Goal: Task Accomplishment & Management: Use online tool/utility

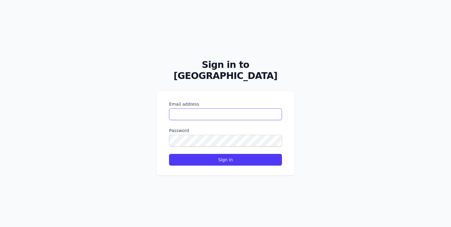
click at [204, 108] on input "Email address" at bounding box center [225, 114] width 113 height 12
paste input "**********"
type input "**********"
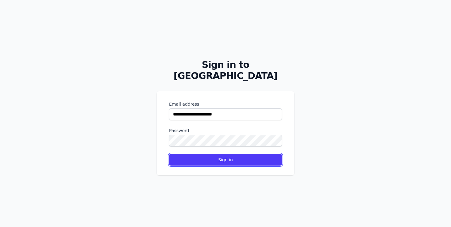
click at [188, 155] on button "Sign in" at bounding box center [225, 160] width 113 height 12
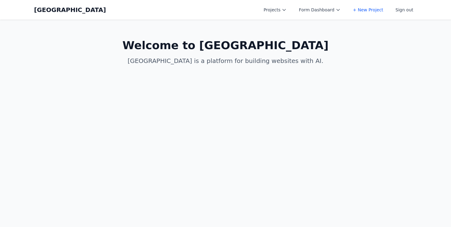
click at [274, 14] on button "Projects" at bounding box center [275, 9] width 30 height 11
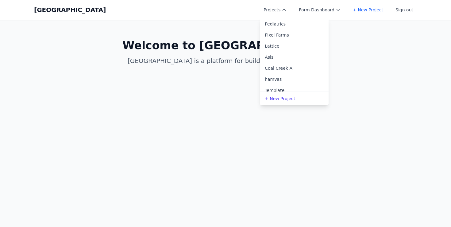
scroll to position [45, 0]
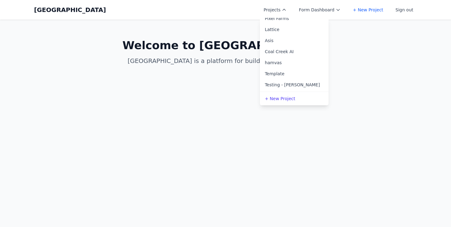
click at [283, 41] on link "Asis" at bounding box center [294, 40] width 69 height 11
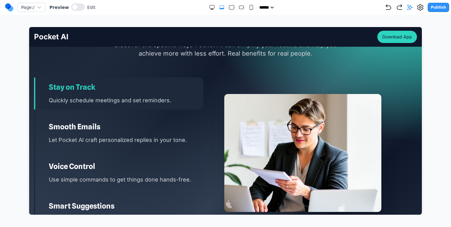
scroll to position [818, 0]
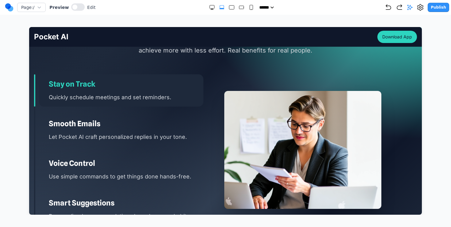
click at [141, 126] on h3 "Smooth Emails" at bounding box center [126, 124] width 155 height 10
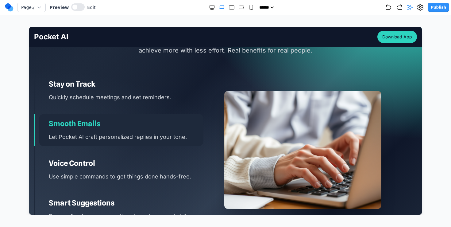
click at [126, 161] on h3 "Voice Control" at bounding box center [126, 163] width 155 height 10
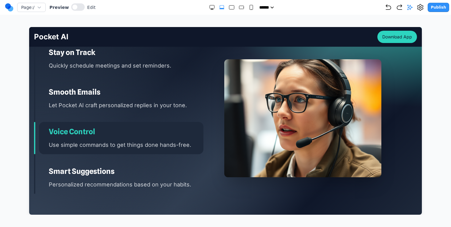
scroll to position [856, 0]
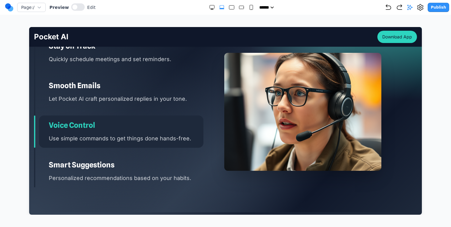
click at [127, 155] on div "Smart Suggestions Personalized recommendations based on your habits." at bounding box center [121, 171] width 164 height 32
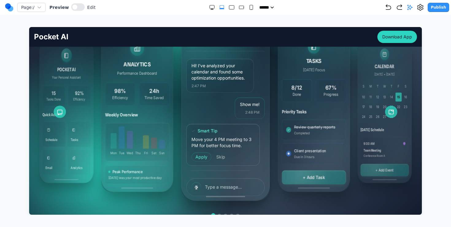
scroll to position [110, 0]
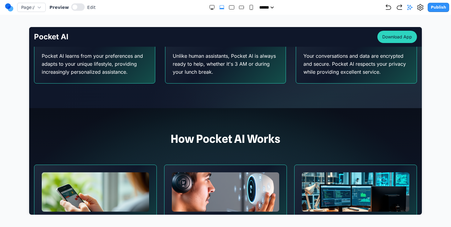
scroll to position [564, 0]
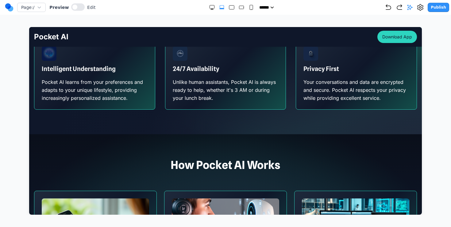
click at [247, 106] on div "24/7 Availability Unlike human assistants, Pocket AI is always ready to help, w…" at bounding box center [225, 74] width 120 height 71
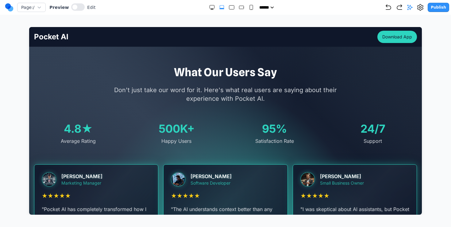
scroll to position [1028, 0]
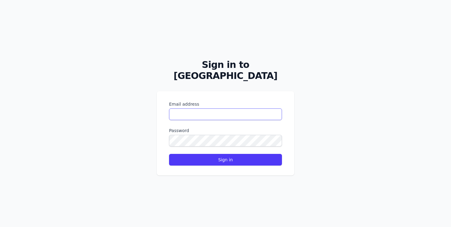
click at [240, 111] on input "Email address" at bounding box center [225, 114] width 113 height 12
click at [153, 170] on div "Sign in to Coal Creek Email address Password Sign in" at bounding box center [225, 113] width 451 height 227
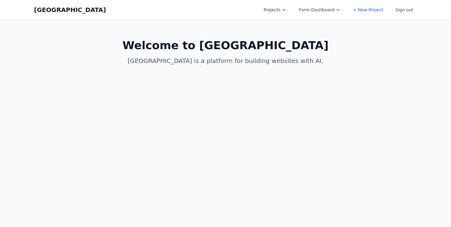
click at [282, 13] on button "Projects" at bounding box center [275, 9] width 30 height 11
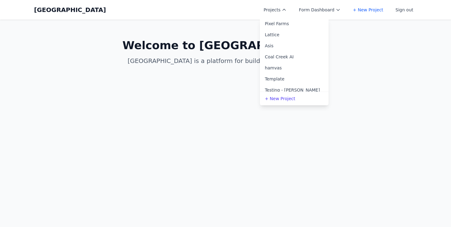
scroll to position [45, 0]
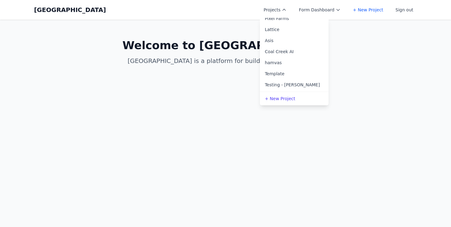
click at [291, 50] on link "Coal Creek AI" at bounding box center [294, 51] width 69 height 11
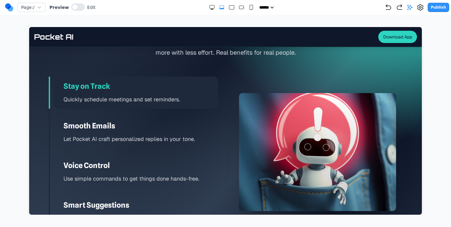
scroll to position [904, 0]
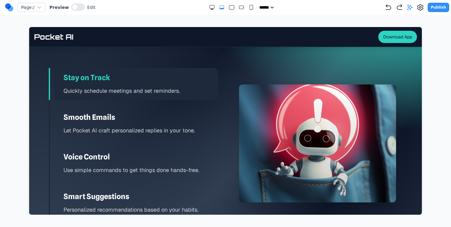
click at [163, 111] on div "Smooth Emails Let Pocket AI craft personalized replies in your tone." at bounding box center [136, 123] width 164 height 32
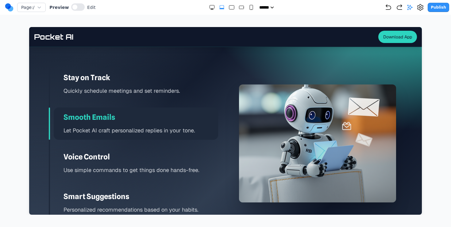
click at [146, 138] on div "Smooth Emails Let Pocket AI craft personalized replies in your tone." at bounding box center [136, 123] width 164 height 32
click at [132, 151] on div "Voice Control Use simple commands to get things done hands-free." at bounding box center [136, 163] width 164 height 32
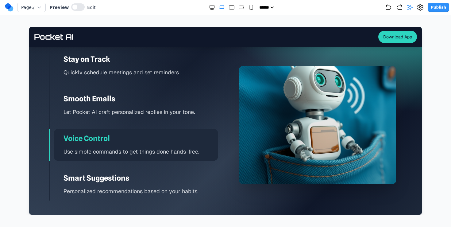
scroll to position [923, 0]
click at [115, 147] on p "Use simple commands to get things done hands-free." at bounding box center [140, 151] width 155 height 9
click at [147, 126] on div "Stay on Track Quickly schedule meetings and set reminders. Smooth Emails Let Po…" at bounding box center [133, 124] width 169 height 151
click at [116, 129] on div "Voice Control Use simple commands to get things done hands-free." at bounding box center [136, 144] width 164 height 32
click at [118, 109] on p "Let Pocket AI craft personalized replies in your tone." at bounding box center [140, 111] width 155 height 9
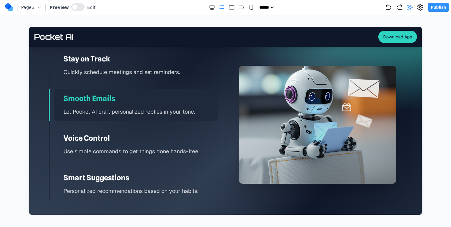
click at [119, 128] on div "Stay on Track Quickly schedule meetings and set reminders. Smooth Emails Let Po…" at bounding box center [133, 124] width 169 height 151
click at [136, 131] on div "Voice Control Use simple commands to get things done hands-free." at bounding box center [136, 144] width 164 height 32
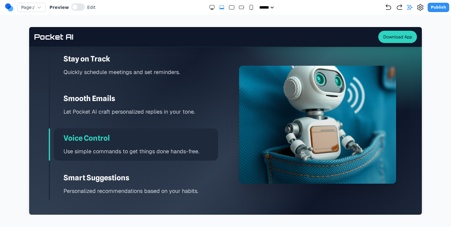
click at [83, 8] on div "Preview Edit" at bounding box center [72, 7] width 46 height 8
click at [75, 8] on button at bounding box center [77, 6] width 13 height 7
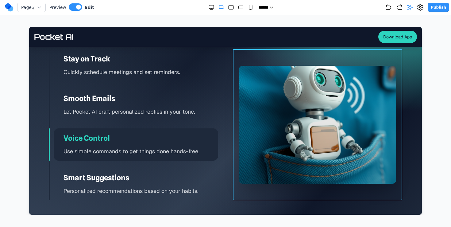
click at [234, 136] on div at bounding box center [317, 124] width 169 height 151
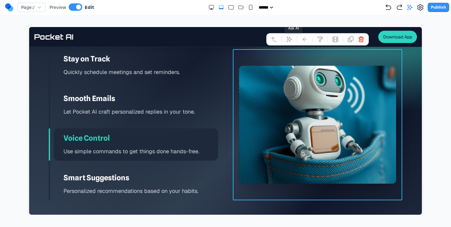
click at [293, 42] on button at bounding box center [289, 39] width 10 height 10
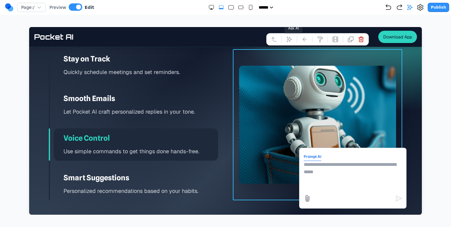
click at [284, 34] on button at bounding box center [289, 39] width 10 height 10
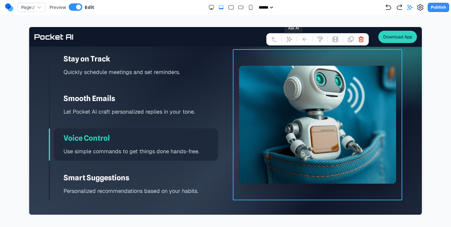
click at [293, 42] on button at bounding box center [289, 39] width 10 height 10
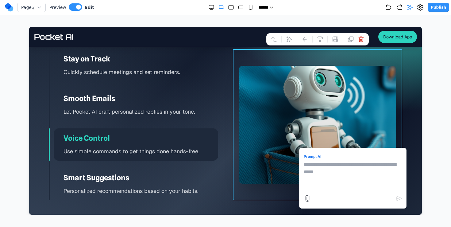
click at [316, 166] on textarea at bounding box center [353, 176] width 98 height 31
type textarea "**********"
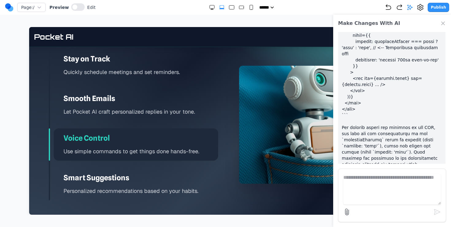
scroll to position [0, 0]
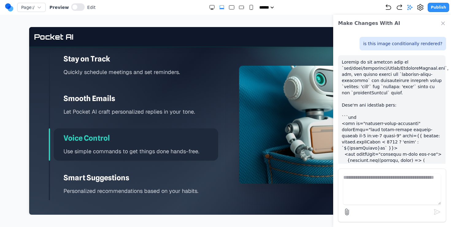
click at [393, 180] on textarea at bounding box center [391, 189] width 97 height 31
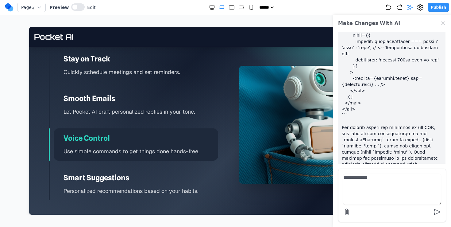
click at [137, 88] on div "Stay on Track Quickly schedule meetings and set reminders. Smooth Emails Let Po…" at bounding box center [133, 124] width 169 height 151
click at [130, 97] on h3 "Smooth Emails" at bounding box center [140, 99] width 155 height 10
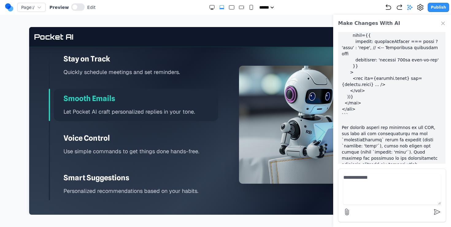
click at [120, 69] on p "Quickly schedule meetings and set reminders." at bounding box center [140, 71] width 155 height 9
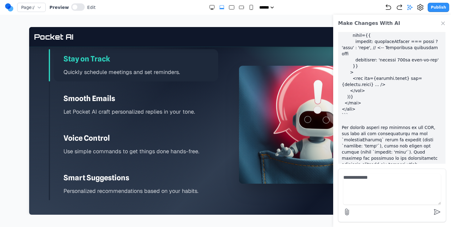
click at [116, 131] on div "Voice Control Use simple commands to get things done hands-free." at bounding box center [136, 144] width 164 height 32
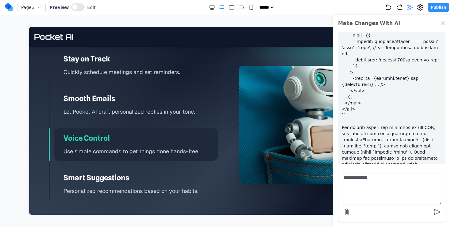
click at [116, 170] on div "Smart Suggestions Personalized recommendations based on your habits." at bounding box center [136, 184] width 164 height 32
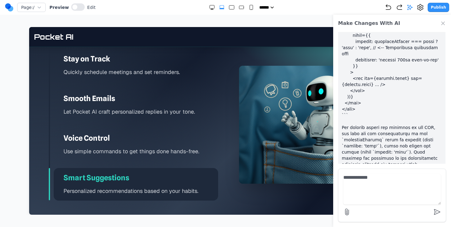
click at [404, 177] on textarea "**********" at bounding box center [391, 189] width 97 height 31
type textarea "**********"
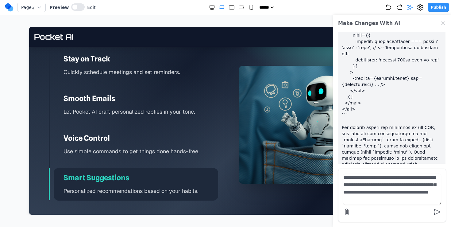
click at [395, 192] on textarea "**********" at bounding box center [391, 189] width 97 height 31
click at [396, 194] on textarea "**********" at bounding box center [391, 189] width 97 height 31
click at [421, 194] on textarea "**********" at bounding box center [391, 189] width 97 height 31
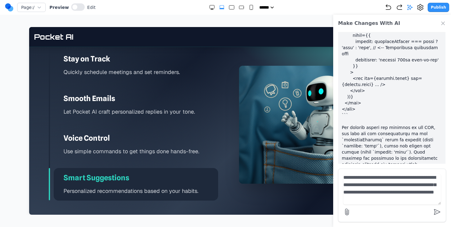
click at [421, 194] on textarea "**********" at bounding box center [391, 189] width 97 height 31
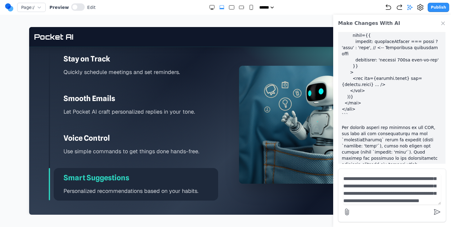
scroll to position [27, 0]
type textarea "**********"
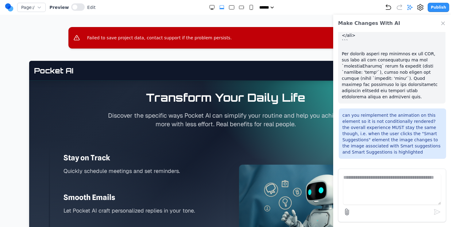
scroll to position [897, 0]
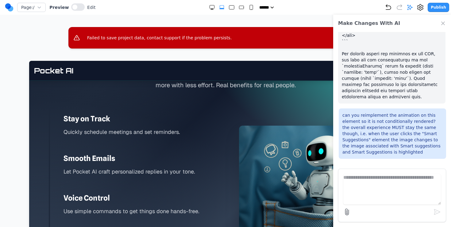
click at [144, 132] on p "Quickly schedule meetings and set reminders." at bounding box center [140, 131] width 155 height 9
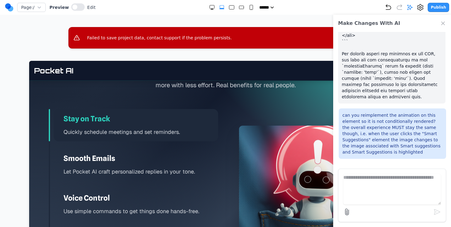
click at [138, 170] on p "Let Pocket AI craft personalized replies in your tone." at bounding box center [140, 171] width 155 height 9
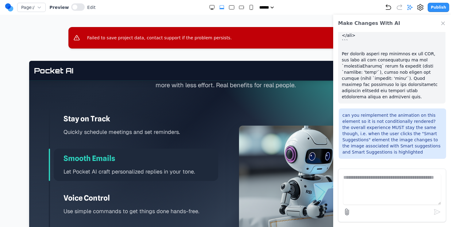
click at [136, 197] on h3 "Voice Control" at bounding box center [140, 198] width 155 height 10
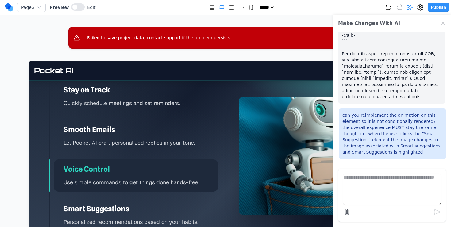
scroll to position [953, 0]
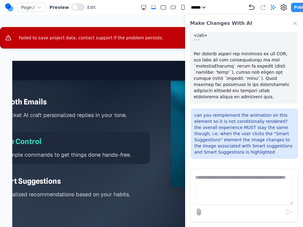
click at [120, 33] on div "Failed to save project data, contact support if the problem persists." at bounding box center [157, 37] width 314 height 21
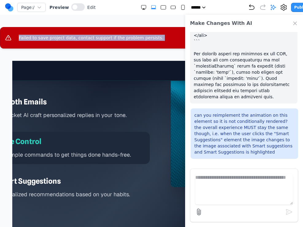
click at [120, 33] on div "Failed to save project data, contact support if the problem persists." at bounding box center [157, 37] width 314 height 21
copy div "Failed to save project data, contact support if the problem persists."
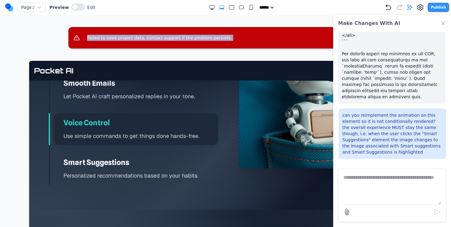
scroll to position [968, 0]
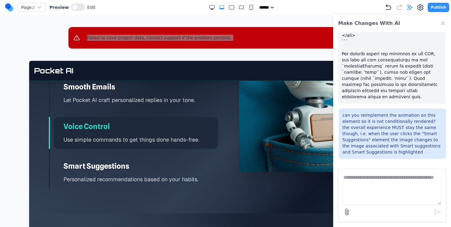
click at [286, 112] on div at bounding box center [317, 113] width 157 height 118
click at [144, 109] on div "Stay on Track Quickly schedule meetings and set reminders. Smooth Emails Let Po…" at bounding box center [133, 112] width 169 height 151
click at [145, 99] on p "Let Pocket AI craft personalized replies in your tone." at bounding box center [140, 99] width 155 height 9
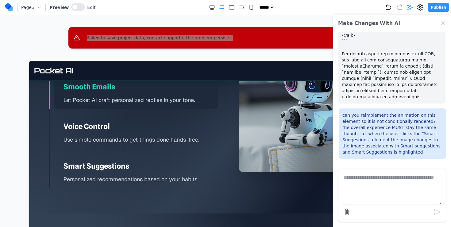
click at [138, 135] on p "Use simple commands to get things done hands-free." at bounding box center [140, 139] width 155 height 9
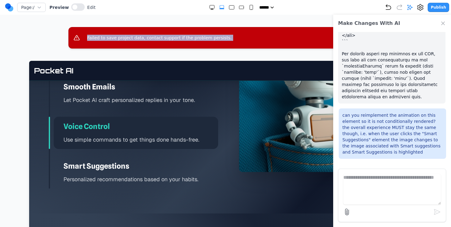
click at [444, 25] on icon "Close Chat" at bounding box center [442, 23] width 3 height 3
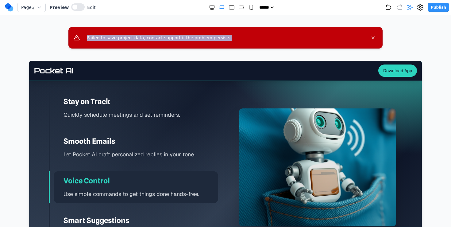
scroll to position [916, 0]
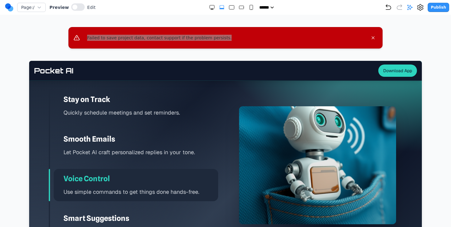
click at [342, 124] on div at bounding box center [317, 165] width 157 height 118
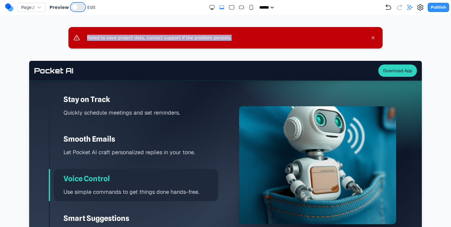
click at [74, 7] on span at bounding box center [74, 7] width 5 height 5
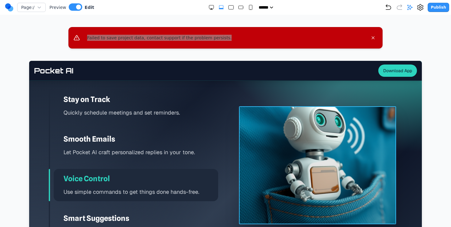
click at [297, 169] on div at bounding box center [317, 165] width 157 height 118
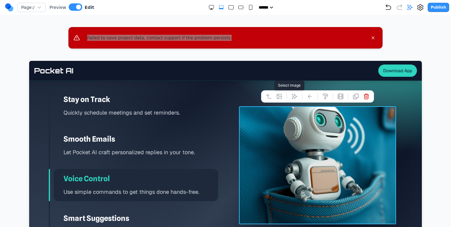
click at [280, 97] on icon at bounding box center [279, 96] width 6 height 6
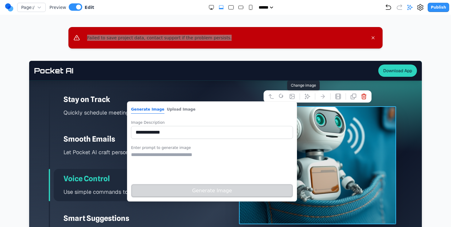
click at [230, 153] on textarea at bounding box center [212, 166] width 162 height 31
click at [221, 159] on textarea at bounding box center [212, 166] width 162 height 31
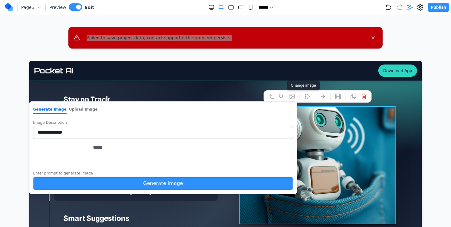
type textarea "*****"
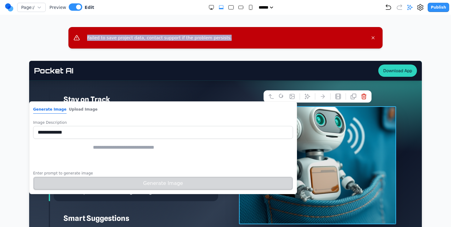
click at [268, 54] on div "Page: / Preview Edit ***** ***** ****** ****** ****** Publish Failed to save pr…" at bounding box center [225, 124] width 451 height 248
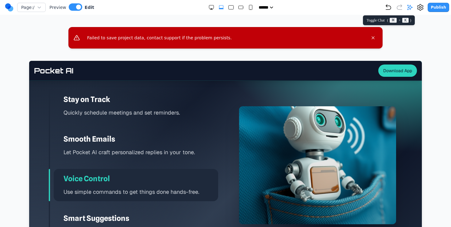
click at [413, 10] on icon at bounding box center [410, 7] width 6 height 6
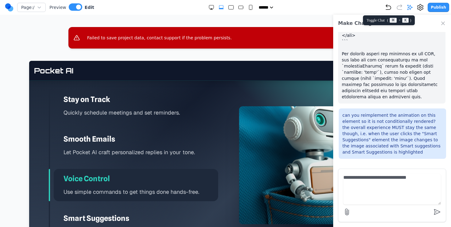
type textarea "**********"
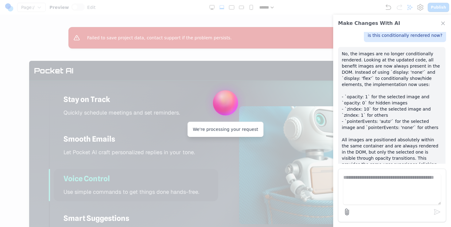
scroll to position [388, 0]
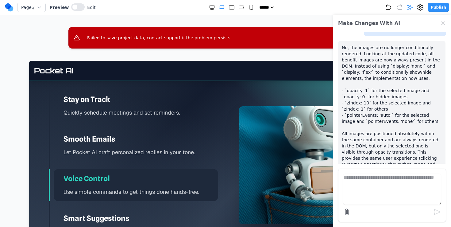
click at [149, 148] on p "Let Pocket AI craft personalized replies in your tone." at bounding box center [140, 151] width 155 height 9
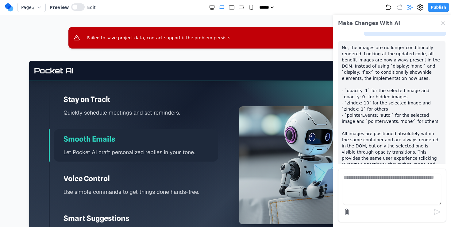
click at [155, 123] on div "Stay on Track Quickly schedule meetings and set reminders. Smooth Emails Let Po…" at bounding box center [133, 165] width 169 height 151
click at [155, 116] on p "Quickly schedule meetings and set reminders." at bounding box center [140, 112] width 155 height 9
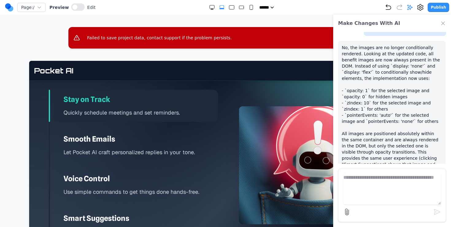
click at [141, 155] on p "Let Pocket AI craft personalized replies in your tone." at bounding box center [140, 151] width 155 height 9
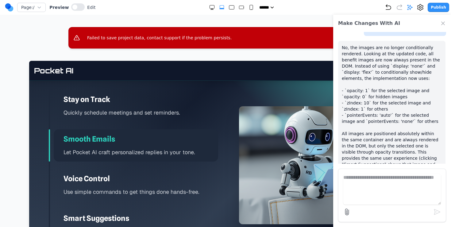
click at [128, 183] on div "Voice Control Use simple commands to get things done hands-free." at bounding box center [136, 185] width 164 height 32
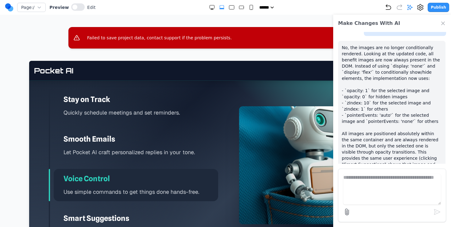
click at [118, 211] on div "Smart Suggestions Personalized recommendations based on your habits." at bounding box center [136, 224] width 164 height 32
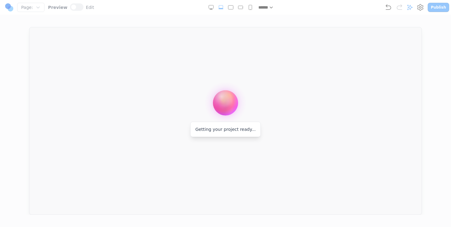
click at [80, 114] on div at bounding box center [225, 113] width 451 height 227
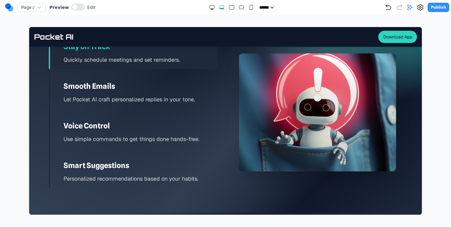
scroll to position [947, 0]
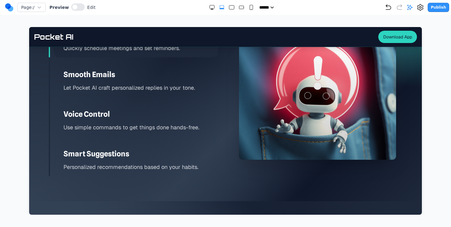
click at [147, 83] on p "Let Pocket AI craft personalized replies in your tone." at bounding box center [140, 87] width 155 height 9
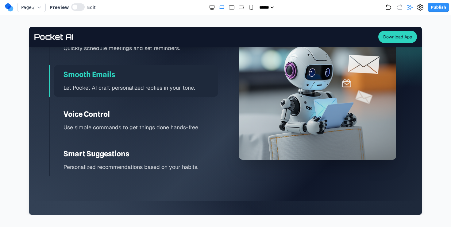
click at [146, 115] on h3 "Voice Control" at bounding box center [140, 114] width 155 height 10
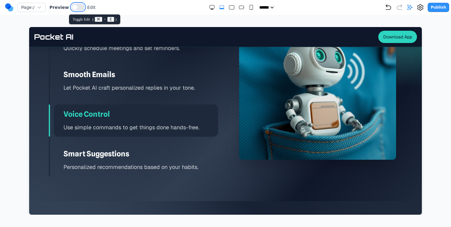
click at [77, 4] on button at bounding box center [77, 6] width 13 height 7
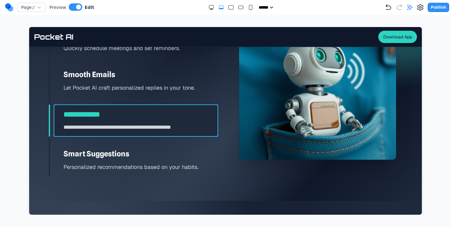
click at [160, 108] on div "**********" at bounding box center [136, 120] width 164 height 32
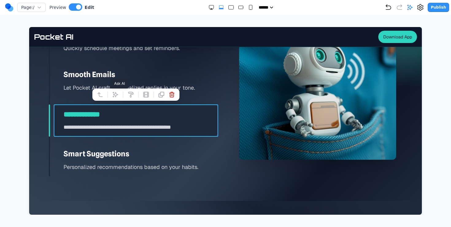
click at [116, 93] on icon at bounding box center [115, 94] width 6 height 6
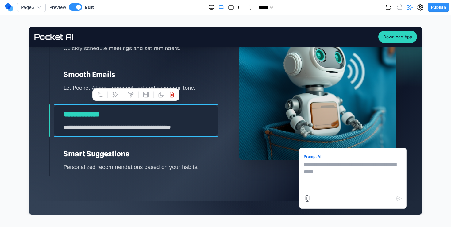
click at [355, 182] on textarea at bounding box center [353, 176] width 98 height 31
type textarea "**********"
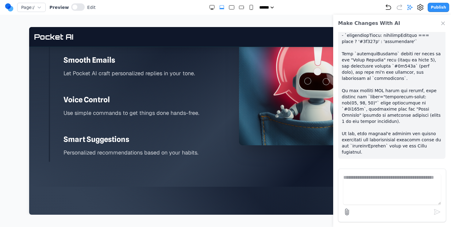
scroll to position [945, 0]
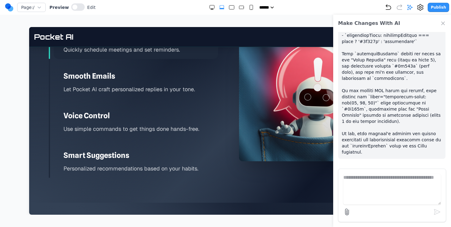
click at [145, 125] on p "Use simple commands to get things done hands-free." at bounding box center [140, 128] width 155 height 9
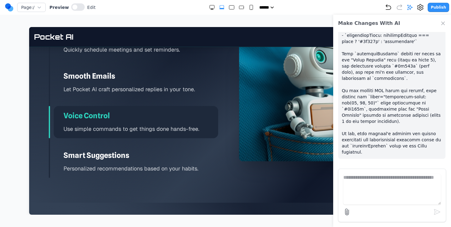
click at [389, 175] on textarea at bounding box center [391, 189] width 97 height 31
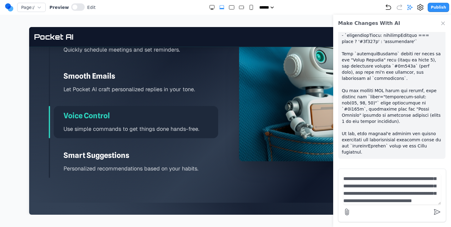
scroll to position [27, 0]
type textarea "**********"
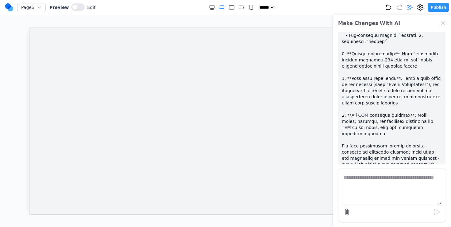
scroll to position [0, 0]
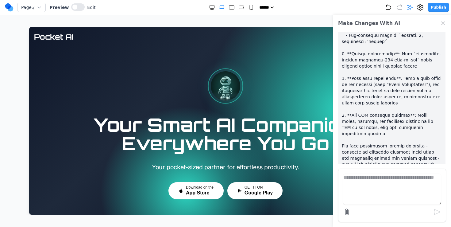
click at [393, 106] on p at bounding box center [392, 56] width 100 height 233
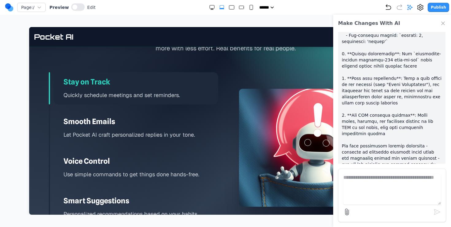
scroll to position [934, 0]
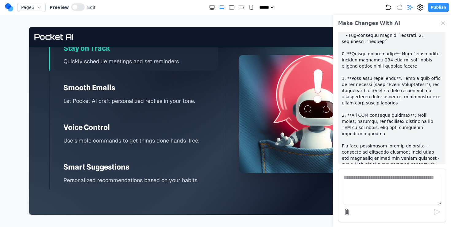
click at [151, 90] on h3 "Smooth Emails" at bounding box center [140, 88] width 155 height 10
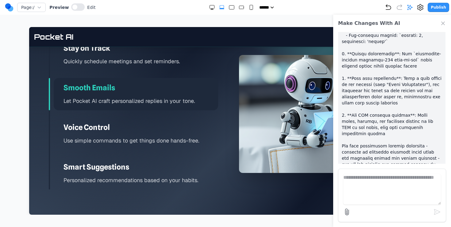
click at [132, 124] on h3 "Voice Control" at bounding box center [140, 127] width 155 height 10
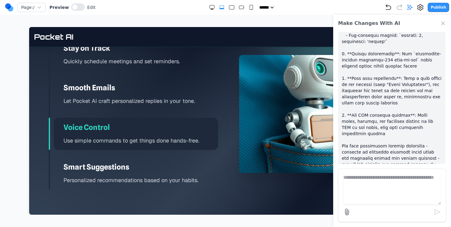
click at [133, 152] on div "Stay on Track Quickly schedule meetings and set reminders. Smooth Emails Let Po…" at bounding box center [133, 113] width 169 height 151
click at [132, 158] on div "Smart Suggestions Personalized recommendations based on your habits." at bounding box center [136, 173] width 164 height 32
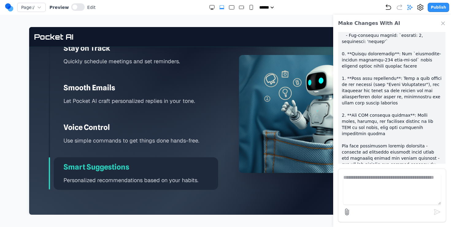
click at [134, 137] on p "Use simple commands to get things done hands-free." at bounding box center [140, 140] width 155 height 9
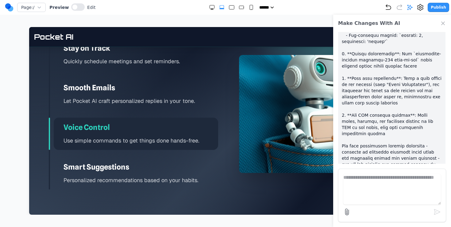
click at [139, 164] on h3 "Smart Suggestions" at bounding box center [140, 167] width 155 height 10
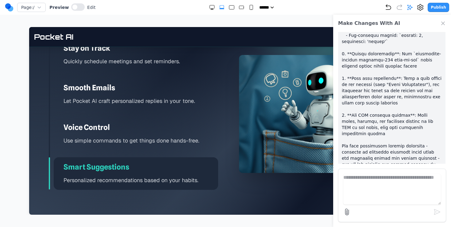
click at [148, 122] on div "Voice Control Use simple commands to get things done hands-free." at bounding box center [136, 133] width 164 height 32
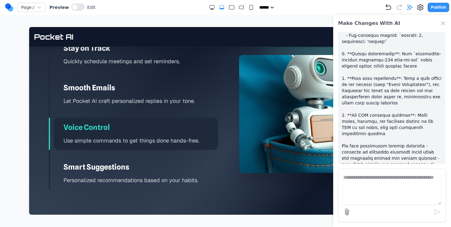
click at [151, 85] on h3 "Smooth Emails" at bounding box center [140, 88] width 155 height 10
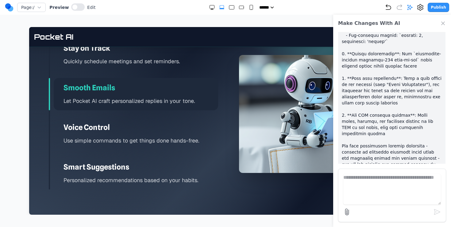
click at [156, 65] on p "Quickly schedule meetings and set reminders." at bounding box center [140, 61] width 155 height 9
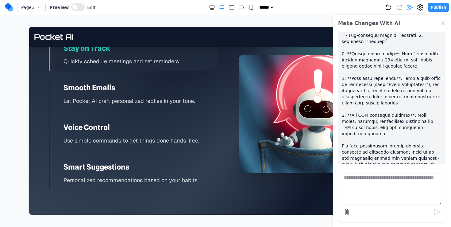
click at [166, 95] on div "Smooth Emails Let Pocket AI craft personalized replies in your tone." at bounding box center [136, 94] width 164 height 32
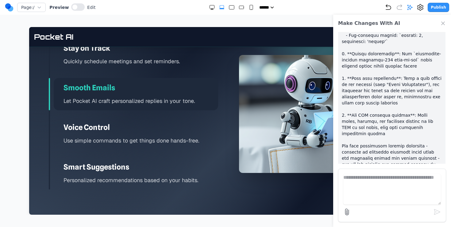
click at [146, 120] on div "Voice Control Use simple commands to get things done hands-free." at bounding box center [136, 133] width 164 height 32
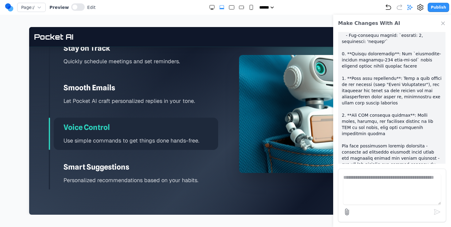
click at [140, 157] on div "Smart Suggestions Personalized recommendations based on your habits." at bounding box center [136, 173] width 164 height 32
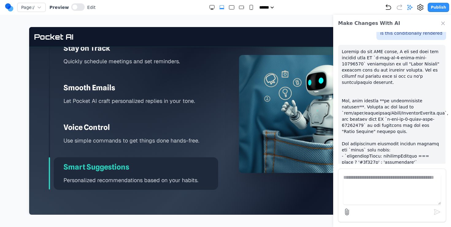
scroll to position [9, 0]
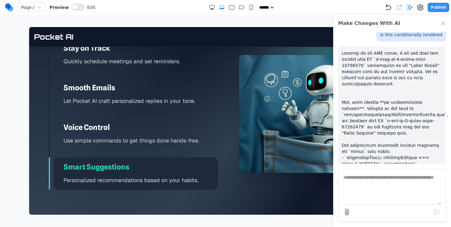
click at [181, 132] on h3 "Voice Control" at bounding box center [140, 127] width 155 height 10
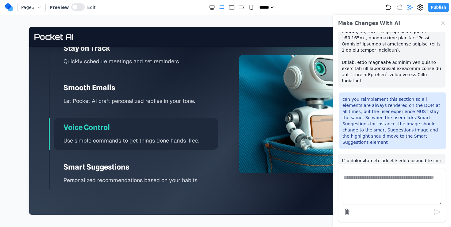
scroll to position [204, 0]
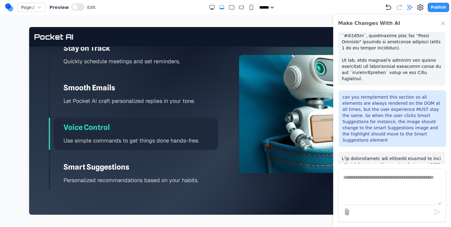
click at [393, 116] on p "can you reimplement this section so all elements are always rendered on the DOM…" at bounding box center [392, 118] width 100 height 49
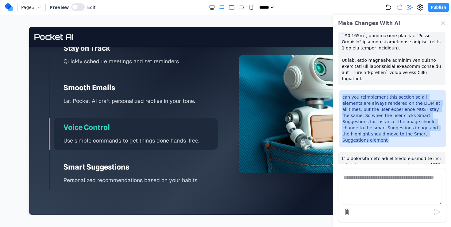
click at [393, 116] on p "can you reimplement this section so all elements are always rendered on the DOM…" at bounding box center [392, 118] width 100 height 49
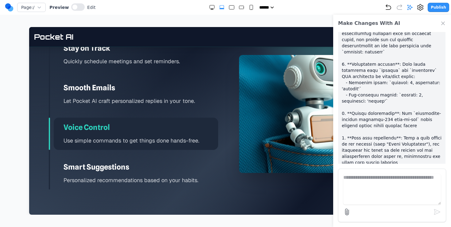
scroll to position [419, 0]
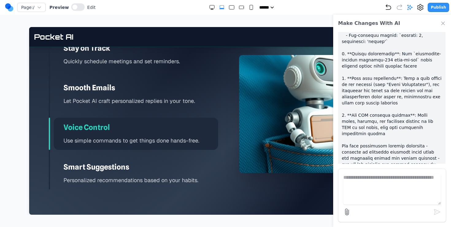
click at [165, 109] on div "Smooth Emails Let Pocket AI craft personalized replies in your tone." at bounding box center [136, 94] width 164 height 32
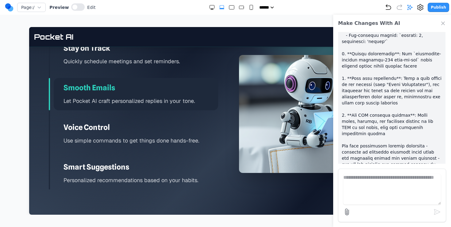
click at [263, 116] on img at bounding box center [317, 114] width 157 height 118
click at [116, 130] on h3 "Voice Control" at bounding box center [140, 127] width 155 height 10
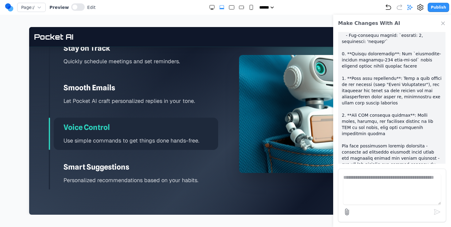
click at [97, 166] on h3 "Smart Suggestions" at bounding box center [140, 167] width 155 height 10
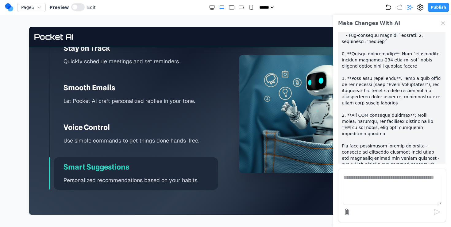
click at [114, 99] on p "Let Pocket AI craft personalized replies in your tone." at bounding box center [140, 100] width 155 height 9
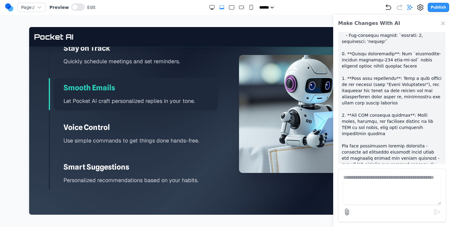
click at [121, 69] on div "Stay on Track Quickly schedule meetings and set reminders." at bounding box center [136, 54] width 164 height 32
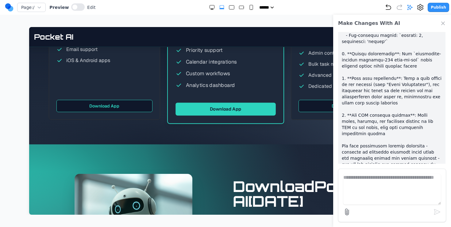
scroll to position [1431, 0]
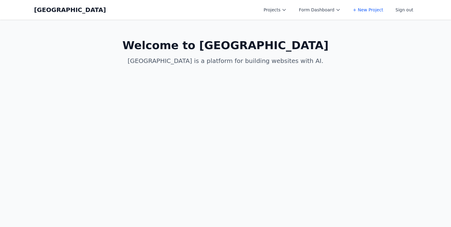
click at [290, 5] on button "Projects" at bounding box center [275, 9] width 30 height 11
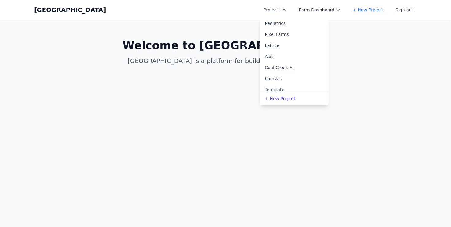
scroll to position [30, 0]
click at [286, 67] on link "Coal Creek AI" at bounding box center [294, 66] width 69 height 11
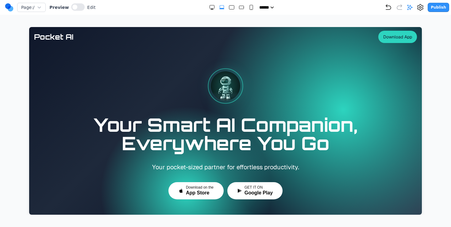
click at [240, 6] on rect "Medium" at bounding box center [241, 7] width 5 height 3
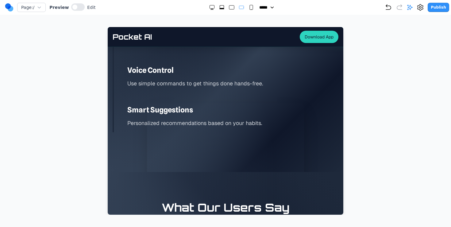
scroll to position [1129, 0]
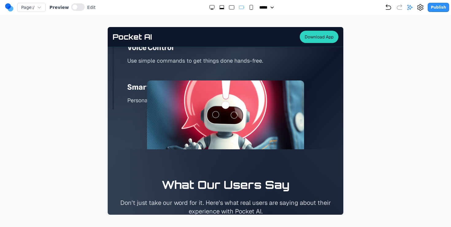
click at [230, 6] on rect "Large" at bounding box center [231, 8] width 5 height 4
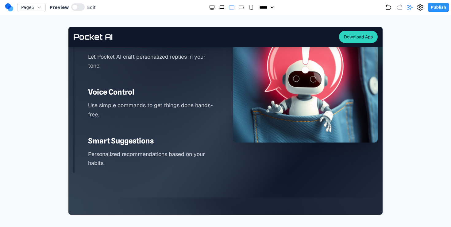
scroll to position [961, 0]
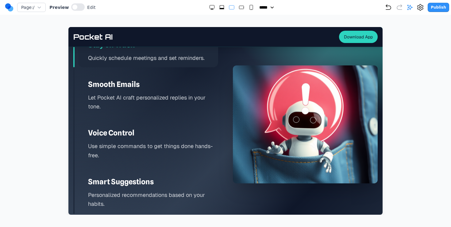
click at [239, 7] on rect "Medium" at bounding box center [241, 7] width 5 height 3
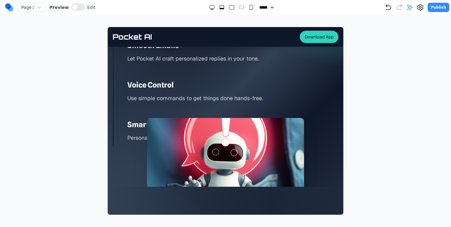
scroll to position [1101, 0]
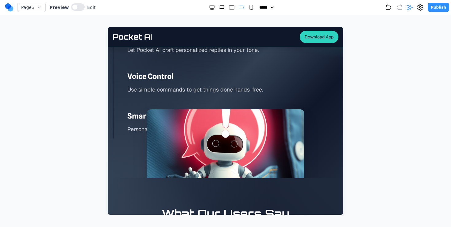
click at [231, 8] on rect "Large" at bounding box center [231, 8] width 5 height 4
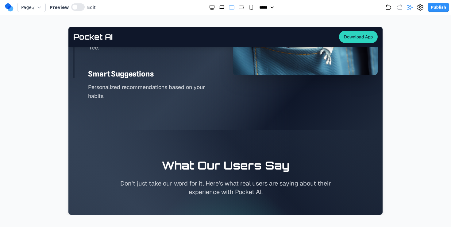
scroll to position [1009, 0]
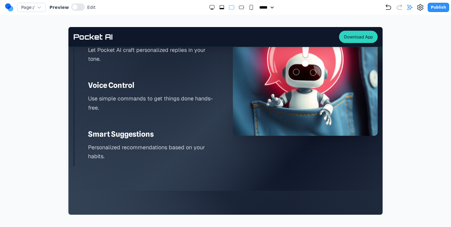
click at [238, 9] on icon "Medium" at bounding box center [241, 7] width 6 height 6
select select "**"
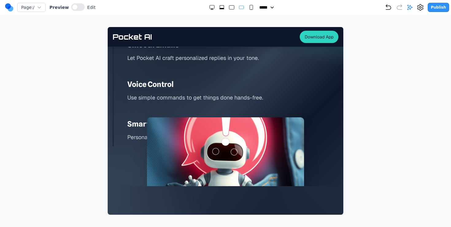
scroll to position [1101, 0]
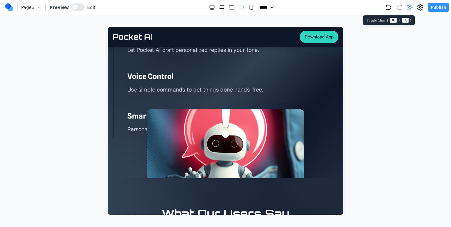
click at [410, 5] on icon at bounding box center [410, 7] width 6 height 6
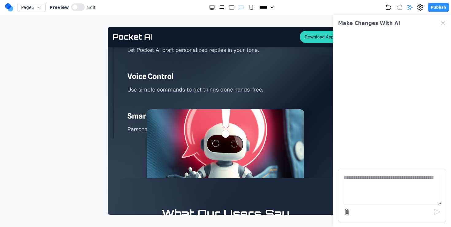
click at [387, 185] on textarea at bounding box center [391, 189] width 97 height 31
click at [78, 7] on button at bounding box center [77, 6] width 13 height 7
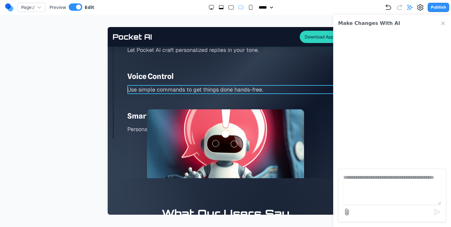
click at [129, 87] on p "Use simple commands to get things done hands-free." at bounding box center [232, 89] width 211 height 9
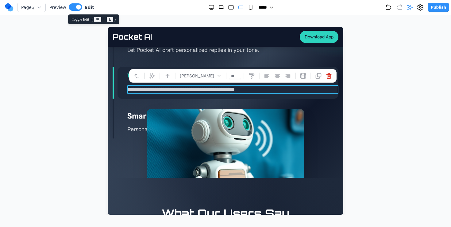
click at [76, 9] on button at bounding box center [75, 6] width 13 height 7
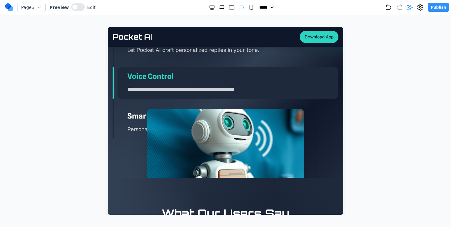
click at [131, 123] on div "Smart Suggestions Personalized recommendations based on your habits." at bounding box center [227, 122] width 221 height 32
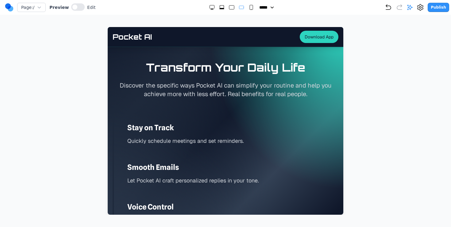
scroll to position [971, 0]
click at [144, 84] on p "Discover the specific ways Pocket AI can simplify your routine and help you ach…" at bounding box center [226, 89] width 226 height 17
click at [78, 6] on button at bounding box center [77, 6] width 13 height 7
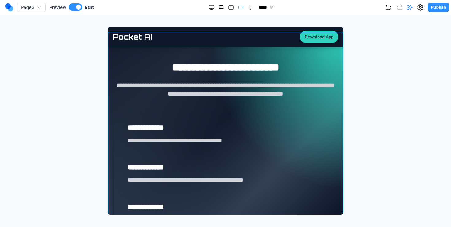
click at [123, 55] on section "**********" at bounding box center [225, 170] width 235 height 276
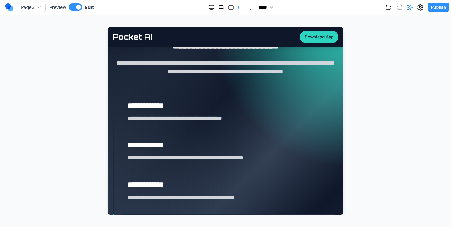
scroll to position [873, 0]
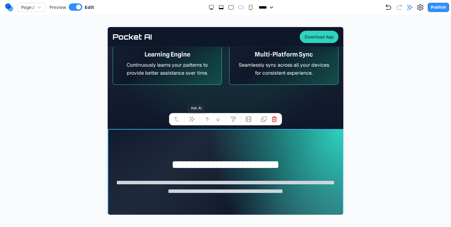
click at [192, 118] on icon at bounding box center [192, 119] width 6 height 6
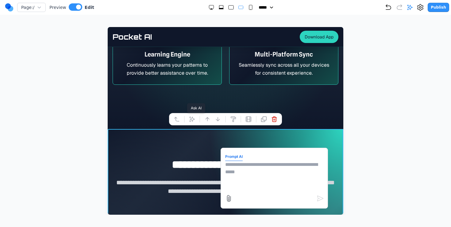
click at [187, 114] on button at bounding box center [192, 119] width 10 height 10
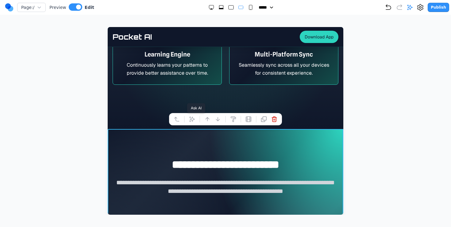
click at [192, 116] on icon at bounding box center [192, 119] width 6 height 6
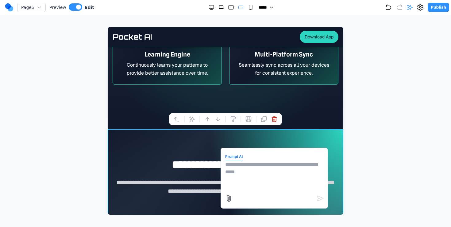
click at [233, 171] on textarea at bounding box center [274, 176] width 98 height 31
click at [265, 172] on textarea "**********" at bounding box center [274, 176] width 98 height 31
click at [253, 170] on textarea "**********" at bounding box center [274, 176] width 98 height 31
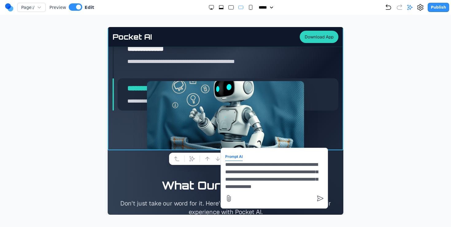
scroll to position [5, 0]
paste textarea "**"
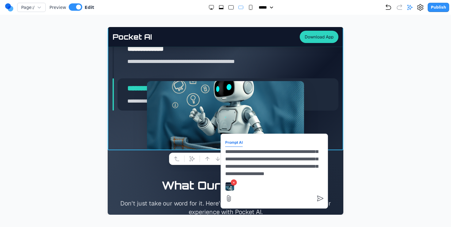
scroll to position [35, 0]
click at [276, 164] on textarea "**********" at bounding box center [274, 162] width 98 height 31
click at [252, 170] on textarea "**********" at bounding box center [274, 162] width 98 height 31
click at [252, 168] on textarea "**********" at bounding box center [274, 162] width 98 height 31
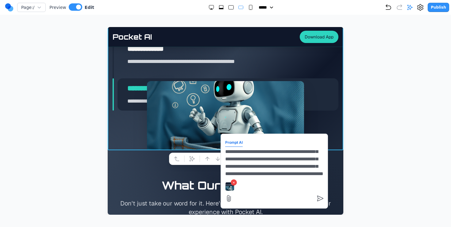
click at [260, 152] on textarea "**********" at bounding box center [274, 162] width 98 height 31
click at [258, 158] on textarea "**********" at bounding box center [274, 162] width 98 height 31
type textarea "**********"
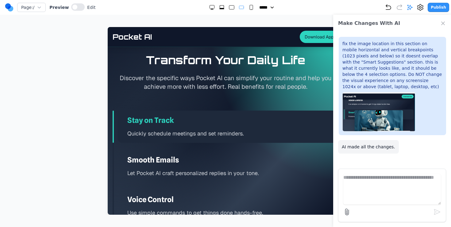
scroll to position [1106, 0]
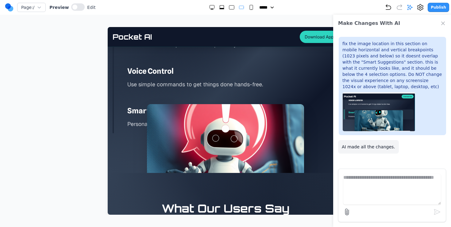
click at [385, 183] on textarea at bounding box center [391, 189] width 97 height 31
paste textarea "**"
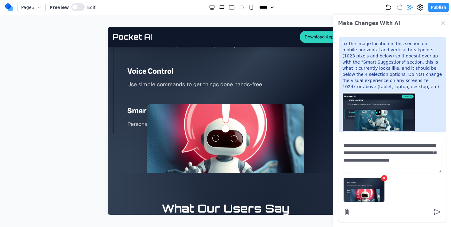
type textarea "**********"
click at [250, 8] on rect "Small" at bounding box center [251, 7] width 3 height 5
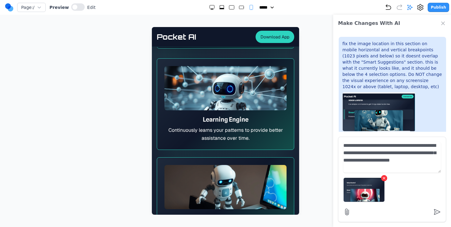
click at [250, 8] on rect "Small" at bounding box center [251, 7] width 3 height 5
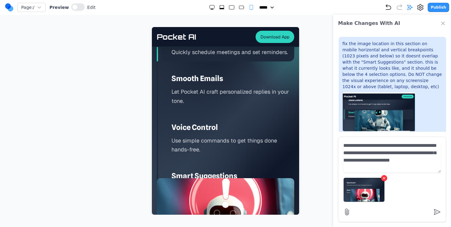
scroll to position [1406, 0]
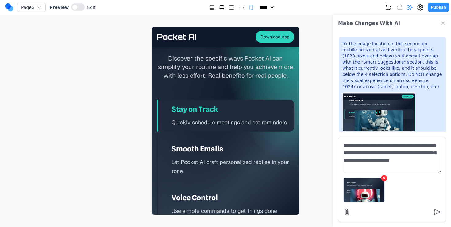
click at [239, 7] on rect "Medium" at bounding box center [241, 7] width 5 height 3
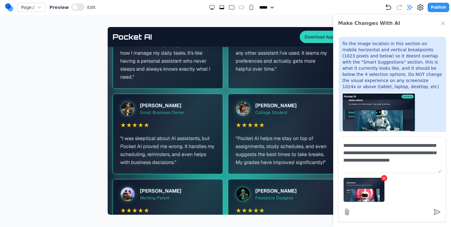
click at [250, 5] on rect "Small" at bounding box center [251, 7] width 3 height 5
select select "**"
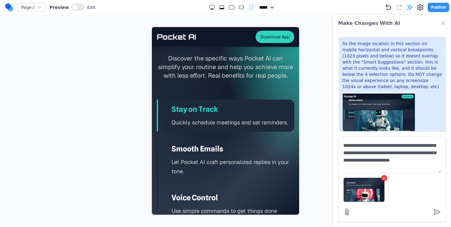
click at [434, 162] on textarea "**********" at bounding box center [391, 157] width 97 height 31
type textarea "**********"
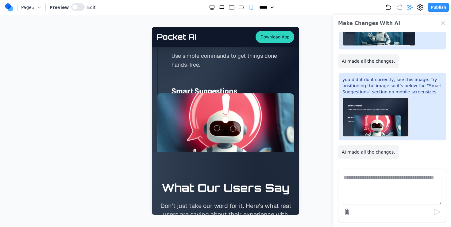
scroll to position [1558, 0]
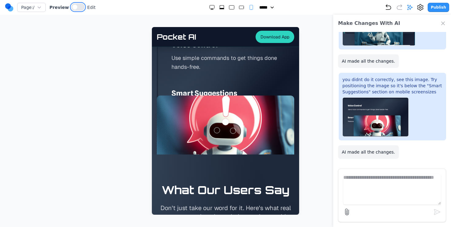
click at [75, 7] on button at bounding box center [77, 6] width 13 height 7
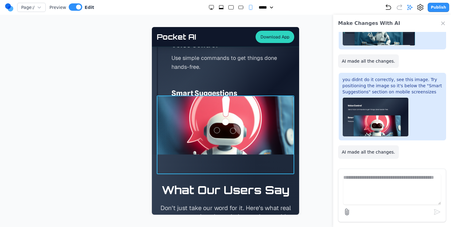
click at [201, 97] on img at bounding box center [225, 134] width 137 height 78
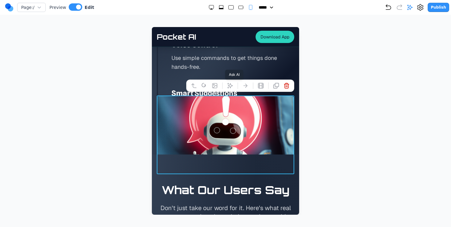
click at [234, 84] on button at bounding box center [230, 86] width 10 height 10
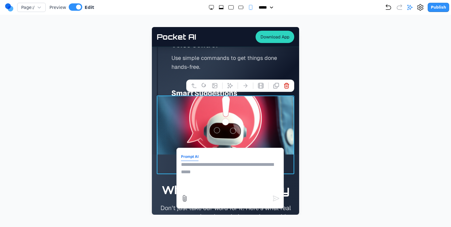
click at [268, 172] on textarea at bounding box center [230, 176] width 98 height 31
type textarea "**********"
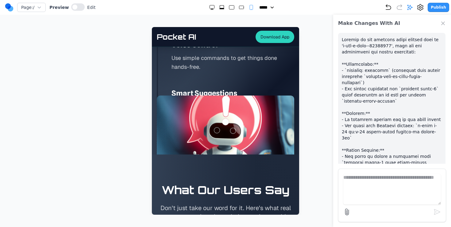
scroll to position [368, 0]
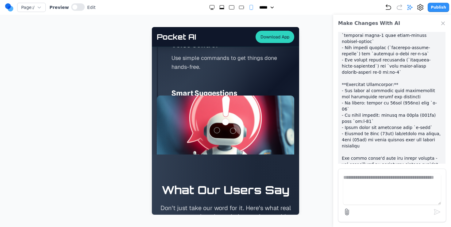
click at [369, 190] on textarea at bounding box center [391, 189] width 97 height 31
type textarea "*"
click at [359, 170] on form "*" at bounding box center [392, 194] width 108 height 53
click at [370, 176] on textarea "*" at bounding box center [391, 189] width 97 height 31
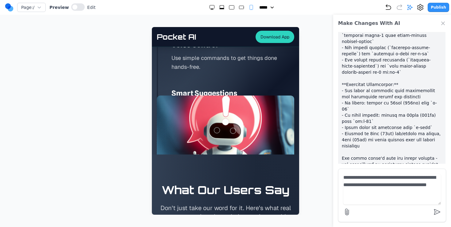
type textarea "**********"
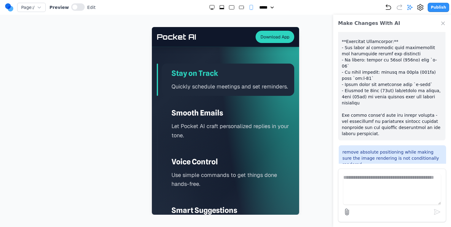
scroll to position [1552, 0]
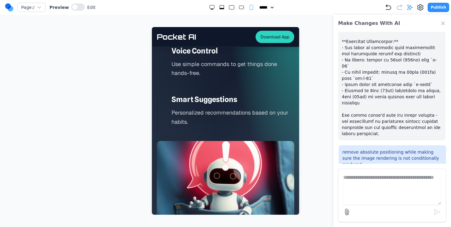
click at [220, 106] on div "Smart Suggestions Personalized recommendations based on your habits." at bounding box center [228, 110] width 132 height 41
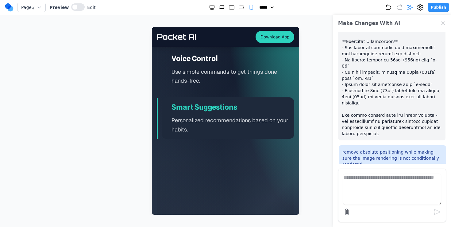
click at [224, 78] on p "Use simple commands to get things done hands-free." at bounding box center [232, 76] width 123 height 18
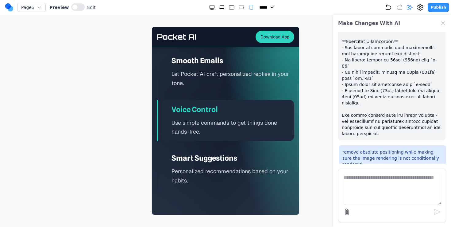
click at [224, 78] on p "Let Pocket AI craft personalized replies in your tone." at bounding box center [232, 78] width 123 height 18
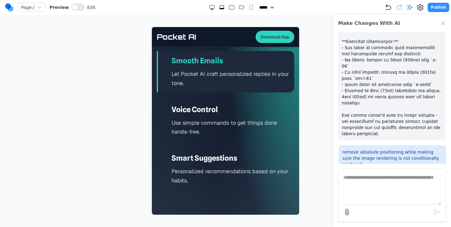
scroll to position [1363, 0]
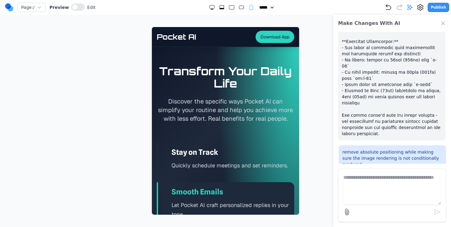
click at [203, 151] on h3 "Stay on Track" at bounding box center [232, 152] width 123 height 10
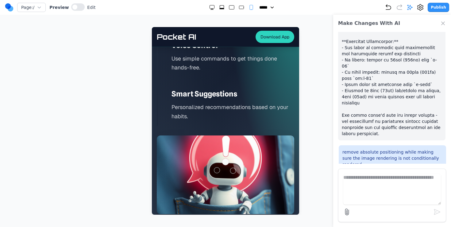
scroll to position [1549, 0]
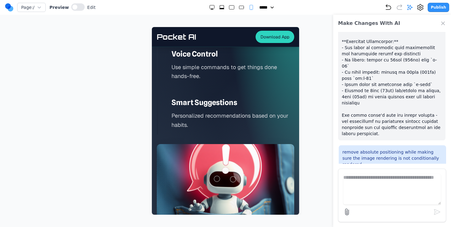
click at [240, 8] on rect "Medium" at bounding box center [241, 7] width 5 height 3
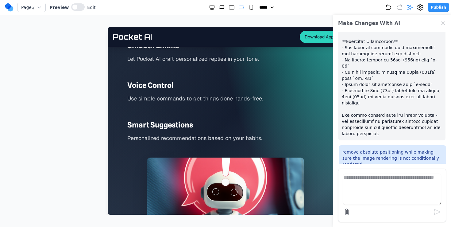
scroll to position [1091, 0]
click at [222, 135] on p "Personalized recommendations based on your habits." at bounding box center [232, 138] width 211 height 9
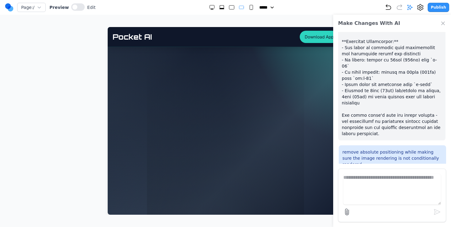
scroll to position [1151, 0]
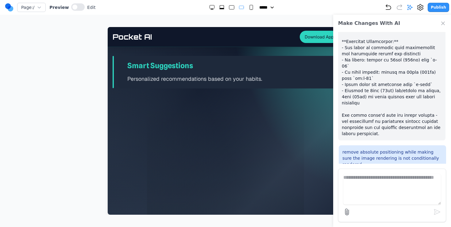
click at [219, 6] on icon "Extra Large" at bounding box center [222, 7] width 6 height 6
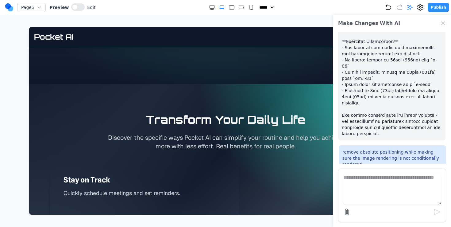
scroll to position [940, 0]
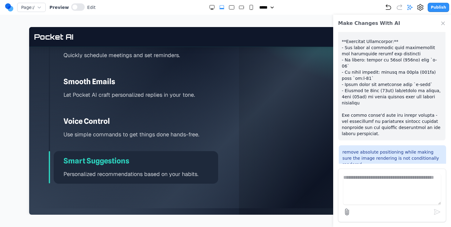
click at [408, 189] on textarea at bounding box center [391, 189] width 97 height 31
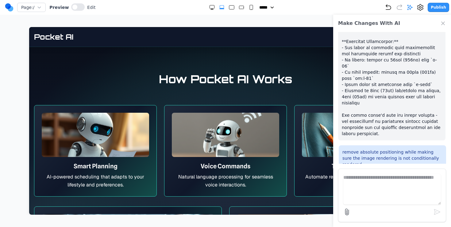
scroll to position [518, 0]
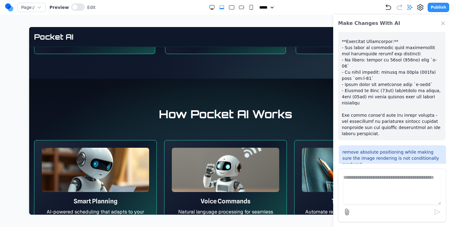
click at [250, 7] on rect "Small" at bounding box center [251, 7] width 3 height 5
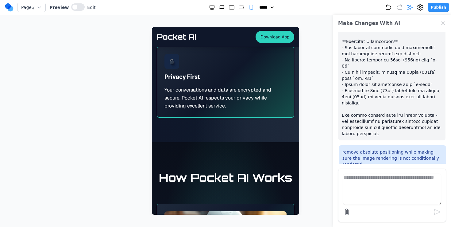
scroll to position [700, 0]
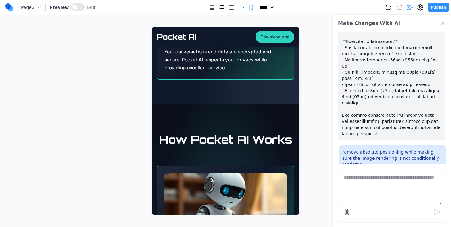
click at [240, 6] on rect "Medium" at bounding box center [241, 7] width 5 height 3
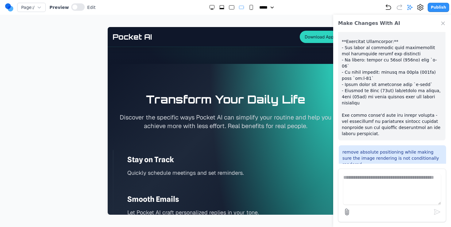
scroll to position [810, 0]
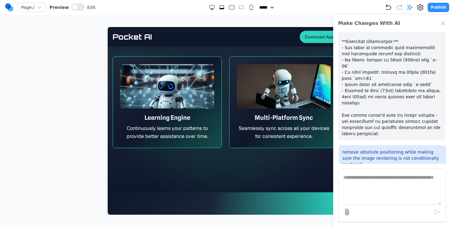
click at [219, 4] on icon "Extra Large" at bounding box center [222, 7] width 6 height 6
select select "**"
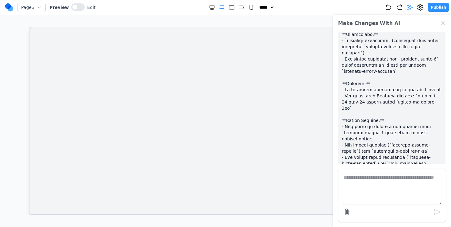
scroll to position [0, 0]
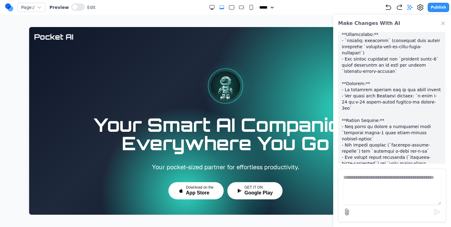
click at [444, 25] on icon "Close Chat" at bounding box center [443, 23] width 6 height 6
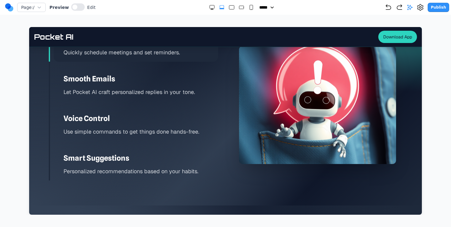
scroll to position [931, 0]
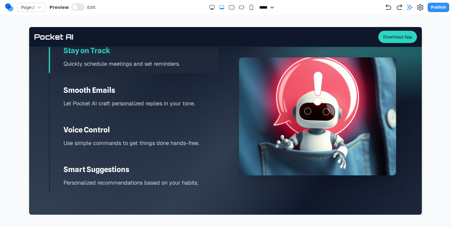
click at [165, 89] on h3 "Smooth Emails" at bounding box center [140, 90] width 155 height 10
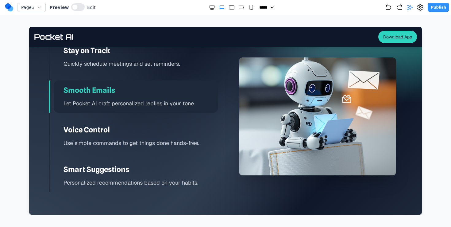
click at [150, 114] on div "Stay on Track Quickly schedule meetings and set reminders. Smooth Emails Let Po…" at bounding box center [133, 116] width 169 height 151
click at [141, 135] on div "Voice Control Use simple commands to get things done hands-free." at bounding box center [136, 136] width 164 height 32
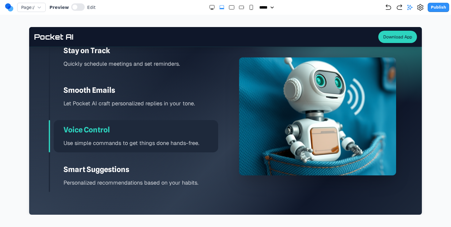
click at [130, 160] on div "Smart Suggestions Personalized recommendations based on your habits." at bounding box center [136, 175] width 164 height 32
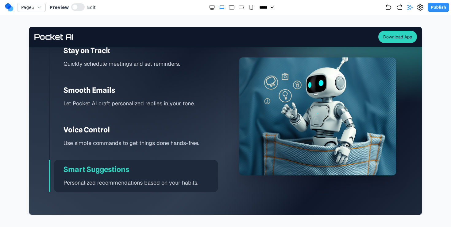
click at [248, 9] on icon "Small" at bounding box center [251, 7] width 6 height 6
select select "**"
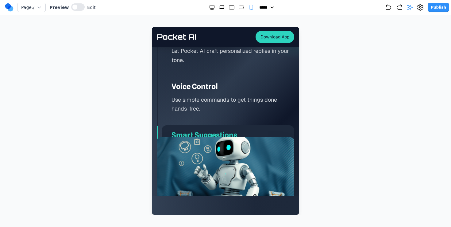
scroll to position [1516, 0]
click at [204, 164] on img at bounding box center [225, 176] width 137 height 78
click at [79, 6] on button at bounding box center [77, 6] width 13 height 7
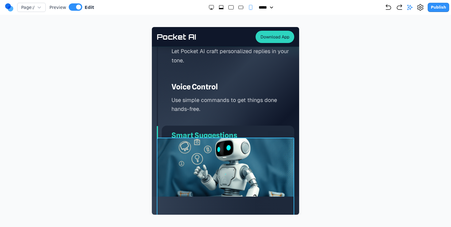
click at [180, 147] on img at bounding box center [225, 176] width 137 height 78
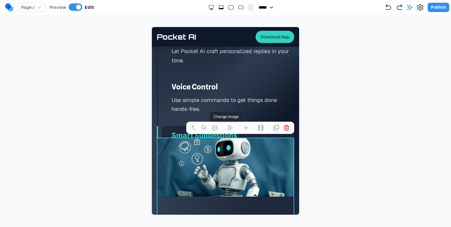
click at [213, 126] on icon at bounding box center [215, 127] width 6 height 6
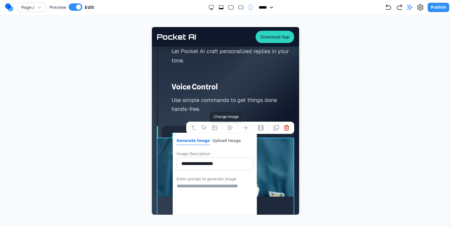
click at [214, 195] on textarea at bounding box center [215, 197] width 76 height 31
click at [230, 128] on icon at bounding box center [230, 127] width 6 height 6
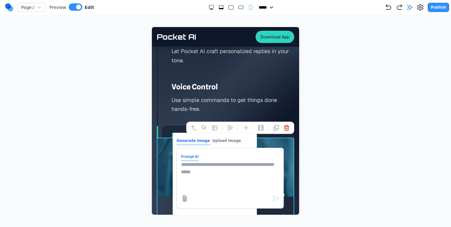
click at [252, 181] on textarea at bounding box center [230, 176] width 98 height 31
click at [241, 170] on textarea "**********" at bounding box center [230, 176] width 98 height 31
paste textarea "**********"
type textarea "**********"
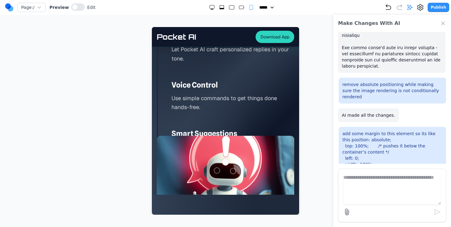
scroll to position [1530, 0]
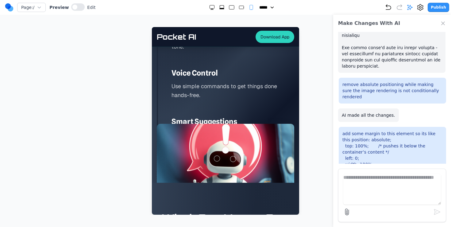
click at [229, 5] on icon "Large" at bounding box center [231, 7] width 6 height 6
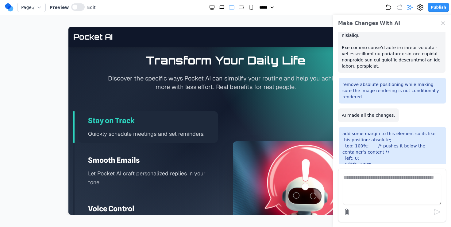
scroll to position [911, 0]
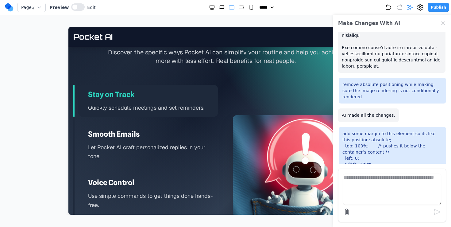
click at [164, 137] on h3 "Smooth Emails" at bounding box center [153, 134] width 130 height 10
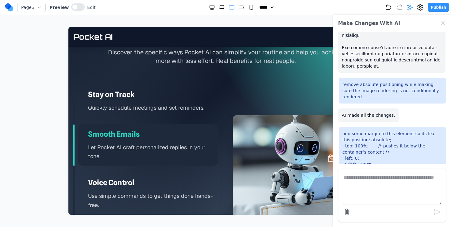
click at [148, 171] on div "Stay on Track Quickly schedule meetings and set reminders. Smooth Emails Let Po…" at bounding box center [145, 174] width 145 height 178
click at [247, 10] on div "Page: / Preview Edit ***** ***** ****** ****** ****** Publish" at bounding box center [227, 7] width 444 height 10
click at [250, 7] on rect "Small" at bounding box center [251, 7] width 3 height 5
select select "**"
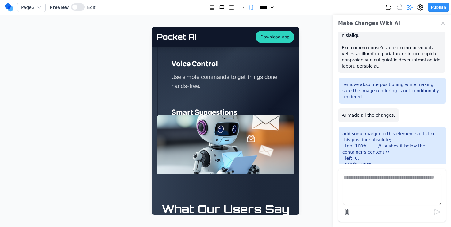
scroll to position [1544, 0]
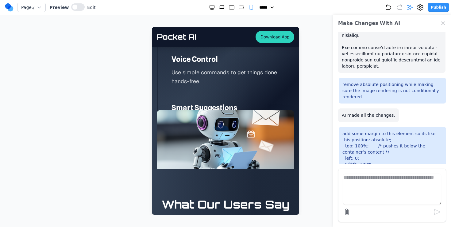
click at [346, 139] on div "add some margin to this element so its like this position: absolute; top: 100%;…" at bounding box center [391, 149] width 107 height 44
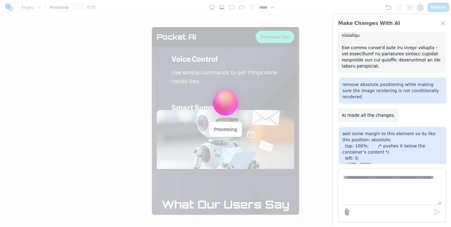
click at [401, 179] on textarea at bounding box center [391, 189] width 97 height 31
click at [222, 108] on div "Processing" at bounding box center [225, 102] width 25 height 25
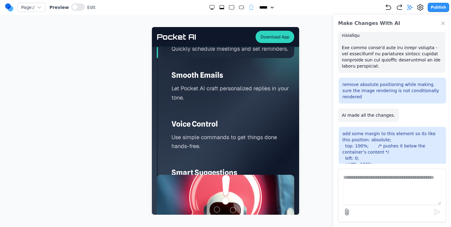
scroll to position [1532, 0]
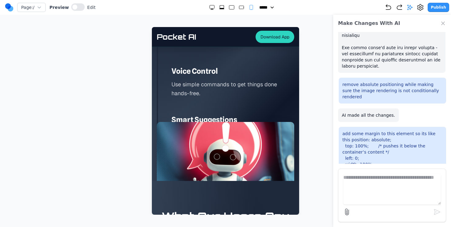
click at [190, 139] on img at bounding box center [225, 161] width 137 height 78
click at [79, 8] on button at bounding box center [77, 6] width 13 height 7
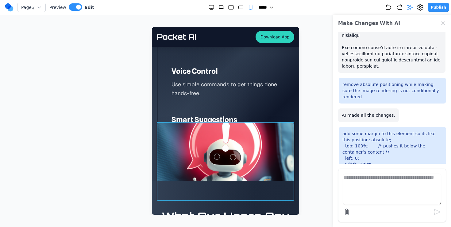
click at [199, 141] on img at bounding box center [225, 161] width 137 height 78
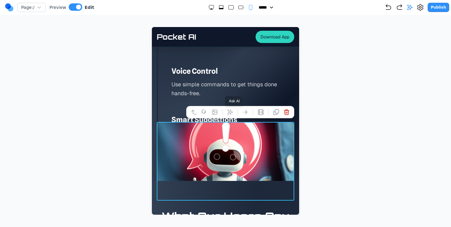
click at [232, 111] on icon at bounding box center [230, 112] width 6 height 6
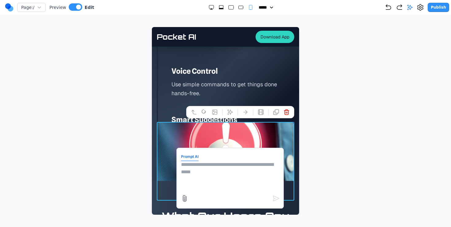
click at [234, 178] on textarea at bounding box center [230, 176] width 98 height 31
click at [192, 164] on textarea "**********" at bounding box center [230, 176] width 98 height 31
click at [236, 173] on textarea "**********" at bounding box center [230, 176] width 98 height 31
click at [221, 165] on textarea "**********" at bounding box center [230, 176] width 98 height 31
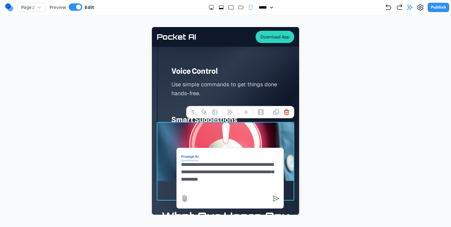
type textarea "**********"
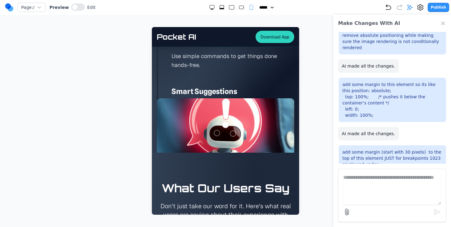
scroll to position [1559, 0]
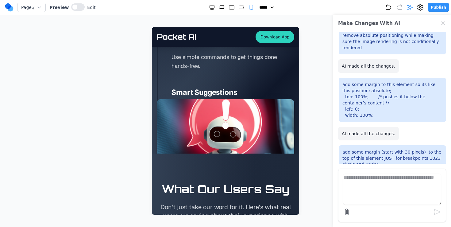
click at [187, 113] on img at bounding box center [225, 138] width 137 height 78
click at [194, 77] on div "Stay on Track Quickly schedule meetings and set reminders. Smooth Emails Let Po…" at bounding box center [225, 35] width 137 height 178
click at [197, 65] on p "Use simple commands to get things done hands-free." at bounding box center [232, 61] width 123 height 18
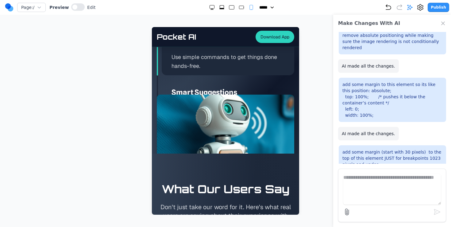
click at [194, 87] on h3 "Smart Suggestions" at bounding box center [232, 92] width 123 height 10
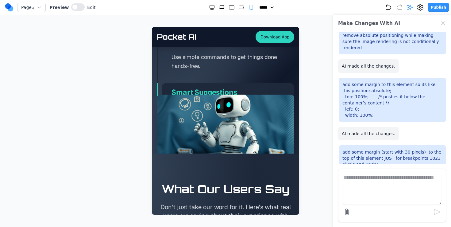
click at [194, 106] on img at bounding box center [225, 133] width 137 height 78
click at [175, 126] on img at bounding box center [225, 133] width 137 height 78
click at [79, 7] on button at bounding box center [77, 6] width 13 height 7
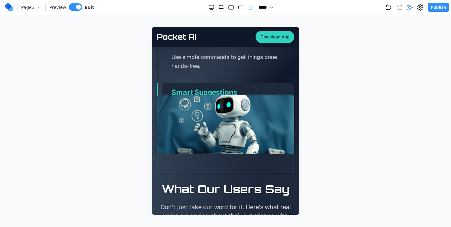
click at [241, 108] on img at bounding box center [225, 133] width 137 height 78
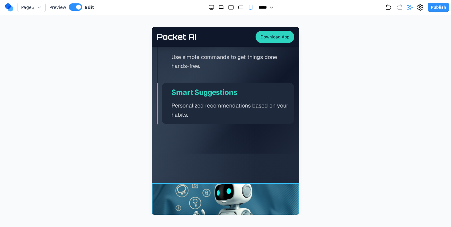
drag, startPoint x: 220, startPoint y: 118, endPoint x: 219, endPoint y: 157, distance: 39.3
click at [246, 120] on div "Smart Suggestions Personalized recommendations based on your habits." at bounding box center [228, 102] width 132 height 41
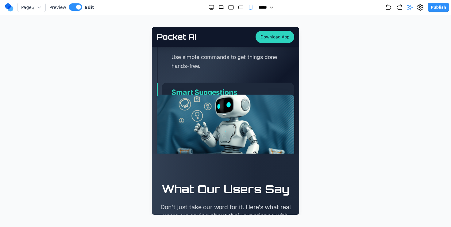
click at [338, 85] on div at bounding box center [225, 120] width 426 height 187
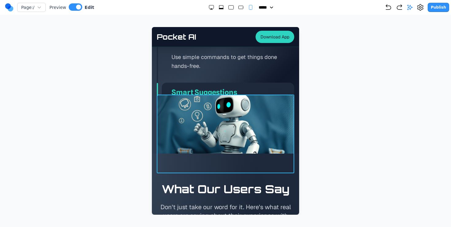
click at [244, 99] on img at bounding box center [225, 133] width 137 height 78
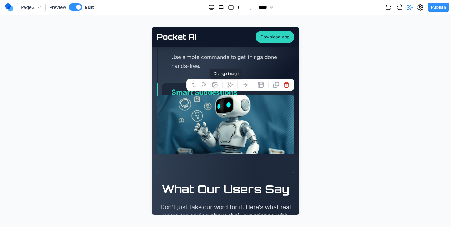
click at [218, 82] on button at bounding box center [215, 85] width 10 height 10
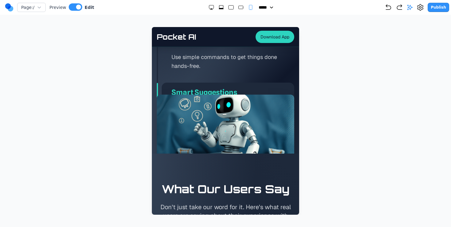
click at [175, 76] on div "Stay on Track Quickly schedule meetings and set reminders. Smooth Emails Let Po…" at bounding box center [225, 35] width 137 height 178
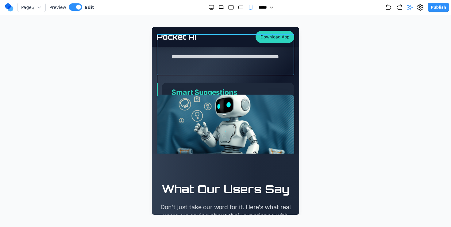
click at [162, 73] on div "**********" at bounding box center [225, 54] width 137 height 41
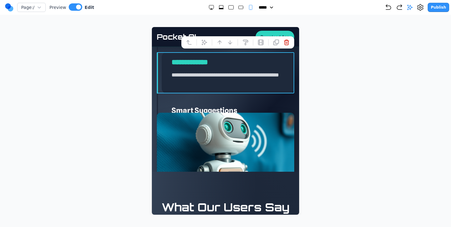
click at [161, 102] on div "Smart Suggestions Personalized recommendations based on your habits." at bounding box center [225, 121] width 137 height 41
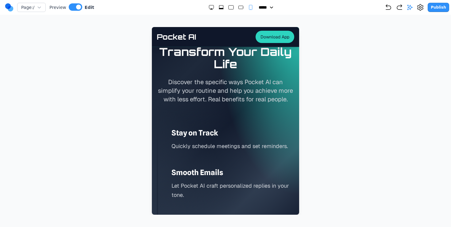
scroll to position [1378, 0]
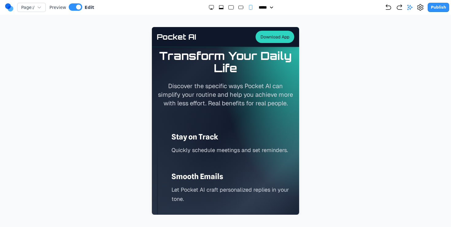
click at [243, 7] on rect "Medium" at bounding box center [243, 7] width 0 height 1
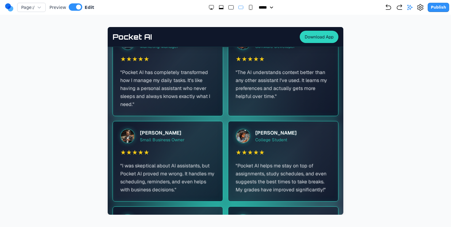
click at [228, 7] on rect "Large" at bounding box center [230, 8] width 5 height 4
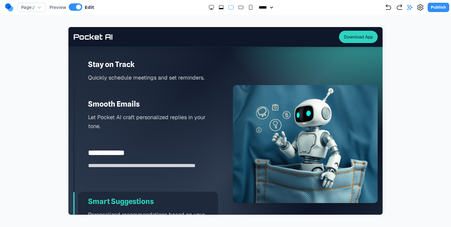
scroll to position [940, 0]
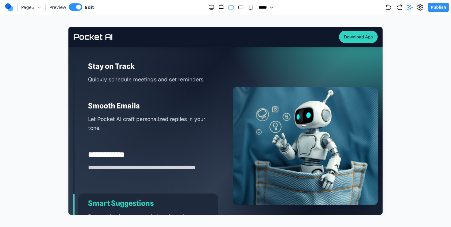
click at [238, 6] on rect "Medium" at bounding box center [240, 7] width 5 height 3
select select "**"
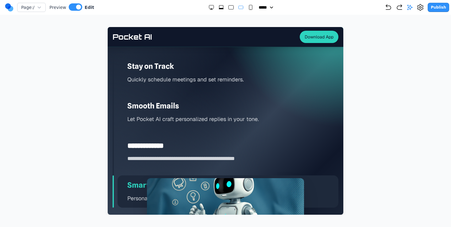
scroll to position [1073, 0]
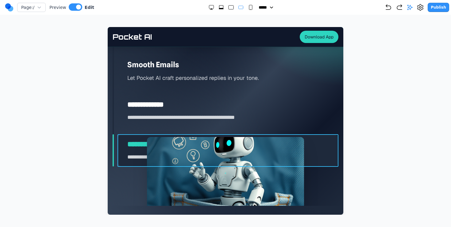
click at [123, 147] on div "**********" at bounding box center [227, 150] width 221 height 32
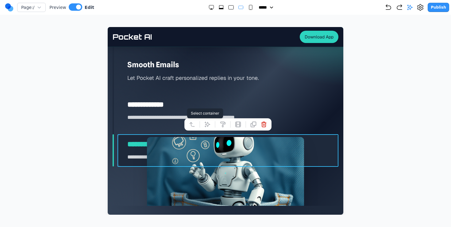
click at [192, 127] on icon at bounding box center [192, 124] width 6 height 6
click at [183, 126] on icon at bounding box center [182, 124] width 6 height 6
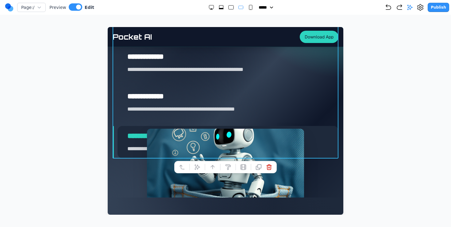
scroll to position [1100, 0]
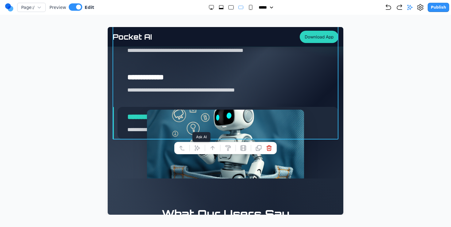
click at [200, 148] on icon at bounding box center [197, 148] width 6 height 6
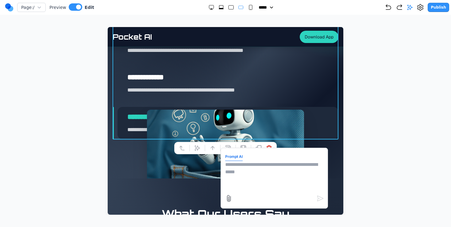
click at [242, 169] on textarea at bounding box center [274, 176] width 98 height 31
type textarea "**********"
type textarea "****"
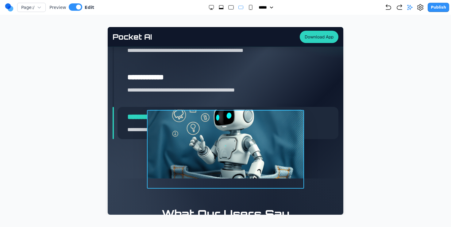
click at [230, 169] on img at bounding box center [225, 148] width 157 height 78
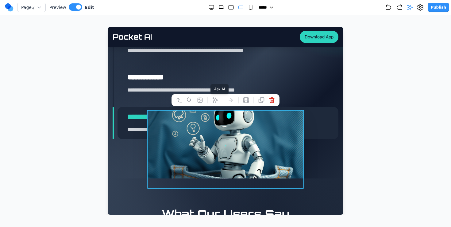
click at [213, 98] on icon at bounding box center [215, 99] width 5 height 5
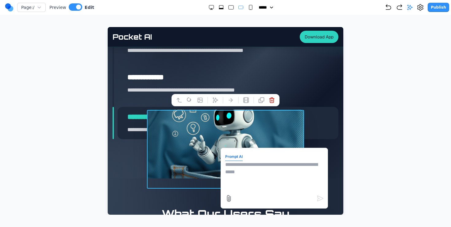
click at [292, 177] on textarea at bounding box center [274, 176] width 98 height 31
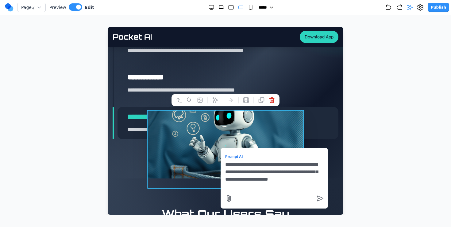
type textarea "**********"
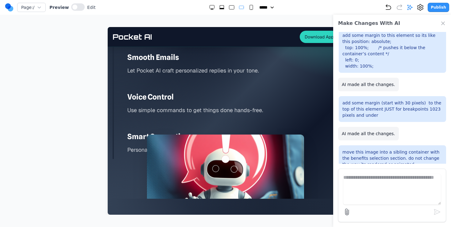
scroll to position [1080, 0]
click at [445, 22] on icon "Close Chat" at bounding box center [443, 23] width 6 height 6
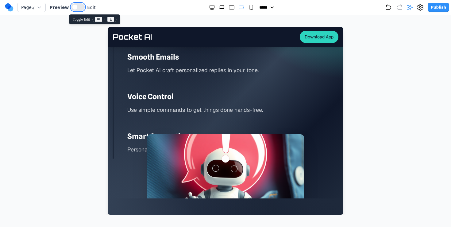
click at [79, 5] on button at bounding box center [77, 6] width 13 height 7
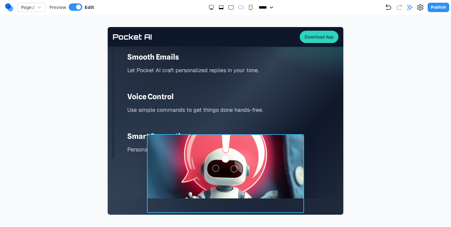
click at [192, 154] on img at bounding box center [225, 173] width 157 height 78
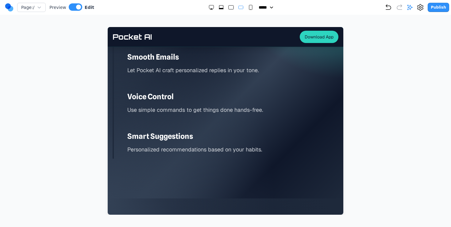
drag, startPoint x: 192, startPoint y: 154, endPoint x: 187, endPoint y: 208, distance: 53.8
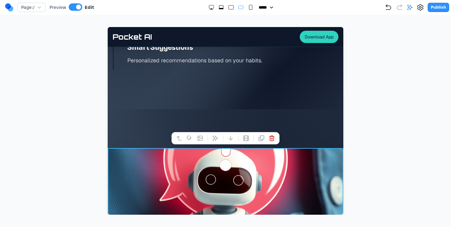
scroll to position [1163, 0]
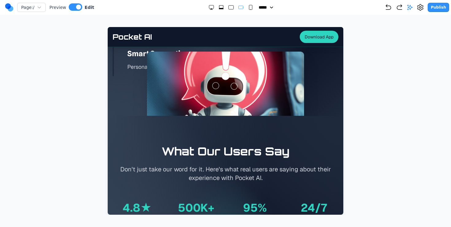
click at [106, 96] on div at bounding box center [225, 120] width 426 height 187
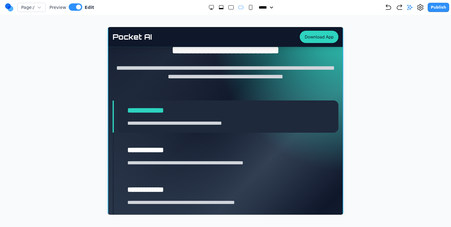
scroll to position [1001, 0]
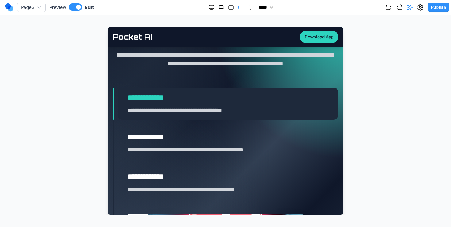
click at [140, 131] on div "**********" at bounding box center [227, 143] width 221 height 32
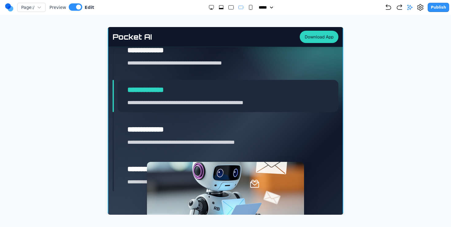
scroll to position [1066, 0]
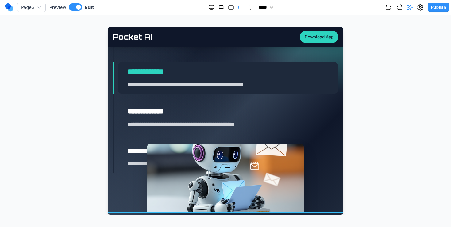
click at [183, 120] on p "**********" at bounding box center [232, 124] width 211 height 9
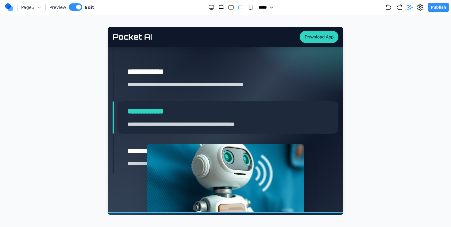
click at [136, 154] on h3 "**********" at bounding box center [232, 151] width 211 height 10
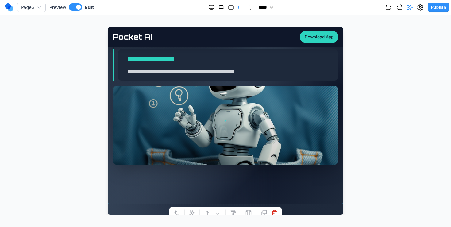
scroll to position [1134, 0]
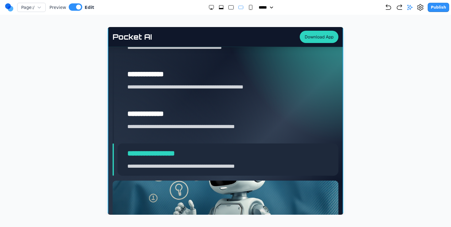
click at [162, 120] on div "**********" at bounding box center [227, 120] width 221 height 32
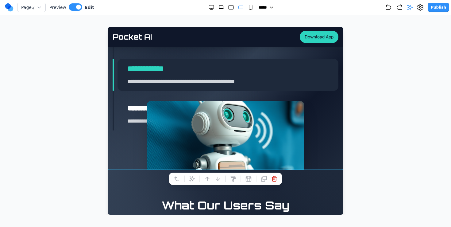
scroll to position [1108, 0]
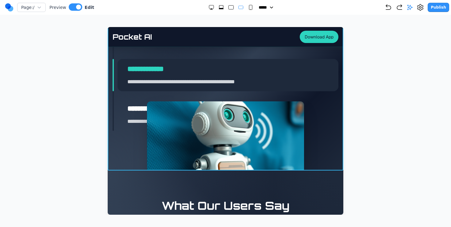
click at [128, 108] on h3 "**********" at bounding box center [232, 108] width 211 height 10
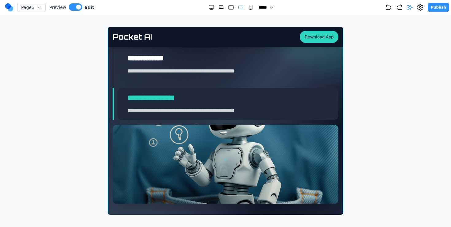
click at [159, 68] on p "**********" at bounding box center [232, 71] width 211 height 9
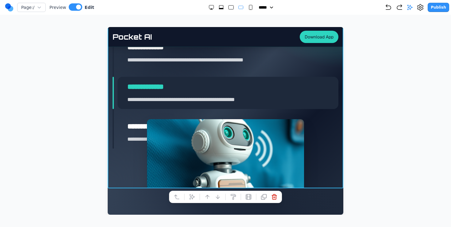
scroll to position [1050, 0]
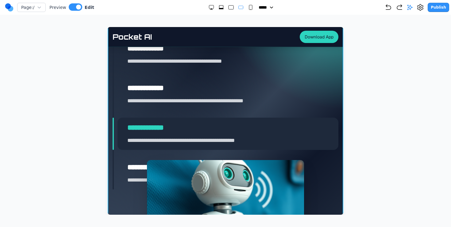
click at [155, 86] on h3 "**********" at bounding box center [232, 88] width 211 height 10
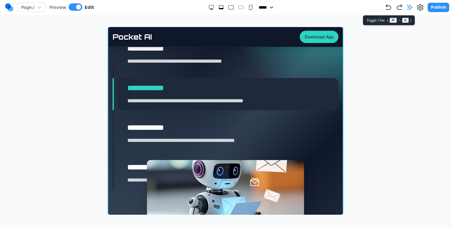
click at [412, 7] on icon at bounding box center [410, 7] width 6 height 6
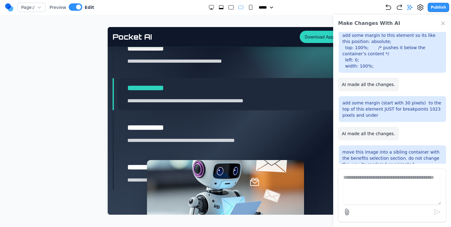
click at [384, 174] on textarea at bounding box center [391, 189] width 97 height 31
type textarea "********"
click at [229, 6] on rect "Large" at bounding box center [230, 8] width 5 height 4
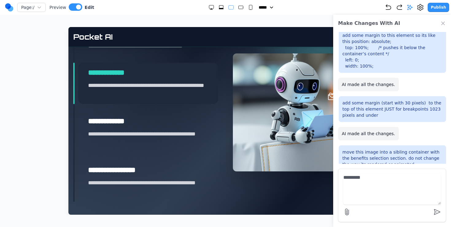
scroll to position [975, 0]
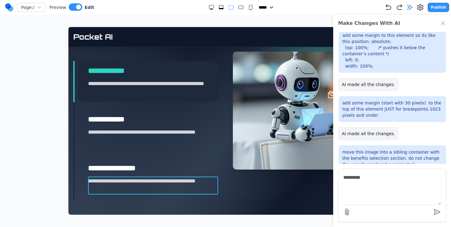
click at [141, 180] on p "**********" at bounding box center [153, 185] width 130 height 18
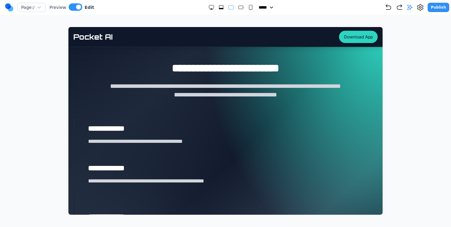
scroll to position [862, 0]
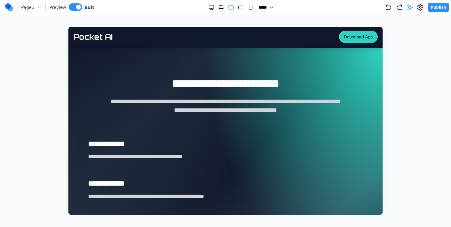
click at [248, 4] on div "Page: / Preview Edit ***** ***** ****** ****** ****** Publish" at bounding box center [227, 7] width 444 height 10
click at [249, 9] on rect "Small" at bounding box center [250, 7] width 3 height 5
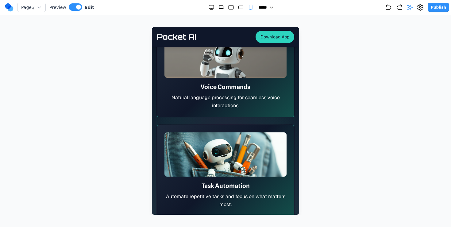
click at [228, 8] on rect "Large" at bounding box center [230, 8] width 5 height 4
select select "**"
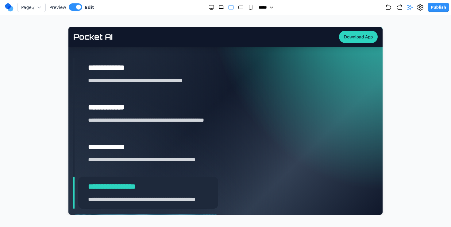
scroll to position [878, 0]
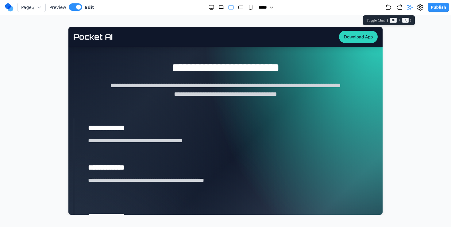
click at [413, 7] on icon at bounding box center [410, 7] width 6 height 6
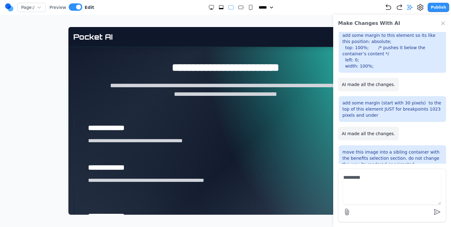
click at [374, 178] on textarea "********" at bounding box center [391, 189] width 97 height 31
type textarea "*"
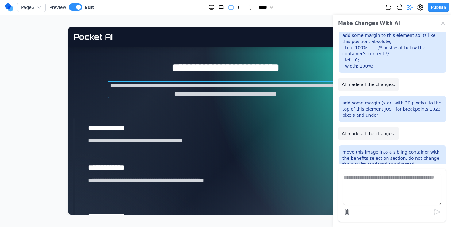
click at [219, 91] on p "**********" at bounding box center [225, 89] width 235 height 17
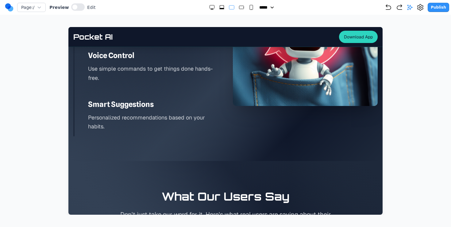
scroll to position [960, 0]
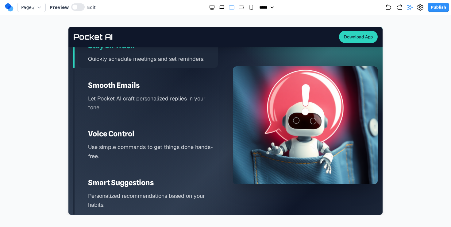
click at [146, 147] on p "Use simple commands to get things done hands-free." at bounding box center [153, 151] width 130 height 18
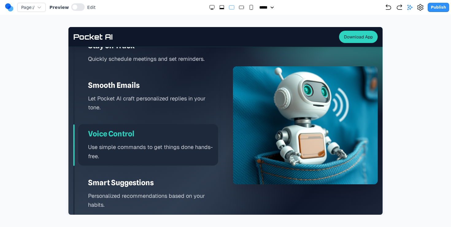
click at [141, 173] on div "Smart Suggestions Personalized recommendations based on your habits." at bounding box center [148, 193] width 140 height 41
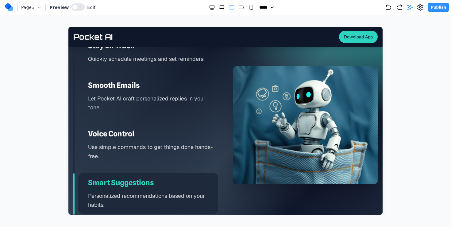
click at [138, 118] on div "Stay on Track Quickly schedule meetings and set reminders. Smooth Emails Let Po…" at bounding box center [145, 125] width 145 height 178
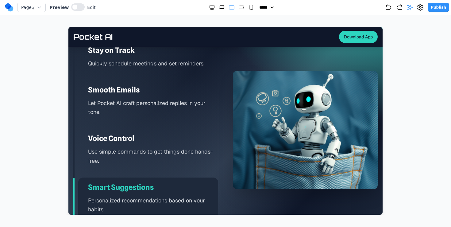
scroll to position [954, 0]
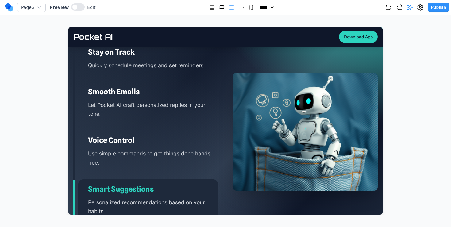
click at [248, 7] on icon "Small" at bounding box center [251, 7] width 6 height 6
select select "**"
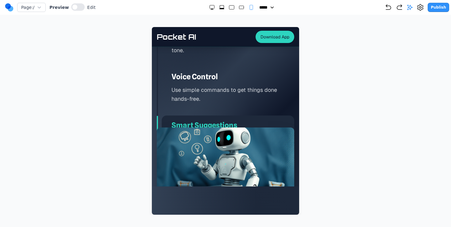
scroll to position [1528, 0]
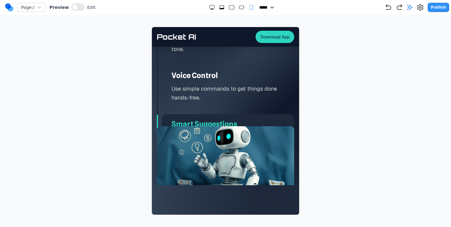
click at [205, 98] on p "Use simple commands to get things done hands-free." at bounding box center [232, 93] width 123 height 18
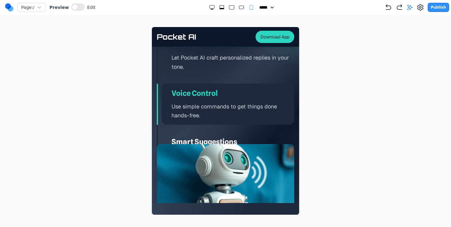
click at [207, 83] on div "Voice Control Use simple commands to get things done hands-free." at bounding box center [228, 103] width 132 height 41
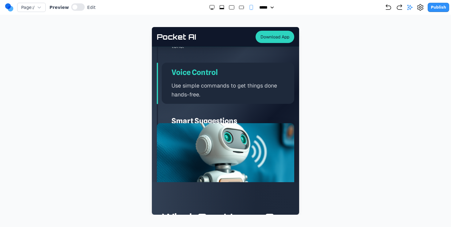
scroll to position [1534, 0]
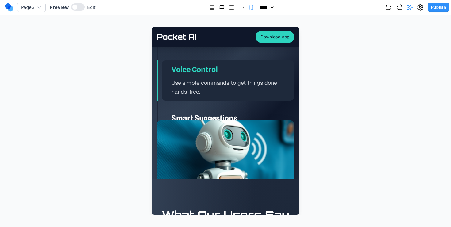
click at [200, 110] on div "Smart Suggestions Personalized recommendations based on your habits." at bounding box center [228, 128] width 132 height 41
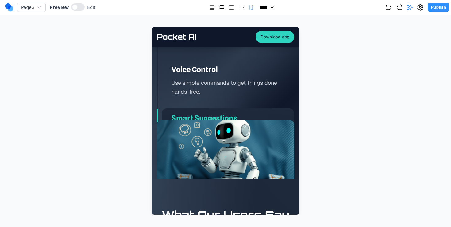
click at [204, 139] on img at bounding box center [225, 159] width 137 height 78
click at [75, 5] on button at bounding box center [77, 6] width 13 height 7
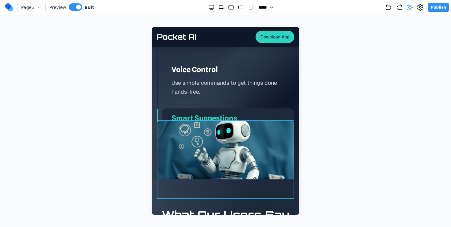
click at [187, 136] on img at bounding box center [225, 159] width 137 height 78
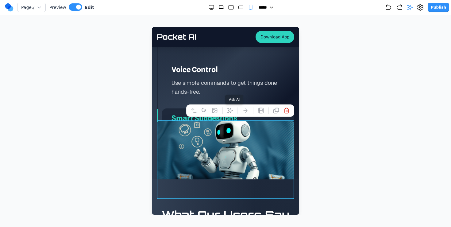
click at [231, 112] on icon at bounding box center [230, 110] width 6 height 6
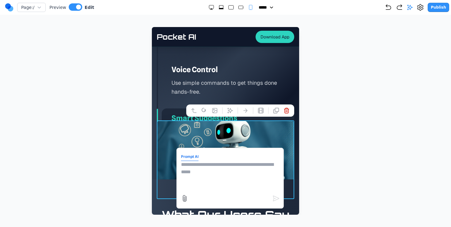
click at [226, 173] on textarea at bounding box center [230, 176] width 98 height 31
type textarea "**********"
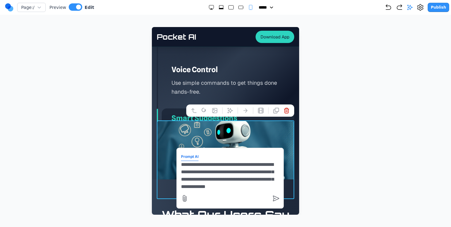
scroll to position [5, 0]
type textarea "**********"
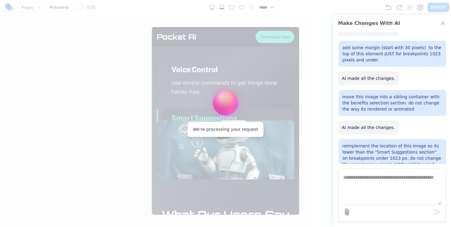
scroll to position [644, 0]
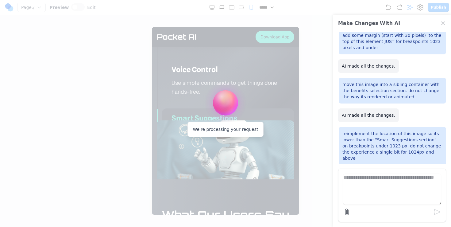
click at [388, 195] on textarea at bounding box center [391, 189] width 97 height 31
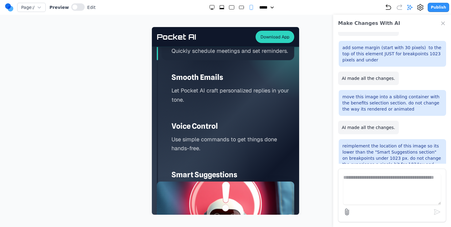
scroll to position [1480, 0]
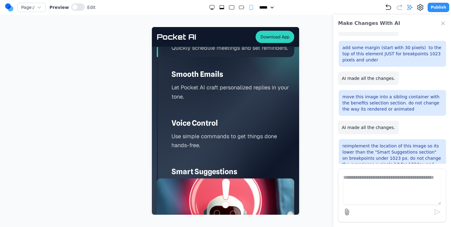
click at [206, 169] on h3 "Smart Suggestions" at bounding box center [232, 171] width 123 height 10
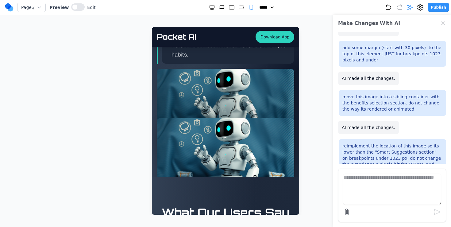
scroll to position [1619, 0]
click at [214, 94] on div at bounding box center [225, 108] width 137 height 78
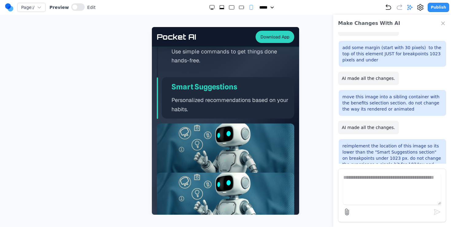
scroll to position [1550, 0]
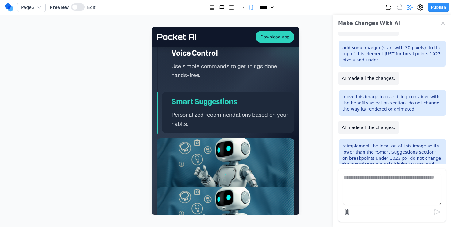
click at [207, 67] on p "Use simple commands to get things done hands-free." at bounding box center [232, 71] width 123 height 18
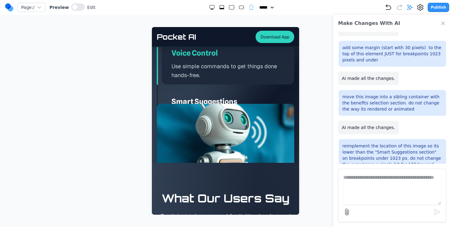
click at [198, 92] on div "Smart Suggestions Personalized recommendations based on your habits." at bounding box center [228, 112] width 132 height 41
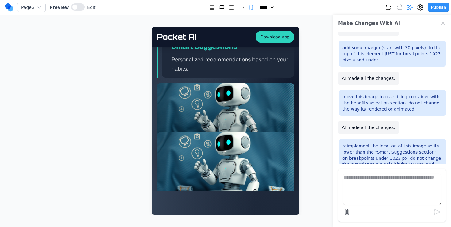
scroll to position [1612, 0]
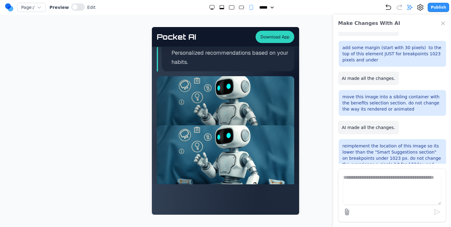
click at [198, 92] on div at bounding box center [225, 115] width 137 height 78
click at [374, 178] on textarea at bounding box center [391, 189] width 97 height 31
click at [229, 6] on rect "Large" at bounding box center [231, 8] width 5 height 4
select select "**"
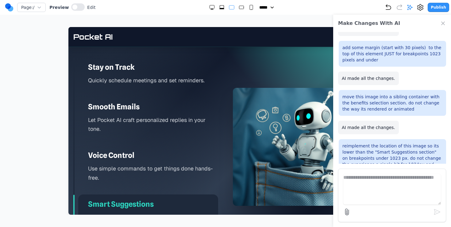
click at [151, 168] on p "Use simple commands to get things done hands-free." at bounding box center [153, 173] width 130 height 18
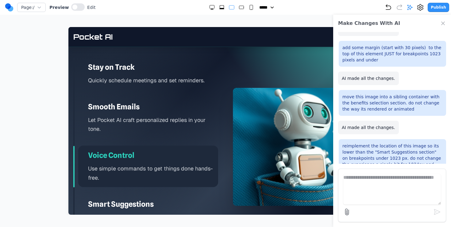
scroll to position [964, 0]
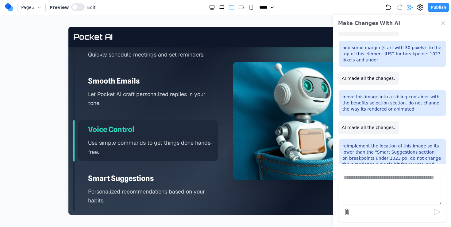
click at [141, 187] on p "Personalized recommendations based on your habits." at bounding box center [153, 196] width 130 height 18
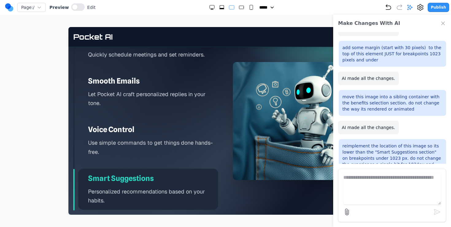
scroll to position [940, 0]
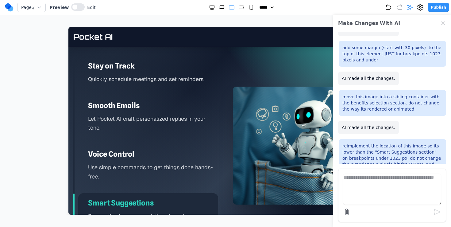
click at [140, 140] on div "Stay on Track Quickly schedule meetings and set reminders. Smooth Emails Let Po…" at bounding box center [145, 145] width 145 height 178
click at [147, 117] on p "Let Pocket AI craft personalized replies in your tone." at bounding box center [153, 123] width 130 height 18
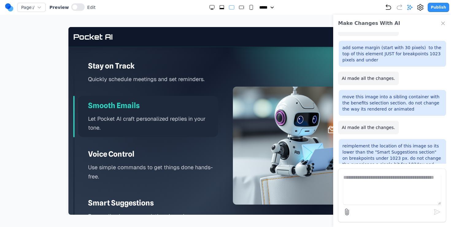
click at [161, 80] on p "Quickly schedule meetings and set reminders." at bounding box center [153, 78] width 130 height 9
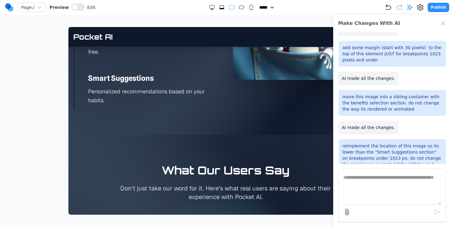
scroll to position [1193, 0]
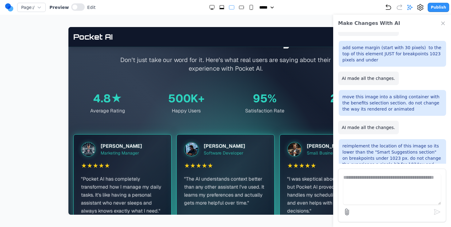
click at [380, 186] on textarea at bounding box center [391, 189] width 97 height 31
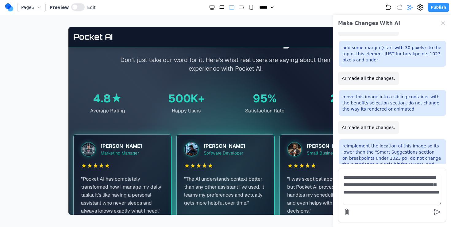
scroll to position [5, 0]
type textarea "**********"
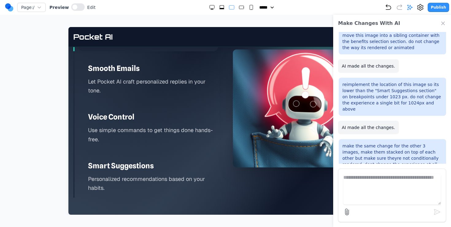
scroll to position [974, 0]
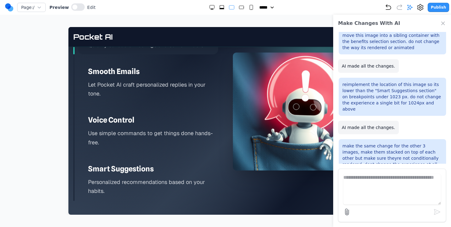
click at [139, 150] on div "Voice Control Use simple commands to get things done hands-free." at bounding box center [148, 130] width 140 height 41
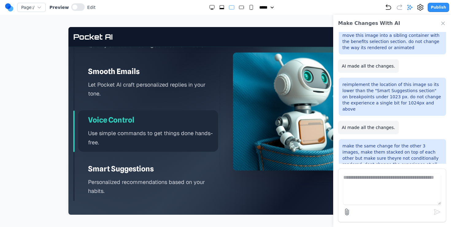
click at [143, 114] on div "Voice Control Use simple commands to get things done hands-free." at bounding box center [148, 130] width 140 height 41
click at [124, 176] on div "Smart Suggestions Personalized recommendations based on your habits." at bounding box center [148, 179] width 140 height 41
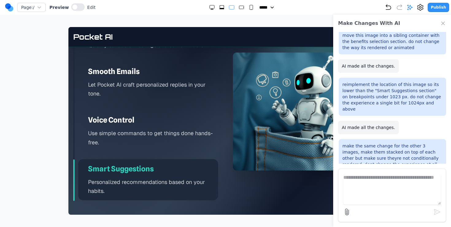
click at [250, 7] on rect "Small" at bounding box center [251, 7] width 3 height 5
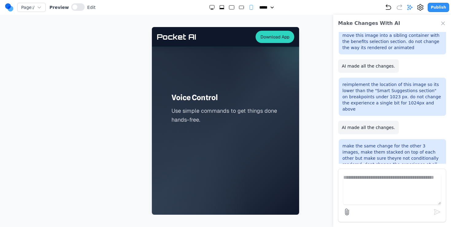
click at [186, 116] on p "Use simple commands to get things done hands-free." at bounding box center [232, 115] width 123 height 18
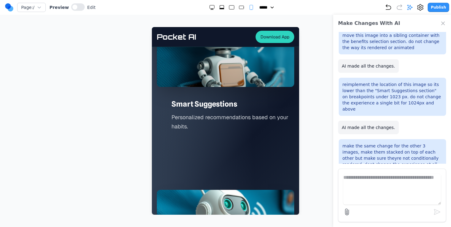
scroll to position [1778, 0]
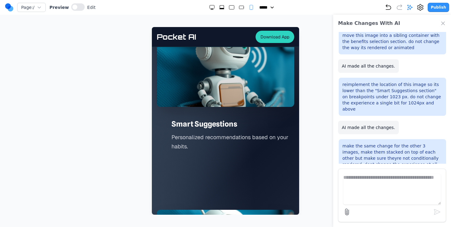
click at [186, 116] on div "Smart Suggestions Personalized recommendations based on your habits." at bounding box center [228, 134] width 132 height 41
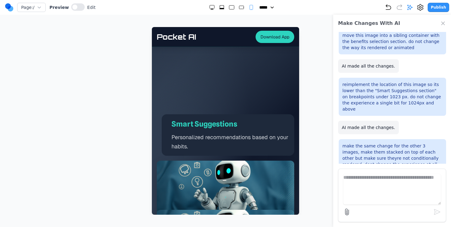
click at [184, 131] on div "Smart Suggestions Personalized recommendations based on your habits." at bounding box center [228, 134] width 132 height 41
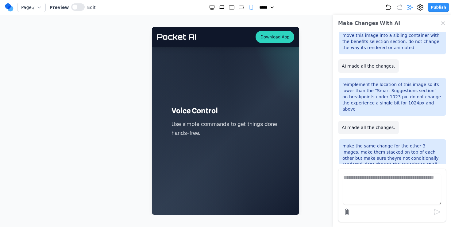
click at [185, 130] on p "Use simple commands to get things done hands-free." at bounding box center [232, 128] width 123 height 18
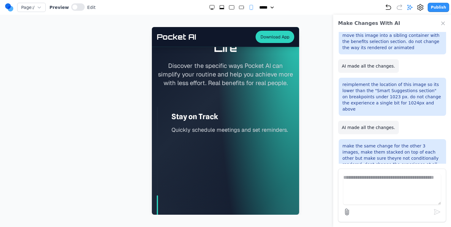
scroll to position [1349, 0]
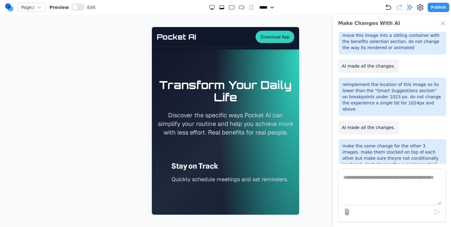
click at [192, 132] on p "Discover the specific ways Pocket AI can simplify your routine and help you ach…" at bounding box center [225, 124] width 137 height 26
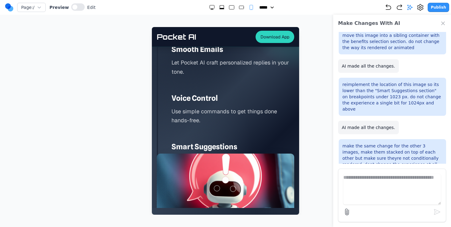
scroll to position [1445, 0]
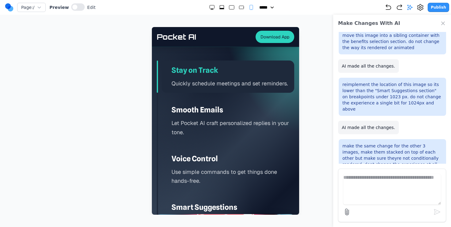
click at [228, 111] on h3 "Smooth Emails" at bounding box center [232, 110] width 123 height 10
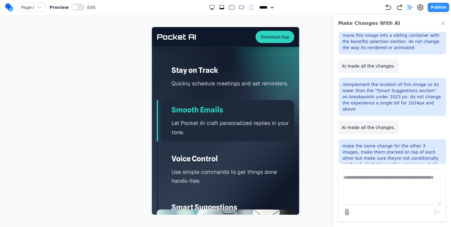
click at [216, 143] on div "Stay on Track Quickly schedule meetings and set reminders. Smooth Emails Let Po…" at bounding box center [225, 149] width 137 height 178
click at [211, 151] on div "Voice Control Use simple commands to get things done hands-free." at bounding box center [228, 169] width 132 height 41
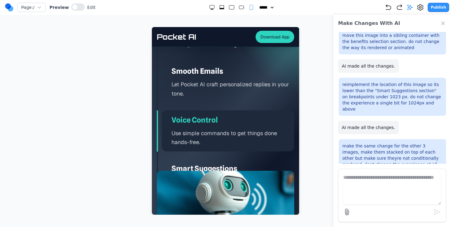
scroll to position [1493, 0]
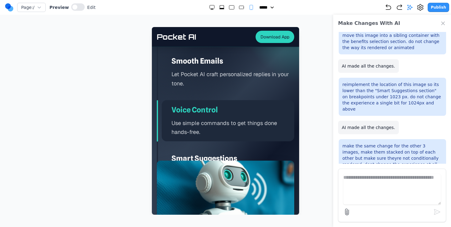
click at [212, 136] on div "Voice Control Use simple commands to get things done hands-free." at bounding box center [228, 120] width 132 height 41
click at [207, 146] on div "Stay on Track Quickly schedule meetings and set reminders. Smooth Emails Let Po…" at bounding box center [225, 101] width 137 height 178
click at [199, 155] on h3 "Smart Suggestions" at bounding box center [232, 158] width 123 height 10
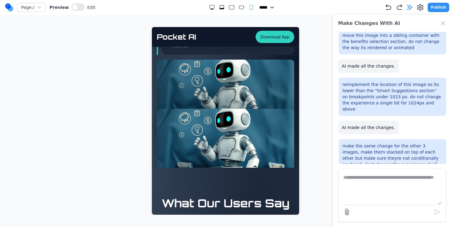
scroll to position [1507, 0]
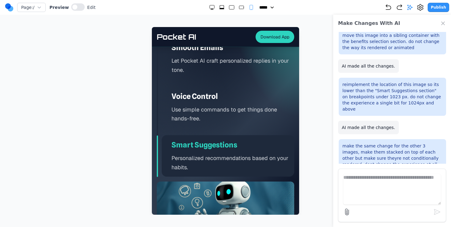
click at [248, 115] on p "Use simple commands to get things done hands-free." at bounding box center [232, 114] width 123 height 18
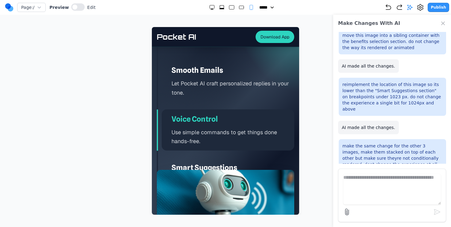
click at [252, 90] on p "Let Pocket AI craft personalized replies in your tone." at bounding box center [232, 88] width 123 height 18
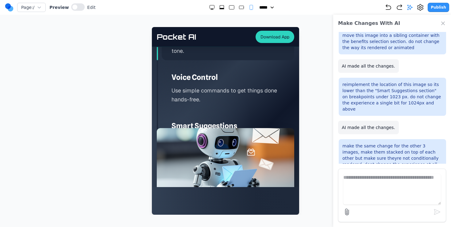
click at [251, 88] on p "Use simple commands to get things done hands-free." at bounding box center [232, 95] width 123 height 18
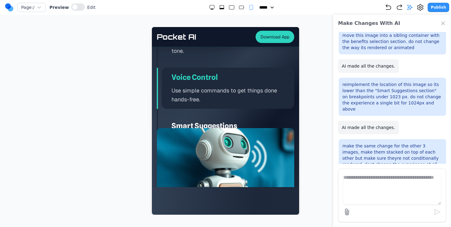
scroll to position [1555, 0]
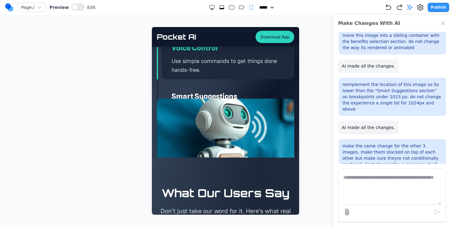
click at [243, 93] on h3 "Smart Suggestions" at bounding box center [232, 96] width 123 height 10
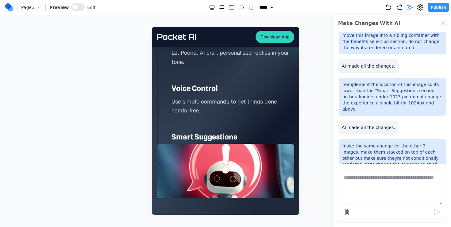
scroll to position [1514, 0]
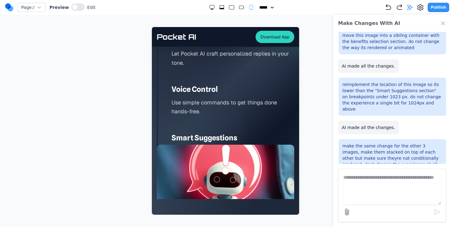
click at [254, 147] on img at bounding box center [225, 183] width 137 height 78
click at [243, 138] on h3 "Smart Suggestions" at bounding box center [232, 138] width 123 height 10
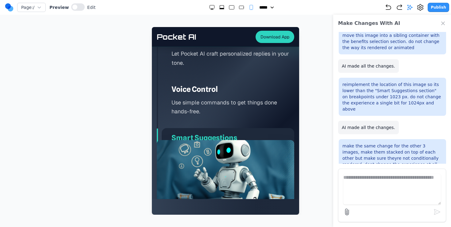
click at [243, 109] on p "Use simple commands to get things done hands-free." at bounding box center [232, 107] width 123 height 18
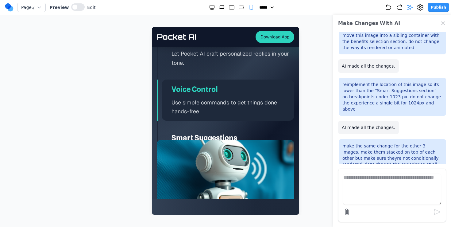
click at [224, 129] on div "Smart Suggestions Personalized recommendations based on your habits." at bounding box center [228, 148] width 132 height 41
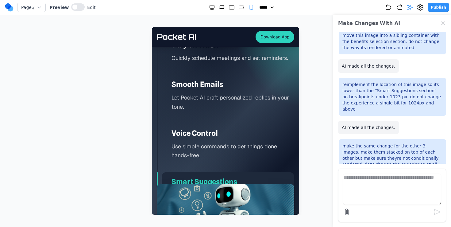
click at [224, 89] on h3 "Smooth Emails" at bounding box center [232, 84] width 123 height 10
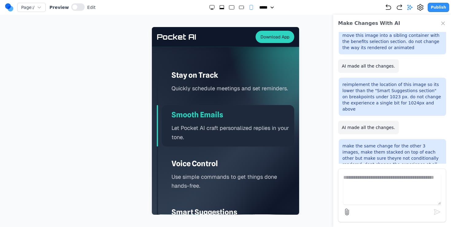
click at [223, 78] on h3 "Stay on Track" at bounding box center [232, 75] width 123 height 10
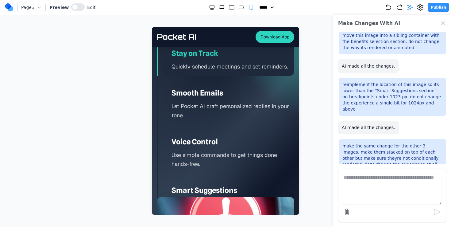
scroll to position [1469, 0]
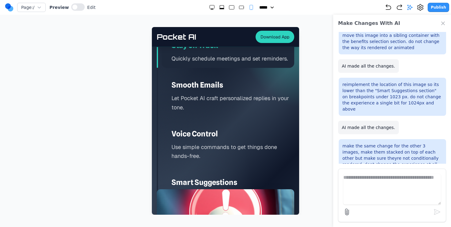
click at [239, 7] on rect "Medium" at bounding box center [241, 7] width 5 height 3
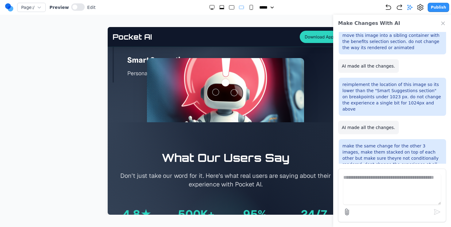
scroll to position [1079, 0]
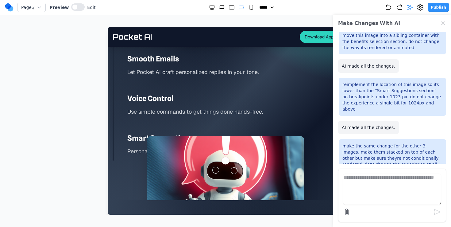
click at [132, 133] on h3 "Smart Suggestions" at bounding box center [232, 138] width 211 height 10
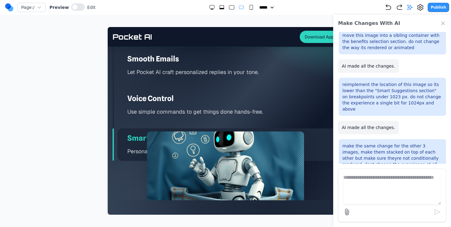
click at [147, 115] on p "Use simple commands to get things done hands-free." at bounding box center [232, 111] width 211 height 9
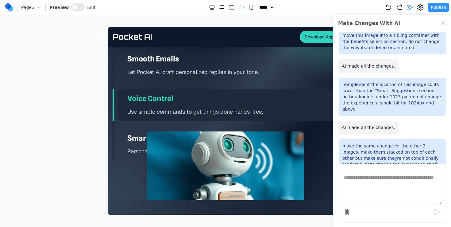
click at [152, 97] on h3 "Voice Control" at bounding box center [232, 99] width 211 height 10
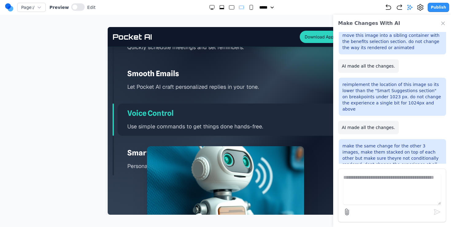
scroll to position [1061, 0]
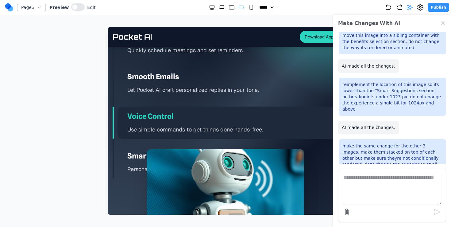
click at [152, 97] on div "Smooth Emails Let Pocket AI craft personalized replies in your tone." at bounding box center [227, 83] width 221 height 32
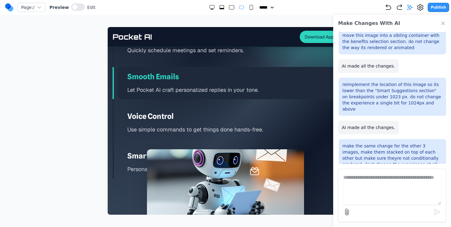
click at [228, 4] on icon "Large" at bounding box center [231, 7] width 6 height 6
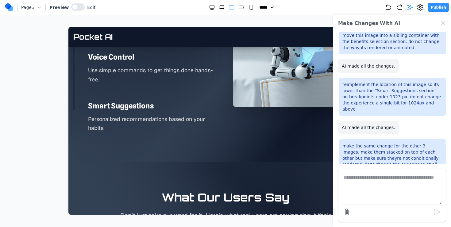
scroll to position [969, 0]
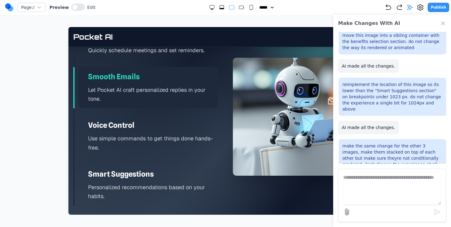
click at [174, 102] on p "Let Pocket AI craft personalized replies in your tone." at bounding box center [153, 94] width 130 height 18
click at [142, 142] on p "Use simple commands to get things done hands-free." at bounding box center [153, 143] width 130 height 18
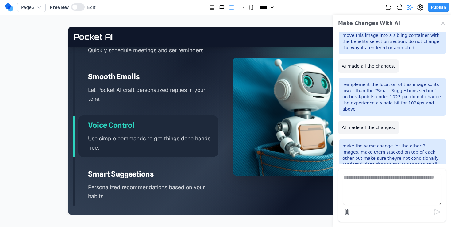
click at [129, 174] on h3 "Smart Suggestions" at bounding box center [153, 174] width 130 height 10
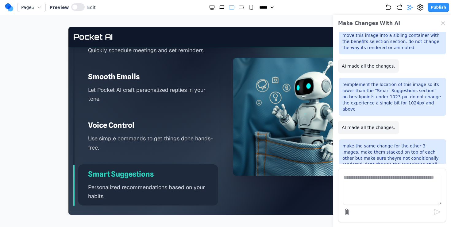
click at [134, 117] on div "Voice Control Use simple commands to get things done hands-free." at bounding box center [148, 135] width 140 height 41
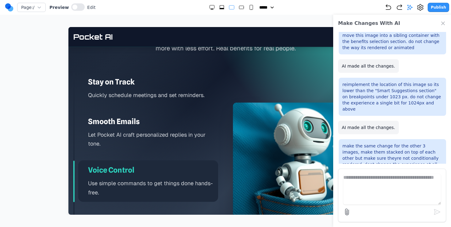
scroll to position [858, 0]
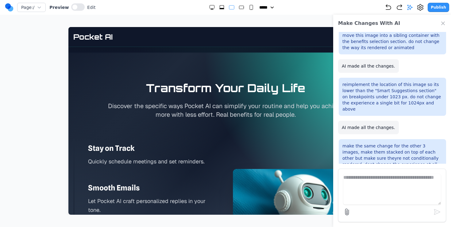
click at [120, 151] on h3 "Stay on Track" at bounding box center [153, 148] width 130 height 10
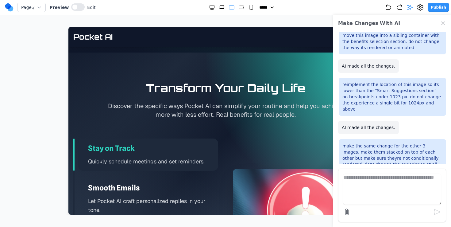
click at [239, 7] on rect "Medium" at bounding box center [241, 7] width 5 height 3
select select "**"
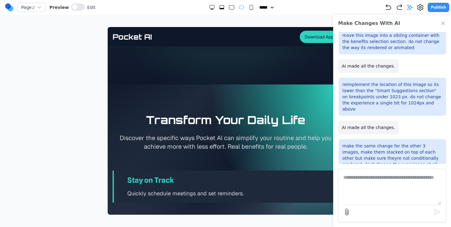
scroll to position [934, 0]
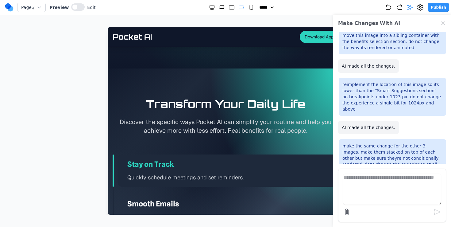
drag, startPoint x: 354, startPoint y: 34, endPoint x: 236, endPoint y: 33, distance: 118.7
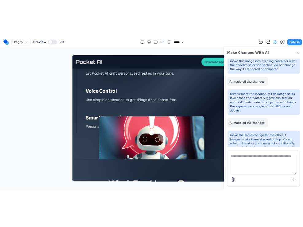
scroll to position [1077, 0]
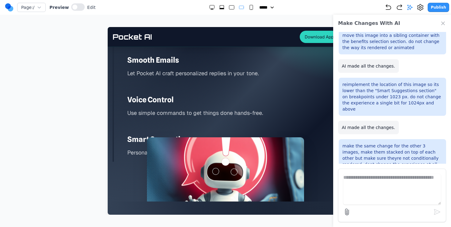
click at [129, 143] on h3 "Smart Suggestions" at bounding box center [232, 139] width 211 height 10
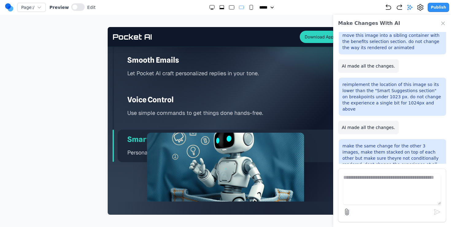
click at [175, 161] on img at bounding box center [225, 171] width 157 height 78
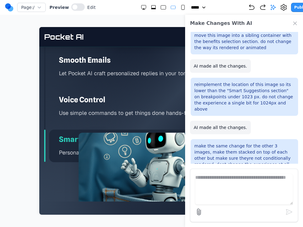
click at [106, 150] on img at bounding box center [156, 171] width 157 height 78
click at [51, 159] on div "Smart Suggestions Personalized recommendations based on your habits." at bounding box center [159, 145] width 221 height 32
click at [78, 4] on button at bounding box center [77, 6] width 13 height 7
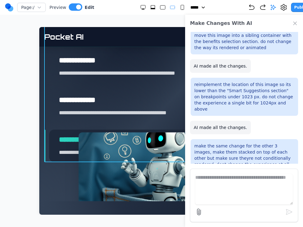
click at [47, 89] on div "**********" at bounding box center [157, 86] width 226 height 151
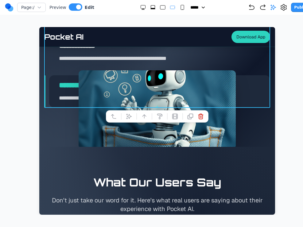
scroll to position [1138, 0]
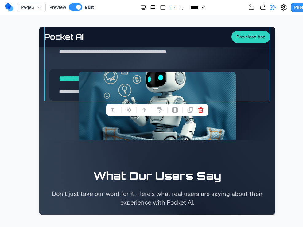
click at [146, 125] on img at bounding box center [156, 110] width 157 height 78
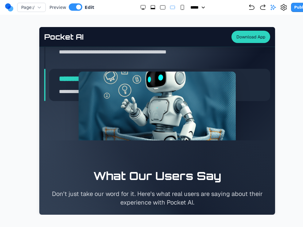
click at [112, 103] on img at bounding box center [156, 110] width 157 height 78
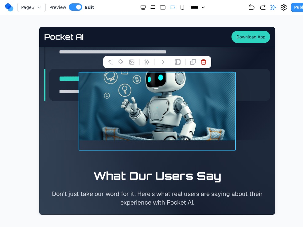
click at [112, 103] on img at bounding box center [156, 110] width 157 height 78
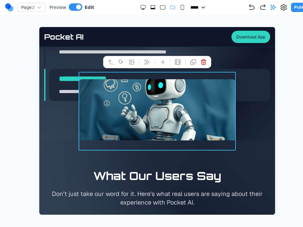
click at [253, 125] on section "**********" at bounding box center [156, 2] width 235 height 276
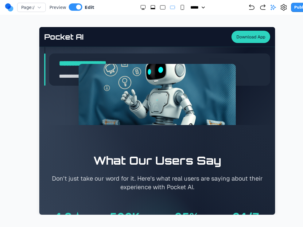
scroll to position [1137, 0]
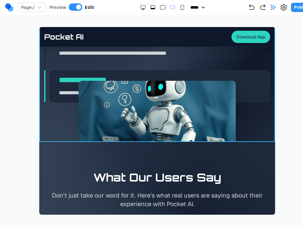
click at [252, 122] on section "**********" at bounding box center [156, 3] width 235 height 276
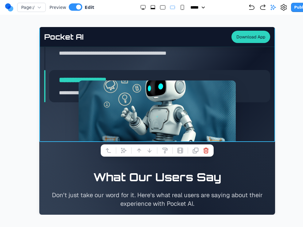
click at [273, 12] on div "Publish" at bounding box center [280, 7] width 64 height 9
click at [273, 7] on icon at bounding box center [273, 7] width 6 height 6
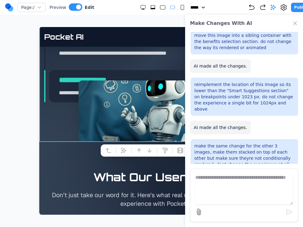
click at [216, 183] on textarea at bounding box center [243, 189] width 97 height 31
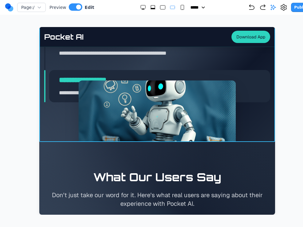
click at [52, 124] on section "**********" at bounding box center [156, 3] width 235 height 276
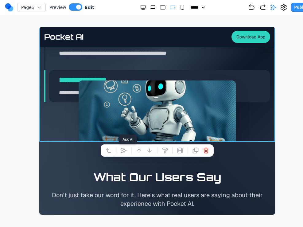
click at [125, 151] on icon at bounding box center [123, 150] width 6 height 6
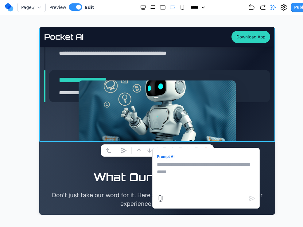
click at [183, 169] on textarea at bounding box center [206, 176] width 98 height 31
type textarea "**********"
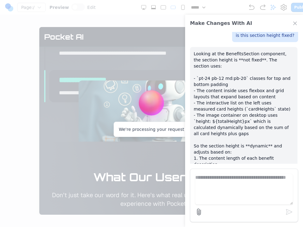
scroll to position [870, 0]
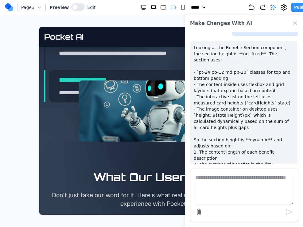
click at [59, 126] on section "**********" at bounding box center [156, 3] width 235 height 276
click at [74, 8] on span at bounding box center [74, 7] width 5 height 5
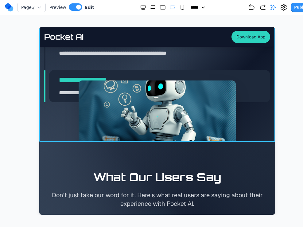
click at [64, 120] on section "**********" at bounding box center [156, 3] width 235 height 276
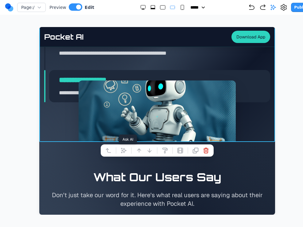
click at [124, 151] on icon at bounding box center [123, 150] width 6 height 6
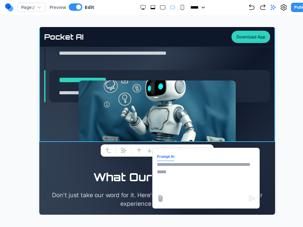
click at [216, 178] on textarea at bounding box center [206, 176] width 98 height 31
type textarea "**********"
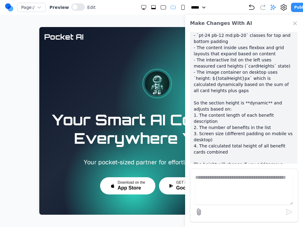
scroll to position [0, 0]
click at [97, 39] on div "Pocket AI Download App" at bounding box center [157, 37] width 226 height 20
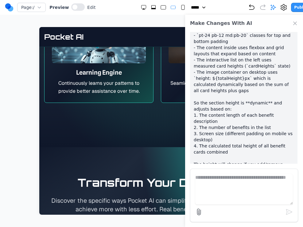
scroll to position [1005, 0]
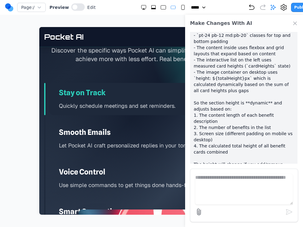
click at [295, 22] on icon "Close Chat" at bounding box center [295, 23] width 6 height 6
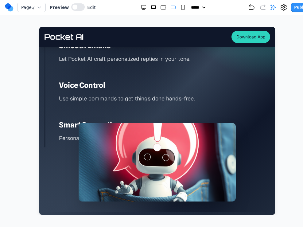
scroll to position [1115, 0]
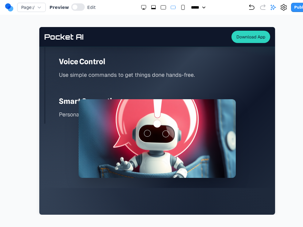
click at [68, 132] on div at bounding box center [157, 134] width 226 height 10
click at [59, 146] on section "Transform Your Daily Life Discover the specific ways Pocket AI can simplify you…" at bounding box center [156, 37] width 235 height 301
click at [99, 128] on img at bounding box center [156, 138] width 157 height 78
click at [77, 8] on button at bounding box center [77, 6] width 13 height 7
click at [160, 6] on rect "Large" at bounding box center [162, 8] width 5 height 4
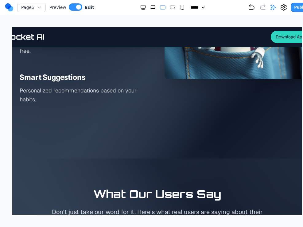
scroll to position [1066, 0]
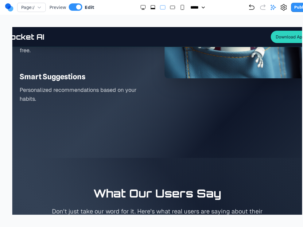
click at [170, 8] on rect "Medium" at bounding box center [172, 7] width 5 height 3
select select "**"
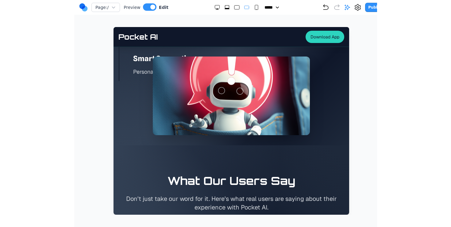
scroll to position [1170, 0]
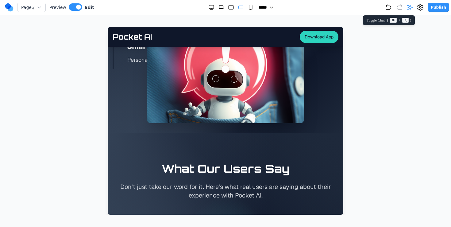
click at [412, 8] on icon at bounding box center [409, 7] width 5 height 5
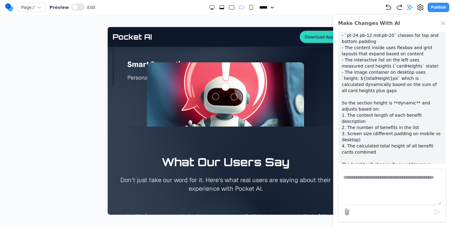
scroll to position [1154, 0]
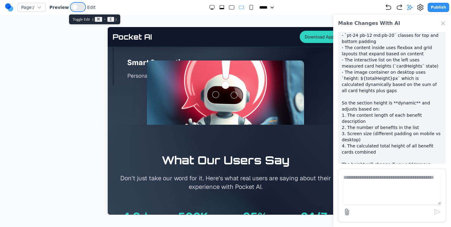
click at [74, 5] on button at bounding box center [77, 6] width 13 height 7
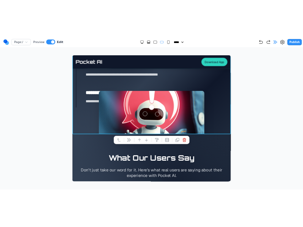
scroll to position [1135, 0]
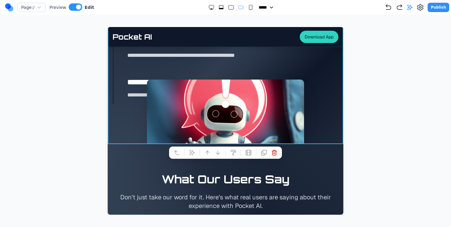
click at [187, 116] on img at bounding box center [225, 118] width 157 height 78
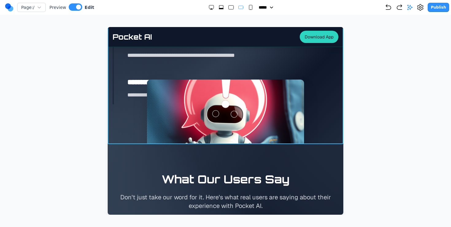
click at [137, 120] on section "**********" at bounding box center [225, 6] width 235 height 276
click at [130, 118] on div at bounding box center [226, 114] width 226 height 10
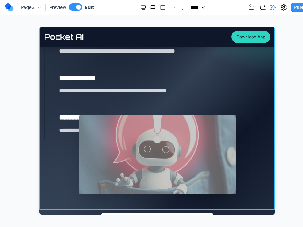
scroll to position [1121, 0]
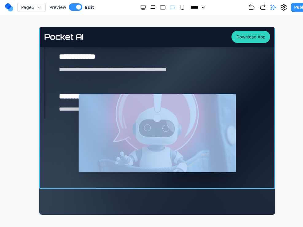
click at [66, 134] on div "**********" at bounding box center [157, 66] width 226 height 197
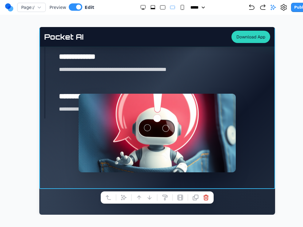
scroll to position [1086, 0]
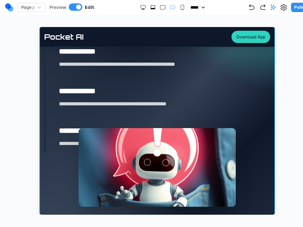
click at [179, 8] on icon "Small" at bounding box center [182, 7] width 6 height 6
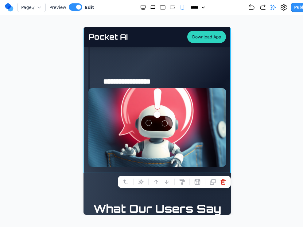
scroll to position [1569, 0]
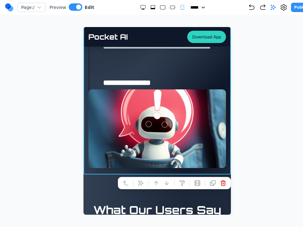
click at [204, 70] on div "**********" at bounding box center [156, 25] width 137 height 178
click at [160, 6] on rect "Large" at bounding box center [162, 8] width 5 height 4
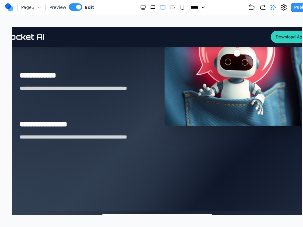
scroll to position [1018, 0]
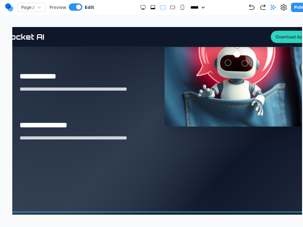
click at [181, 9] on rect "Small" at bounding box center [182, 7] width 3 height 5
select select "**"
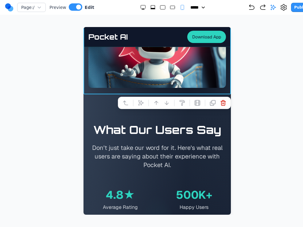
scroll to position [1650, 0]
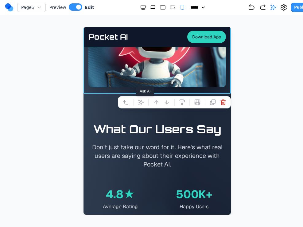
click at [142, 105] on icon at bounding box center [141, 102] width 6 height 6
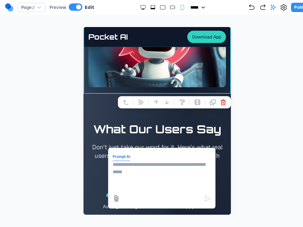
click at [144, 172] on textarea at bounding box center [162, 176] width 98 height 31
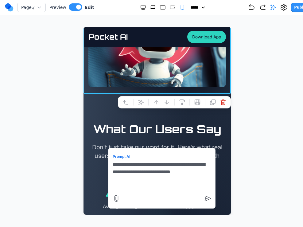
type textarea "**********"
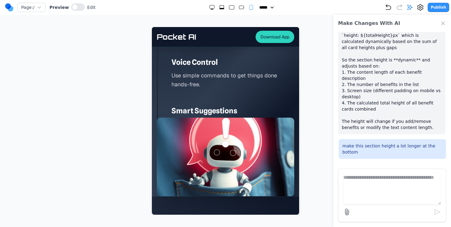
scroll to position [1540, 0]
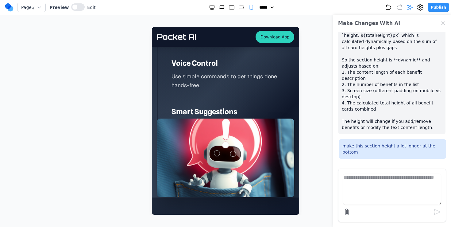
click at [229, 8] on rect "Large" at bounding box center [231, 8] width 5 height 4
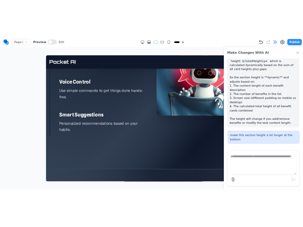
scroll to position [1036, 0]
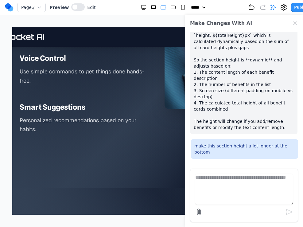
click at [146, 170] on section "Transform Your Daily Life Discover the specific ways Pocket AI can simplify you…" at bounding box center [157, 31] width 314 height 313
click at [111, 166] on section "Transform Your Daily Life Discover the specific ways Pocket AI can simplify you…" at bounding box center [157, 31] width 314 height 313
click at [100, 156] on section "Transform Your Daily Life Discover the specific ways Pocket AI can simplify you…" at bounding box center [157, 31] width 314 height 313
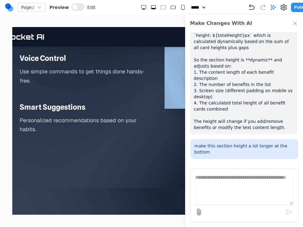
click at [100, 156] on section "Transform Your Daily Life Discover the specific ways Pocket AI can simplify you…" at bounding box center [157, 31] width 314 height 313
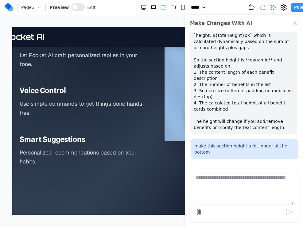
scroll to position [995, 0]
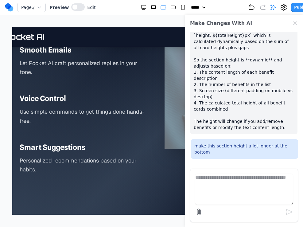
click at [153, 8] on icon "Extra Large" at bounding box center [153, 7] width 6 height 6
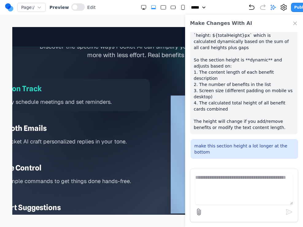
scroll to position [967, 0]
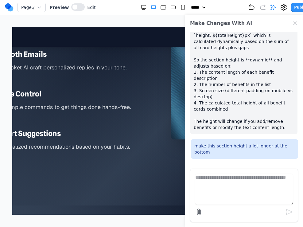
click at [105, 173] on section "Transform Your Daily Life Discover the specific ways Pocket AI can simplify you…" at bounding box center [157, 62] width 392 height 286
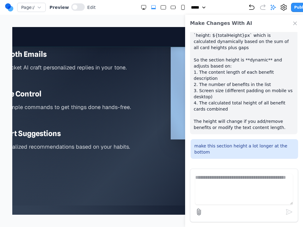
click at [105, 173] on section "Transform Your Daily Life Discover the specific ways Pocket AI can simplify you…" at bounding box center [157, 62] width 392 height 286
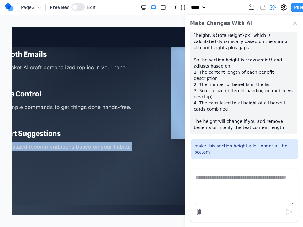
click at [105, 173] on section "Transform Your Daily Life Discover the specific ways Pocket AI can simplify you…" at bounding box center [157, 62] width 392 height 286
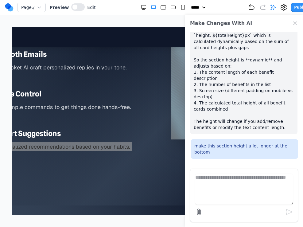
click at [172, 7] on rect "Medium" at bounding box center [172, 7] width 5 height 3
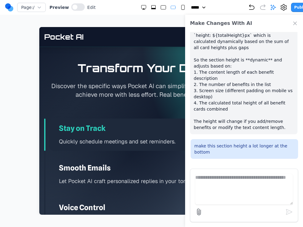
scroll to position [969, 0]
click at [181, 6] on rect "Small" at bounding box center [182, 7] width 3 height 5
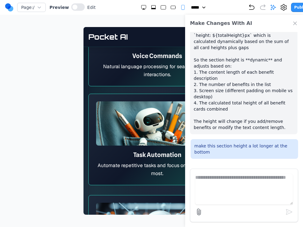
click at [147, 6] on div at bounding box center [162, 7] width 45 height 6
click at [150, 6] on icon "Extra Large" at bounding box center [153, 7] width 6 height 6
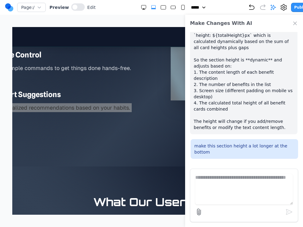
scroll to position [1006, 0]
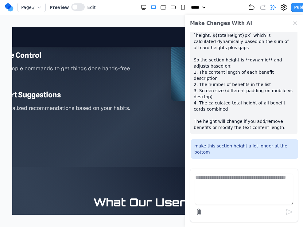
click at [124, 141] on section "Transform Your Daily Life Discover the specific ways Pocket AI can simplify you…" at bounding box center [157, 23] width 392 height 286
click at [140, 6] on icon "Double Extra Large" at bounding box center [143, 7] width 6 height 6
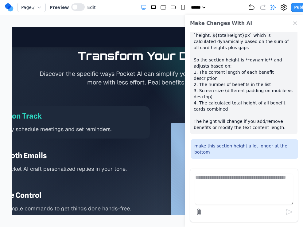
scroll to position [983, 0]
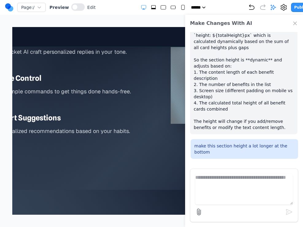
click at [158, 10] on div "Page: / Preview Edit ***** ***** ****** ****** ****** Publish" at bounding box center [158, 7] width 307 height 10
click at [160, 9] on icon "Large" at bounding box center [163, 7] width 6 height 6
select select "**"
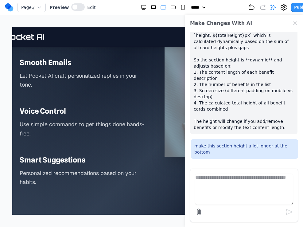
scroll to position [1007, 0]
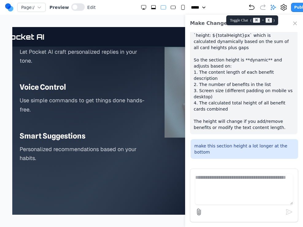
click at [274, 8] on icon at bounding box center [272, 7] width 5 height 5
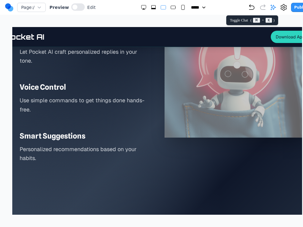
click at [276, 8] on icon at bounding box center [272, 7] width 5 height 5
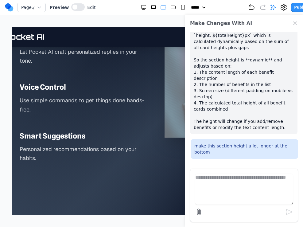
click at [233, 187] on textarea at bounding box center [243, 189] width 97 height 31
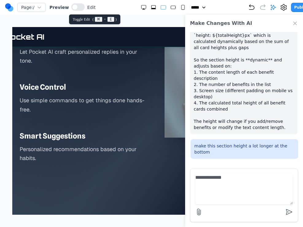
type textarea "**********"
click at [76, 6] on button at bounding box center [77, 6] width 13 height 7
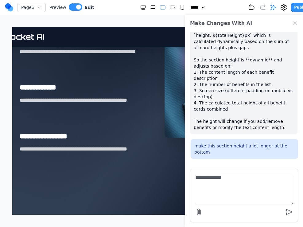
click at [94, 185] on section "**********" at bounding box center [157, 59] width 314 height 313
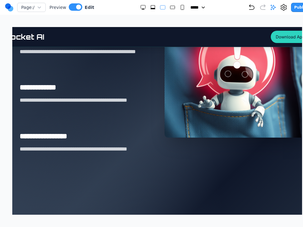
click at [94, 185] on section "**********" at bounding box center [157, 59] width 314 height 313
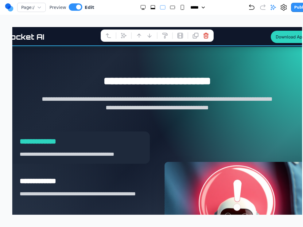
scroll to position [856, 0]
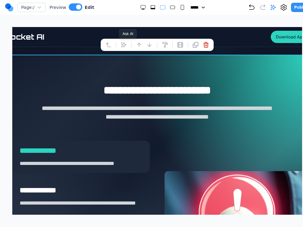
click at [121, 42] on icon at bounding box center [123, 45] width 6 height 6
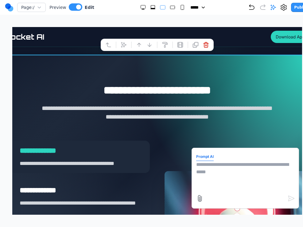
click at [204, 170] on textarea at bounding box center [245, 176] width 98 height 31
click at [206, 171] on textarea "**********" at bounding box center [245, 176] width 98 height 31
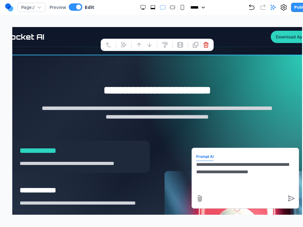
type textarea "**********"
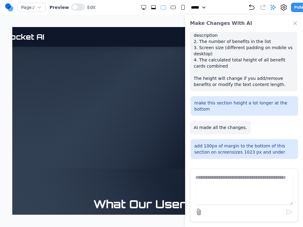
scroll to position [1063, 0]
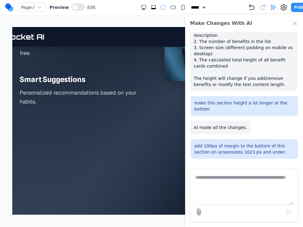
click at [130, 122] on section "Transform Your Daily Life Discover the specific ways Pocket AI can simplify you…" at bounding box center [157, 38] width 314 height 382
click at [118, 159] on section "Transform Your Daily Life Discover the specific ways Pocket AI can simplify you…" at bounding box center [157, 38] width 314 height 382
click at [123, 164] on section "Transform Your Daily Life Discover the specific ways Pocket AI can simplify you…" at bounding box center [157, 38] width 314 height 382
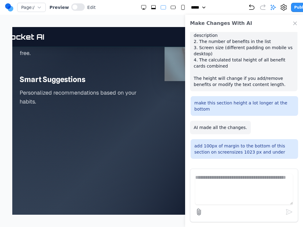
click at [151, 6] on icon "Extra Large" at bounding box center [153, 7] width 6 height 6
select select "**"
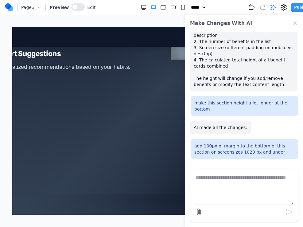
scroll to position [1048, 0]
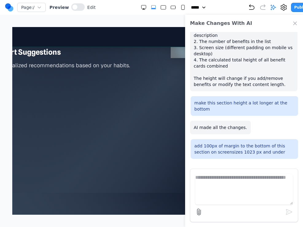
click at [245, 182] on textarea at bounding box center [243, 189] width 97 height 31
type textarea "**********"
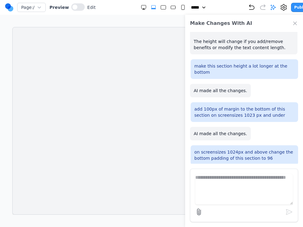
scroll to position [0, 0]
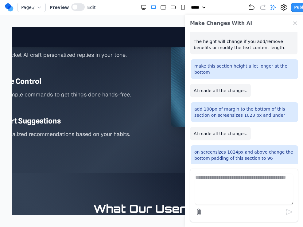
scroll to position [984, 0]
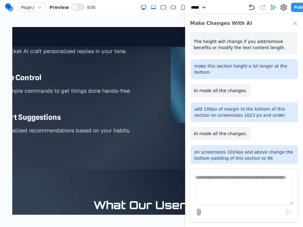
click at [296, 21] on icon "Close Chat" at bounding box center [295, 23] width 6 height 6
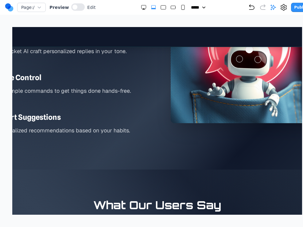
click at [180, 9] on icon "Small" at bounding box center [183, 7] width 6 height 6
select select "**"
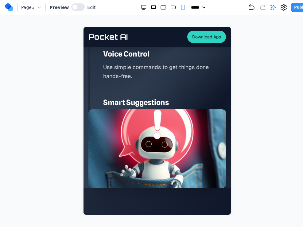
scroll to position [1553, 0]
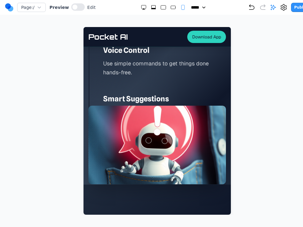
click at [173, 148] on img at bounding box center [156, 144] width 137 height 78
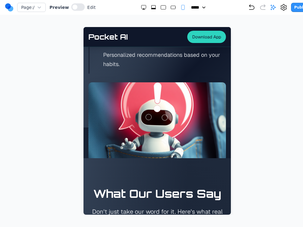
scroll to position [1610, 0]
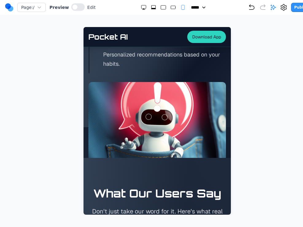
click at [262, 120] on div at bounding box center [156, 120] width 289 height 187
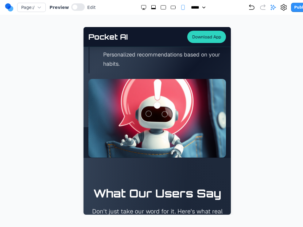
click at [290, 120] on div at bounding box center [156, 120] width 289 height 187
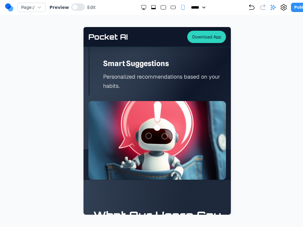
scroll to position [1556, 0]
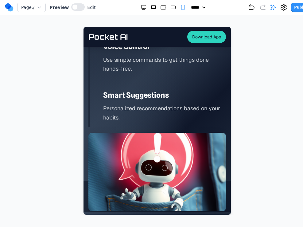
click at [199, 112] on p "Personalized recommendations based on your habits." at bounding box center [164, 113] width 123 height 18
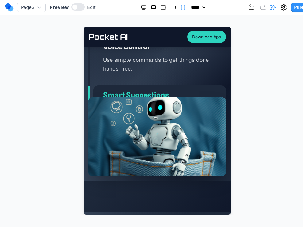
click at [196, 75] on div "Voice Control Use simple commands to get things done hands-free." at bounding box center [159, 57] width 132 height 41
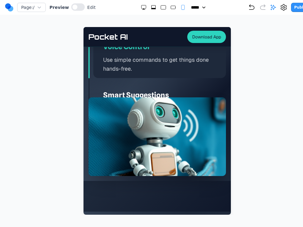
click at [195, 61] on p "Use simple commands to get things done hands-free." at bounding box center [164, 64] width 123 height 18
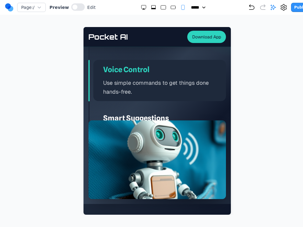
scroll to position [1533, 0]
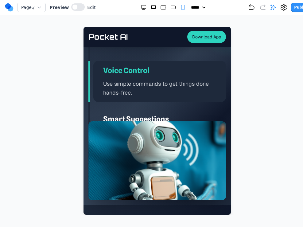
click at [158, 120] on h3 "Smart Suggestions" at bounding box center [164, 119] width 123 height 10
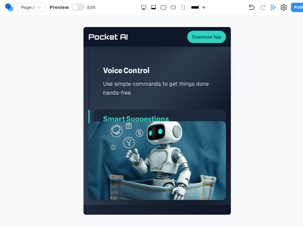
scroll to position [1550, 0]
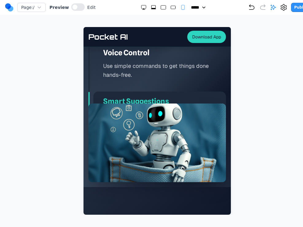
click at [161, 125] on img at bounding box center [156, 142] width 137 height 78
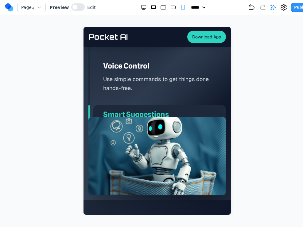
scroll to position [1526, 0]
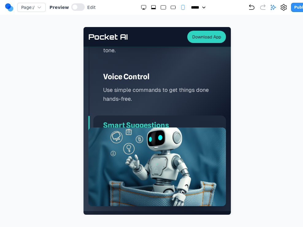
click at [148, 81] on h3 "Voice Control" at bounding box center [164, 77] width 123 height 10
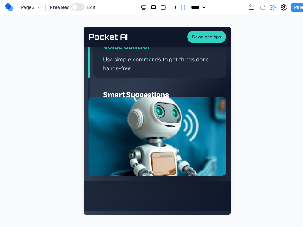
scroll to position [1587, 0]
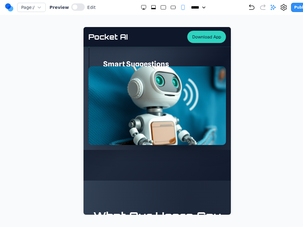
click at [136, 136] on img at bounding box center [156, 105] width 137 height 78
click at [74, 10] on button at bounding box center [77, 6] width 13 height 7
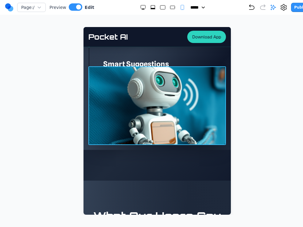
click at [117, 86] on img at bounding box center [156, 105] width 137 height 78
click at [186, 126] on img at bounding box center [156, 105] width 137 height 78
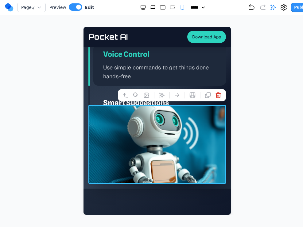
scroll to position [1493, 0]
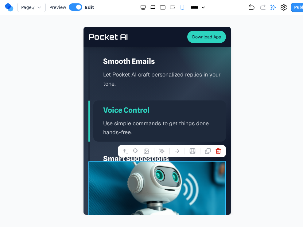
click at [109, 151] on div "Smart Suggestions Personalized recommendations based on your habits." at bounding box center [159, 169] width 132 height 41
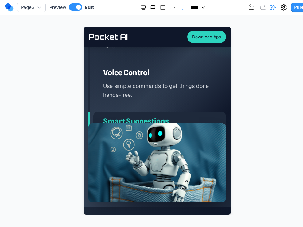
scroll to position [1531, 0]
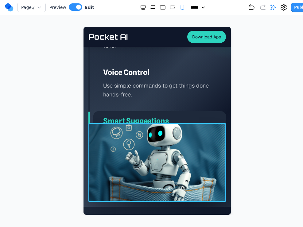
click at [139, 156] on img at bounding box center [156, 162] width 137 height 78
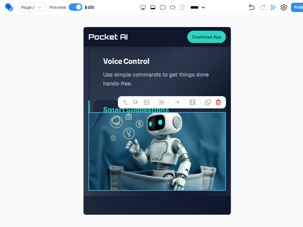
scroll to position [1543, 0]
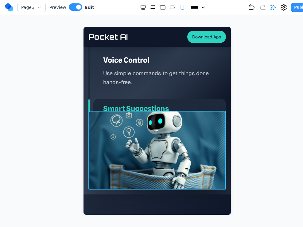
click at [185, 154] on img at bounding box center [156, 150] width 137 height 78
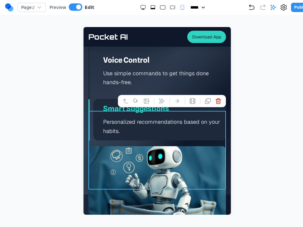
click at [261, 117] on div at bounding box center [156, 120] width 289 height 187
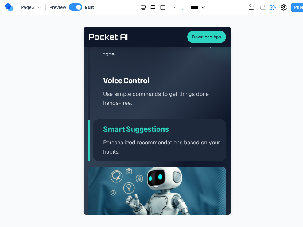
scroll to position [1519, 0]
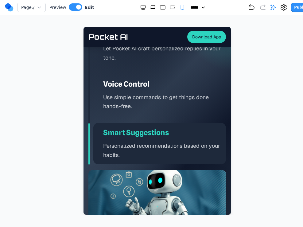
click at [169, 95] on p "Use simple commands to get things done hands-free." at bounding box center [164, 102] width 123 height 18
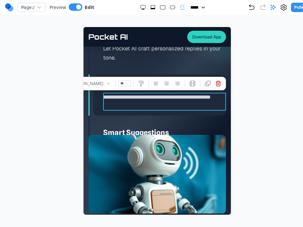
click at [252, 62] on div at bounding box center [156, 120] width 289 height 187
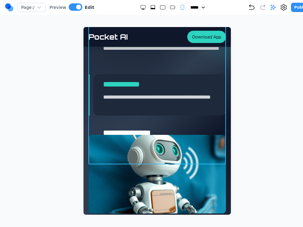
click at [178, 74] on div "**********" at bounding box center [156, 75] width 137 height 178
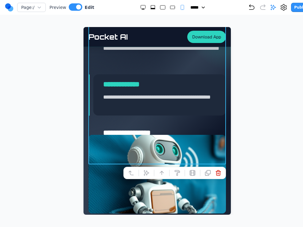
click at [173, 79] on h3 "**********" at bounding box center [164, 84] width 123 height 10
click at [178, 151] on img at bounding box center [156, 174] width 137 height 78
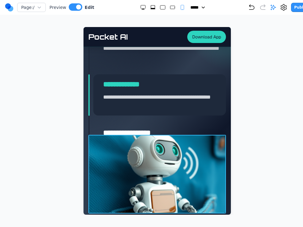
click at [178, 151] on img at bounding box center [156, 174] width 137 height 78
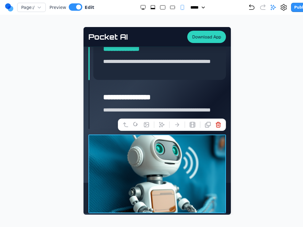
scroll to position [1559, 0]
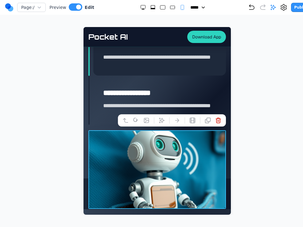
click at [253, 132] on div at bounding box center [156, 120] width 289 height 187
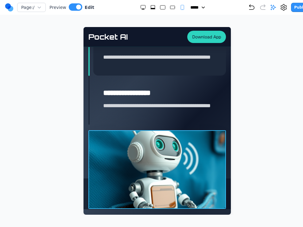
click at [110, 163] on img at bounding box center [156, 169] width 137 height 78
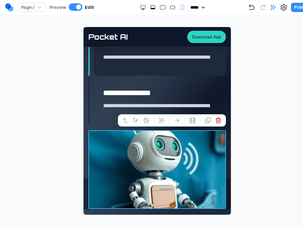
click at [258, 145] on div at bounding box center [156, 120] width 289 height 187
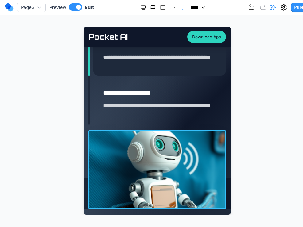
click at [183, 155] on img at bounding box center [156, 169] width 137 height 78
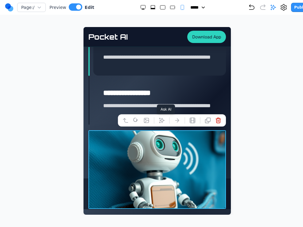
click at [159, 118] on icon at bounding box center [161, 119] width 5 height 5
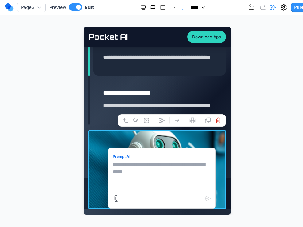
click at [180, 183] on textarea at bounding box center [162, 176] width 98 height 31
type textarea "**"
click at [169, 10] on icon "Medium" at bounding box center [172, 7] width 6 height 6
select select "**"
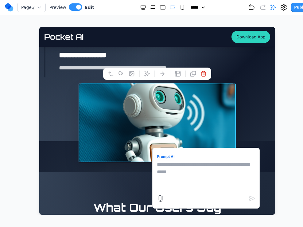
scroll to position [1164, 0]
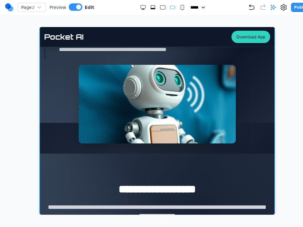
scroll to position [1150, 0]
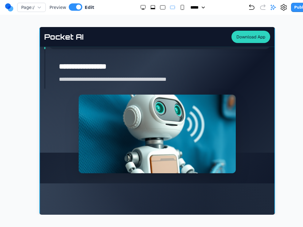
click at [129, 151] on img at bounding box center [156, 133] width 157 height 78
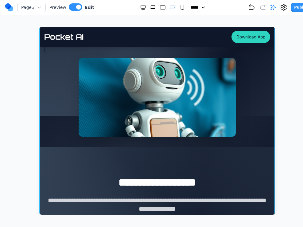
scroll to position [1190, 0]
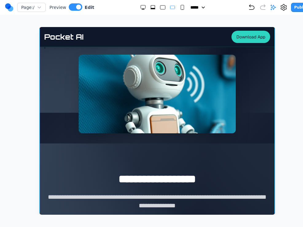
click at [110, 110] on img at bounding box center [156, 94] width 157 height 78
click at [112, 74] on img at bounding box center [156, 94] width 157 height 78
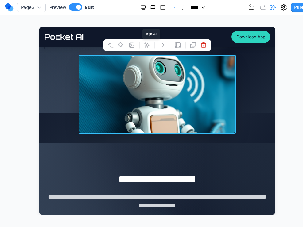
click at [147, 44] on icon at bounding box center [147, 45] width 6 height 6
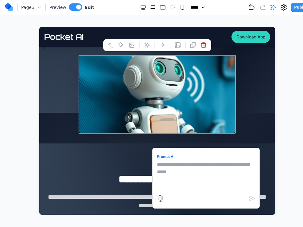
click at [217, 168] on textarea at bounding box center [206, 176] width 98 height 31
type textarea "**********"
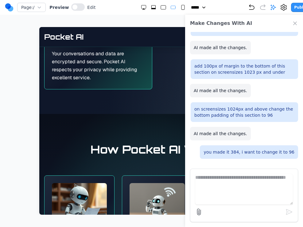
scroll to position [526, 0]
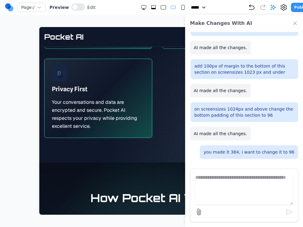
click at [291, 25] on div "Make Changes With AI" at bounding box center [244, 23] width 118 height 17
click at [294, 25] on icon "Close Chat" at bounding box center [295, 23] width 6 height 6
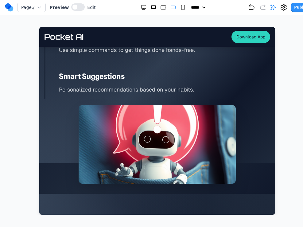
scroll to position [1145, 0]
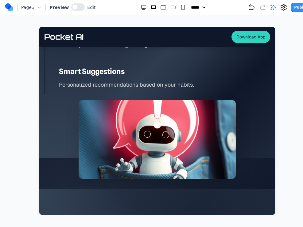
click at [148, 78] on div "Smart Suggestions Personalized recommendations based on your habits." at bounding box center [159, 78] width 221 height 32
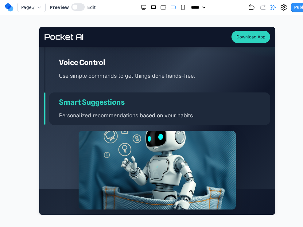
click at [148, 78] on p "Use simple commands to get things done hands-free." at bounding box center [164, 75] width 211 height 9
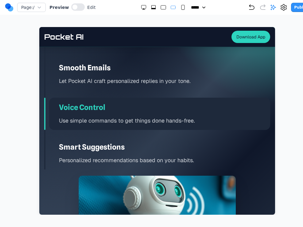
click at [148, 75] on div "Smooth Emails Let Pocket AI craft personalized replies in your tone." at bounding box center [159, 74] width 221 height 32
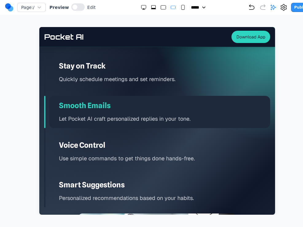
scroll to position [1022, 0]
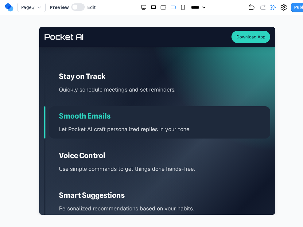
click at [136, 96] on div "Stay on Track Quickly schedule meetings and set reminders." at bounding box center [159, 83] width 221 height 32
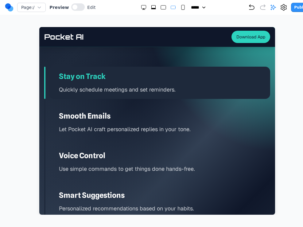
click at [180, 7] on icon "Small" at bounding box center [183, 7] width 6 height 6
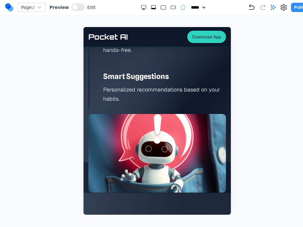
click at [161, 84] on div "Smart Suggestions Personalized recommendations based on your habits." at bounding box center [159, 87] width 132 height 41
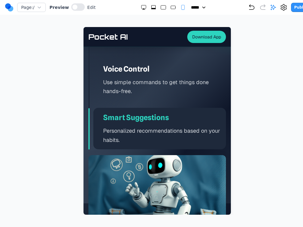
click at [161, 84] on p "Use simple commands to get things done hands-free." at bounding box center [164, 87] width 123 height 18
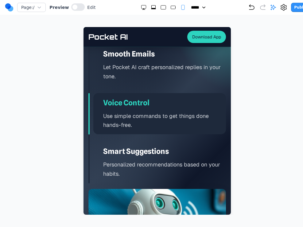
click at [161, 84] on div "Smooth Emails Let Pocket AI craft personalized replies in your tone." at bounding box center [159, 64] width 132 height 41
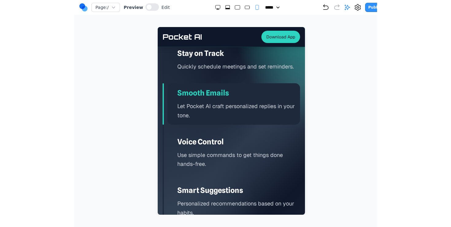
scroll to position [1402, 0]
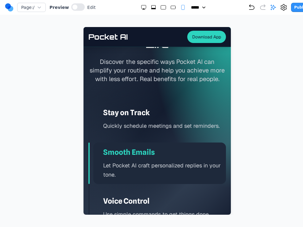
click at [146, 109] on h3 "Stay on Track" at bounding box center [164, 113] width 123 height 10
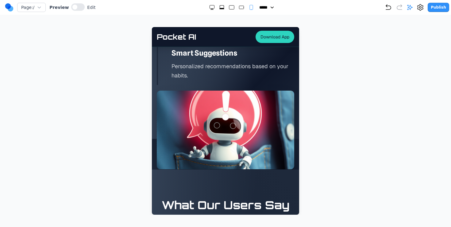
scroll to position [1599, 0]
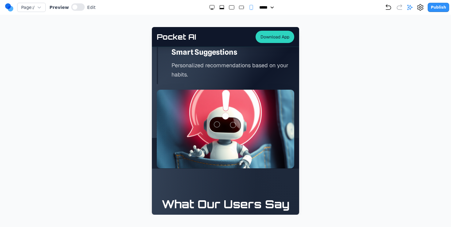
click at [229, 7] on rect "Large" at bounding box center [231, 8] width 5 height 4
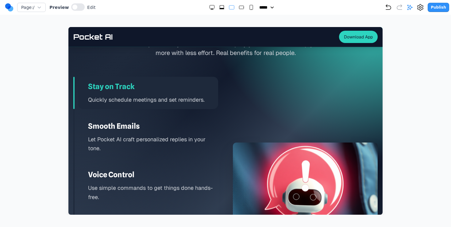
scroll to position [869, 0]
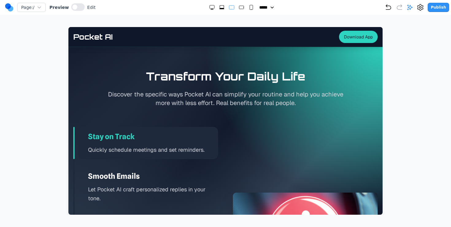
click at [220, 8] on rect "Extra Large" at bounding box center [222, 7] width 4 height 3
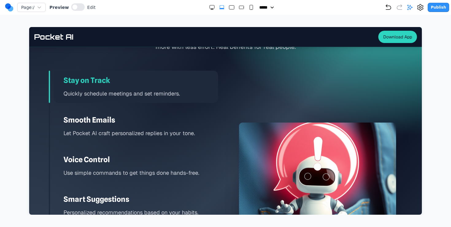
scroll to position [891, 0]
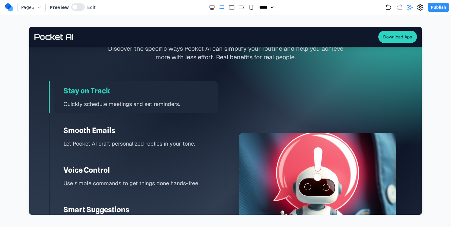
click at [256, 143] on img at bounding box center [317, 192] width 157 height 118
click at [250, 8] on rect "Small" at bounding box center [251, 7] width 3 height 5
select select "**"
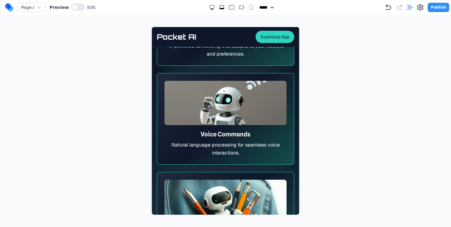
scroll to position [915, 0]
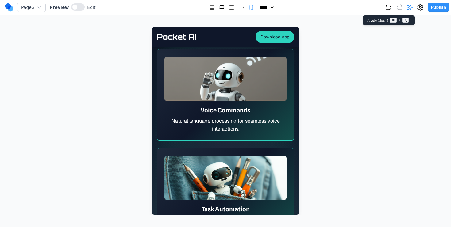
click at [413, 7] on icon at bounding box center [410, 7] width 6 height 6
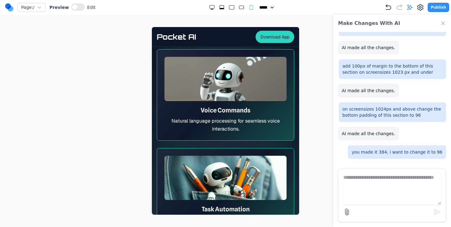
click at [380, 167] on div "Make Changes With AI fix the image location in this section on mobile horizonta…" at bounding box center [392, 121] width 118 height 212
click at [374, 178] on textarea at bounding box center [391, 189] width 97 height 31
type textarea "*********"
click at [380, 182] on div "add 230 margin to the top of all 4 images in this section" at bounding box center [391, 192] width 107 height 20
click at [375, 185] on p "add 230 margin to the top of all 4 images in this section" at bounding box center [392, 191] width 100 height 12
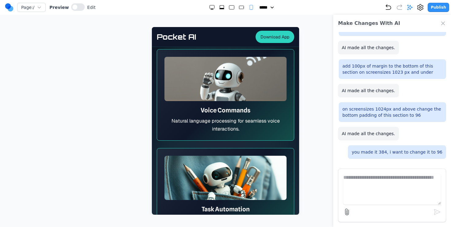
click at [375, 185] on p "add 230 margin to the top of all 4 images in this section" at bounding box center [392, 191] width 100 height 12
copy p "add 230 margin to the top of all 4 images in this section"
click at [313, 125] on div at bounding box center [225, 120] width 426 height 187
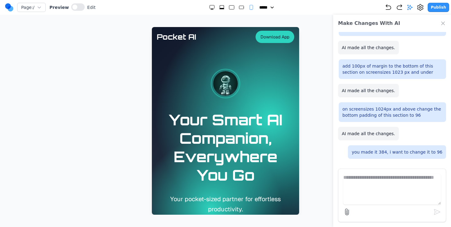
scroll to position [0, 0]
click at [367, 181] on textarea at bounding box center [391, 189] width 97 height 31
paste textarea "**********"
type textarea "**********"
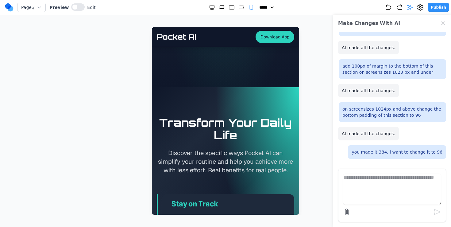
scroll to position [1400, 0]
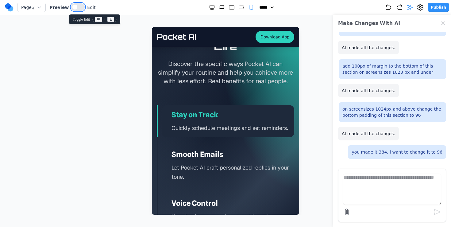
click at [78, 9] on button at bounding box center [77, 6] width 13 height 7
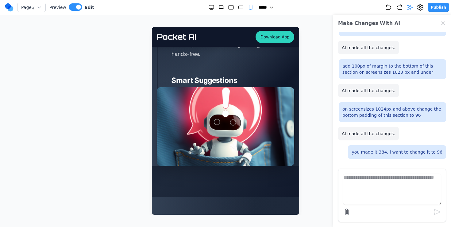
scroll to position [1572, 0]
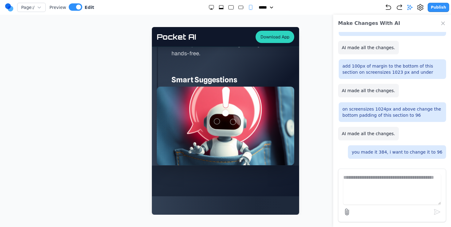
click at [212, 140] on img at bounding box center [225, 125] width 137 height 78
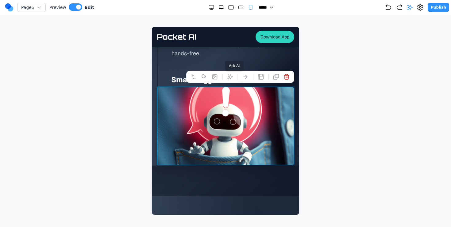
click at [229, 75] on icon at bounding box center [230, 77] width 6 height 6
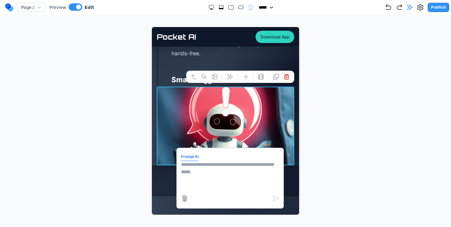
click at [231, 173] on textarea at bounding box center [230, 176] width 98 height 31
paste textarea "**********"
click at [226, 168] on textarea "**********" at bounding box center [230, 176] width 98 height 31
click at [181, 165] on textarea "**********" at bounding box center [230, 176] width 98 height 31
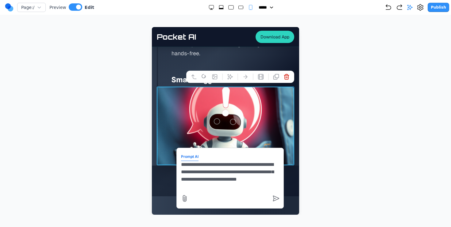
click at [189, 188] on textarea "**********" at bounding box center [230, 176] width 98 height 31
type textarea "**********"
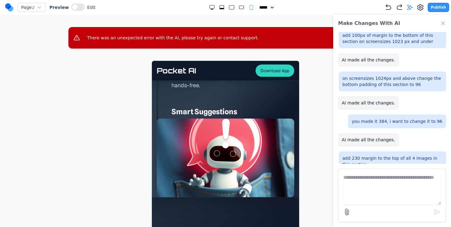
scroll to position [1525, 0]
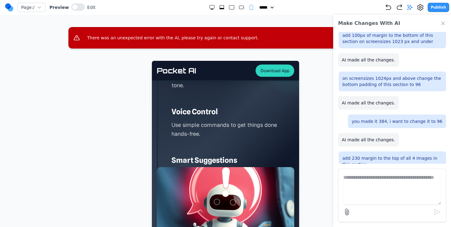
click at [372, 198] on p "for breakpoints 1023px and under add 230 margin to the top of all 4 images in t…" at bounding box center [392, 210] width 100 height 25
copy p "for breakpoints 1023px and under add 230 margin to the top of all 4 images in t…"
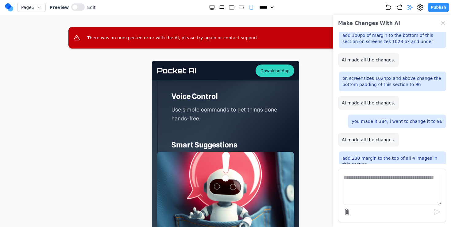
scroll to position [1558, 0]
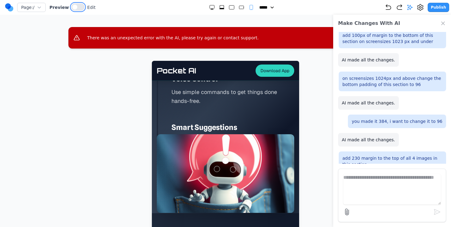
click at [79, 7] on button at bounding box center [77, 6] width 13 height 7
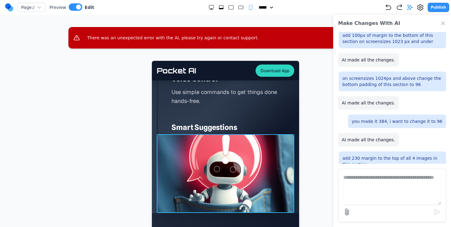
click at [198, 186] on img at bounding box center [225, 173] width 137 height 78
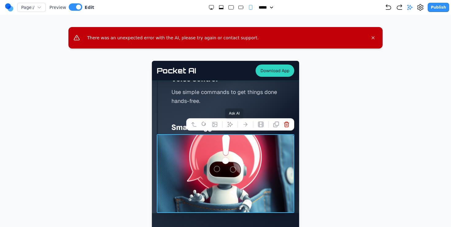
click at [229, 125] on icon at bounding box center [230, 124] width 6 height 6
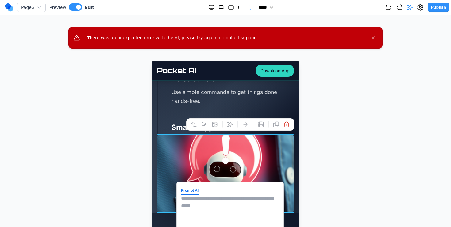
click at [234, 212] on textarea at bounding box center [230, 209] width 98 height 31
paste textarea "**********"
type textarea "**********"
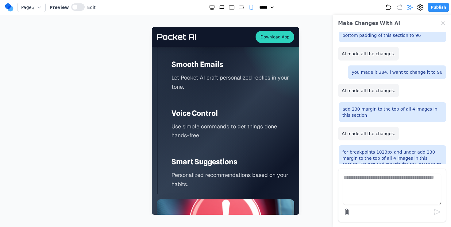
scroll to position [1515, 0]
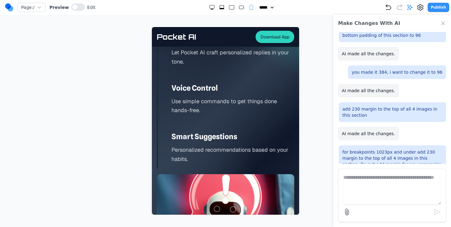
click at [232, 130] on div "Smart Suggestions Personalized recommendations based on your habits." at bounding box center [228, 147] width 132 height 41
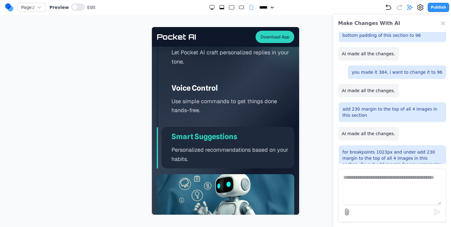
click at [233, 105] on p "Use simple commands to get things done hands-free." at bounding box center [232, 106] width 123 height 18
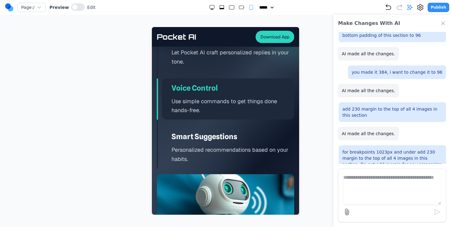
click at [235, 76] on div "Stay on Track Quickly schedule meetings and set reminders. Smooth Emails Let Po…" at bounding box center [225, 79] width 137 height 178
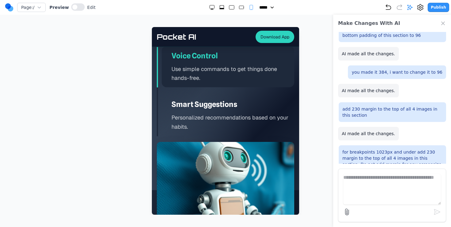
scroll to position [1469, 0]
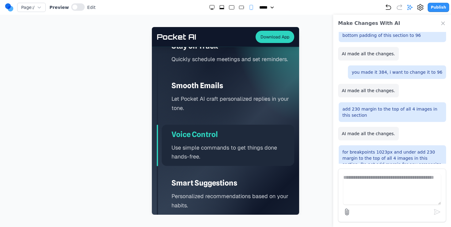
click at [235, 76] on div "Smooth Emails Let Pocket AI craft personalized replies in your tone." at bounding box center [228, 96] width 132 height 41
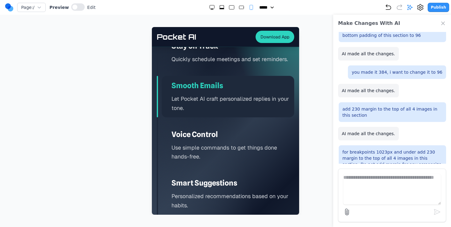
scroll to position [1399, 0]
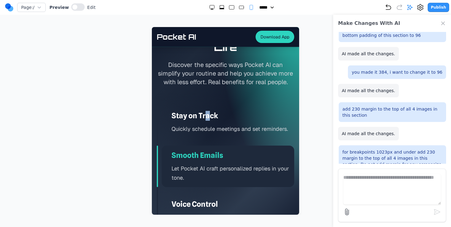
click at [207, 112] on h3 "Stay on Track" at bounding box center [232, 116] width 123 height 10
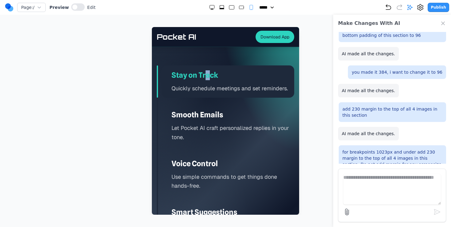
scroll to position [1444, 0]
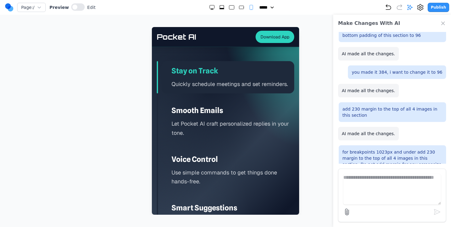
click at [207, 112] on h3 "Smooth Emails" at bounding box center [232, 110] width 123 height 10
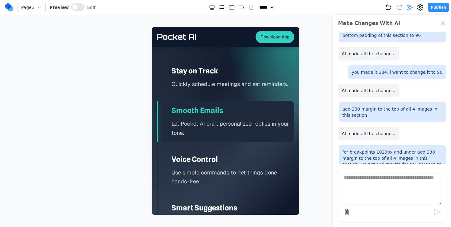
click at [197, 148] on div "Stay on Track Quickly schedule meetings and set reminders. Smooth Emails Let Po…" at bounding box center [225, 150] width 137 height 178
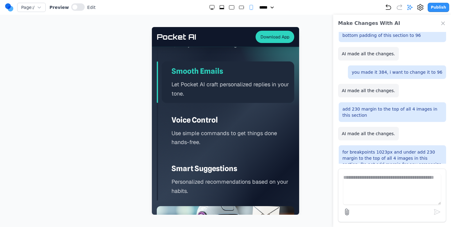
click at [197, 148] on div "Voice Control Use simple commands to get things done hands-free." at bounding box center [228, 130] width 132 height 41
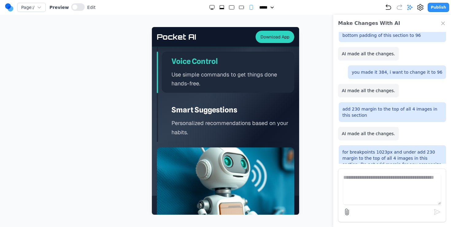
scroll to position [1612, 0]
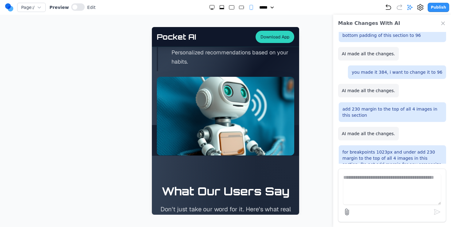
click at [211, 63] on p "Personalized recommendations based on your habits." at bounding box center [232, 57] width 123 height 18
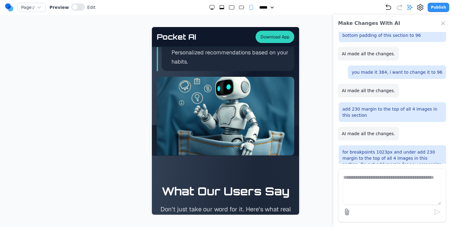
click at [231, 8] on rect "Large" at bounding box center [231, 8] width 5 height 4
select select "**"
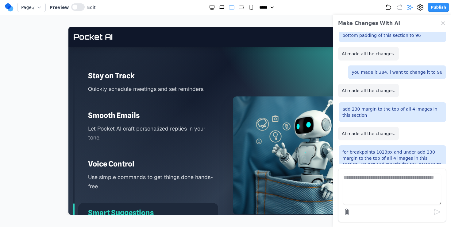
scroll to position [901, 0]
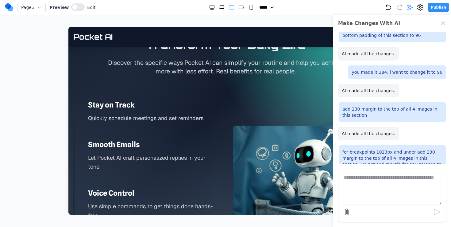
click at [208, 91] on div "Transform Your Daily Life Discover the specific ways Pocket AI can simplify you…" at bounding box center [225, 156] width 314 height 235
click at [76, 6] on button at bounding box center [77, 6] width 13 height 7
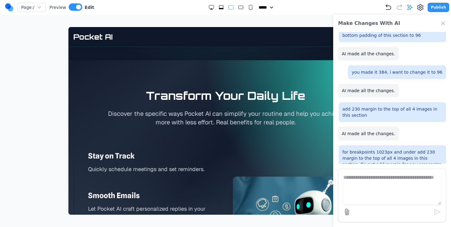
scroll to position [850, 0]
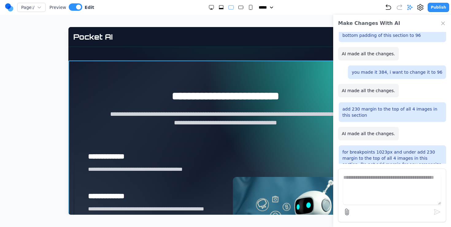
click at [108, 79] on section "**********" at bounding box center [225, 207] width 314 height 294
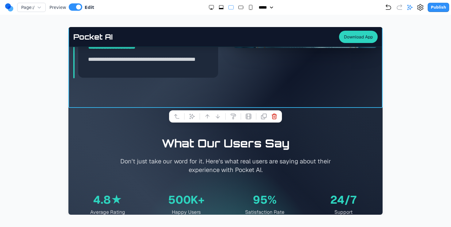
scroll to position [1096, 0]
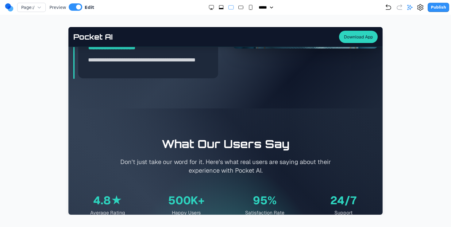
click at [28, 138] on div at bounding box center [225, 120] width 426 height 187
click at [249, 7] on rect "Small" at bounding box center [250, 7] width 3 height 5
select select "**"
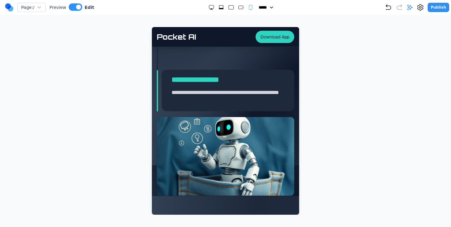
scroll to position [1552, 0]
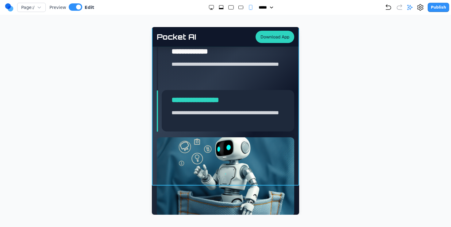
click at [153, 175] on section "**********" at bounding box center [225, 15] width 147 height 339
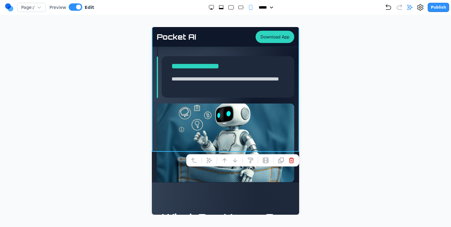
scroll to position [1594, 0]
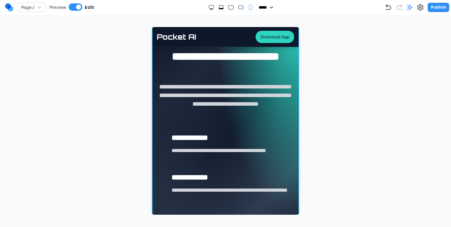
scroll to position [1327, 0]
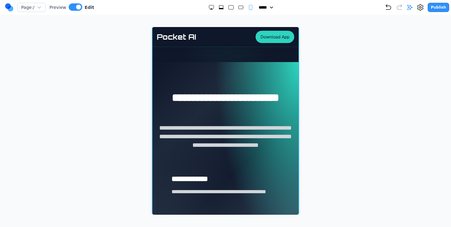
click at [193, 82] on section "**********" at bounding box center [225, 231] width 147 height 339
click at [333, 74] on div at bounding box center [225, 120] width 426 height 187
click at [261, 79] on section "**********" at bounding box center [225, 231] width 147 height 339
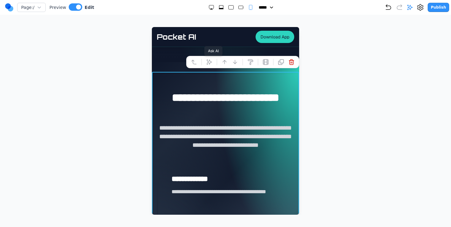
click at [209, 62] on icon at bounding box center [209, 62] width 6 height 6
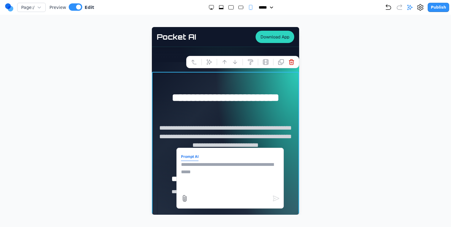
click at [223, 168] on textarea at bounding box center [230, 176] width 98 height 31
type textarea "**********"
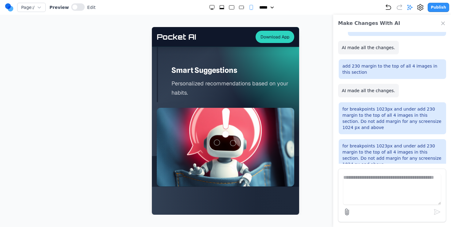
scroll to position [1579, 0]
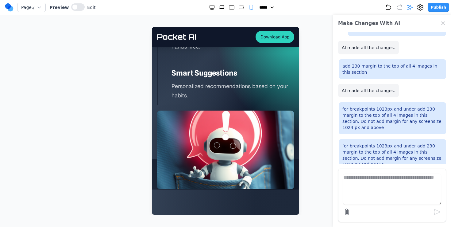
click at [166, 95] on div "Smart Suggestions Personalized recommendations based on your habits." at bounding box center [228, 83] width 132 height 41
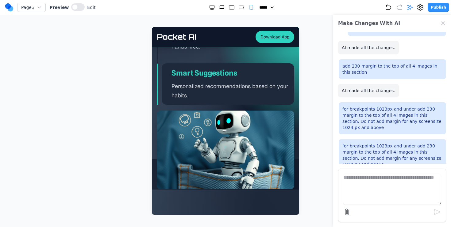
click at [134, 144] on div at bounding box center [225, 120] width 426 height 187
click at [79, 7] on button at bounding box center [77, 6] width 13 height 7
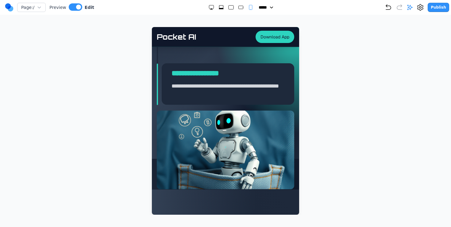
click at [238, 6] on rect "Medium" at bounding box center [240, 7] width 5 height 3
select select "**"
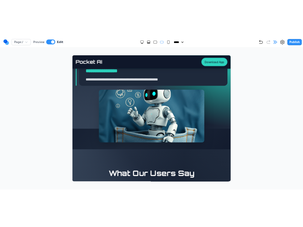
scroll to position [1146, 0]
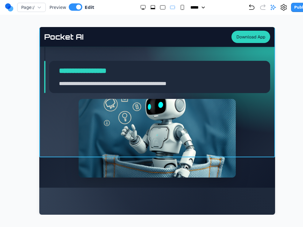
click at [59, 147] on section "**********" at bounding box center [156, 6] width 235 height 301
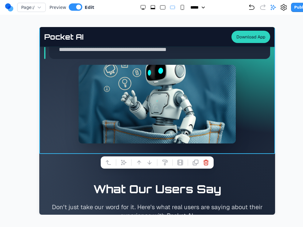
scroll to position [1178, 0]
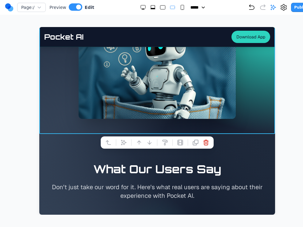
scroll to position [1228, 0]
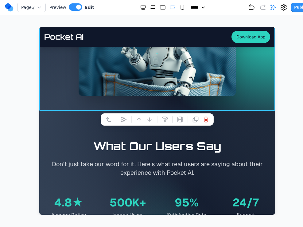
click at [126, 124] on button at bounding box center [124, 119] width 10 height 10
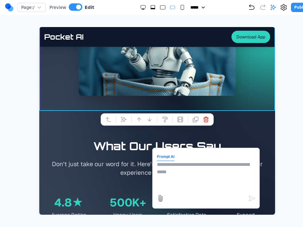
click at [203, 173] on textarea at bounding box center [206, 176] width 98 height 31
type textarea "**********"
click at [181, 7] on rect "Small" at bounding box center [182, 7] width 3 height 5
select select "**"
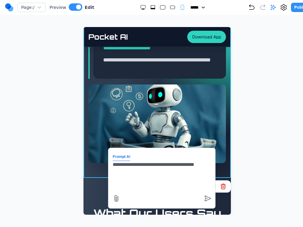
scroll to position [1596, 0]
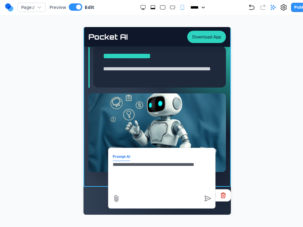
click at [173, 176] on textarea "**********" at bounding box center [162, 176] width 98 height 31
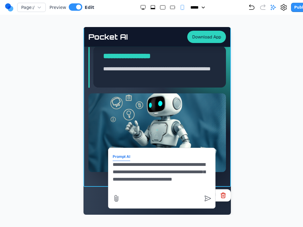
type textarea "**********"
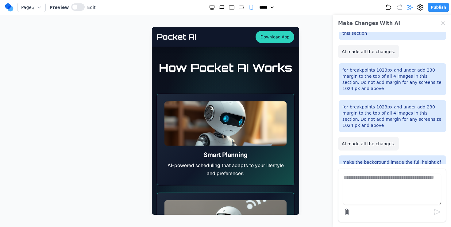
scroll to position [778, 0]
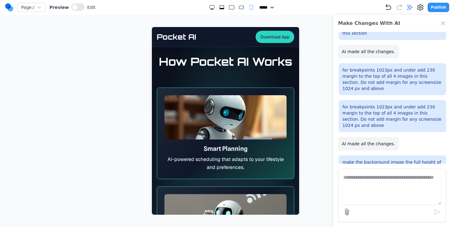
click at [443, 19] on div "Make Changes With AI" at bounding box center [392, 23] width 118 height 17
click at [443, 21] on icon "Close Chat" at bounding box center [443, 23] width 6 height 6
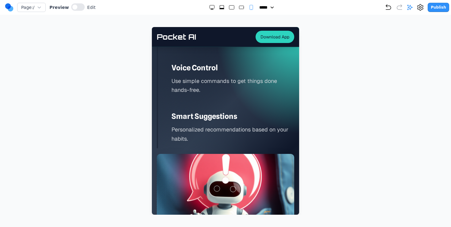
click at [232, 129] on p "Personalized recommendations based on your habits." at bounding box center [232, 134] width 123 height 18
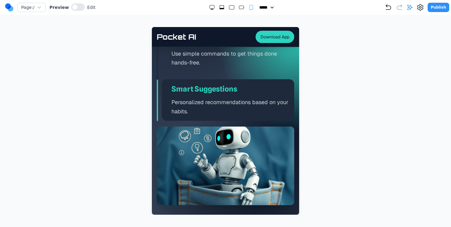
click at [227, 60] on p "Use simple commands to get things done hands-free." at bounding box center [232, 58] width 123 height 18
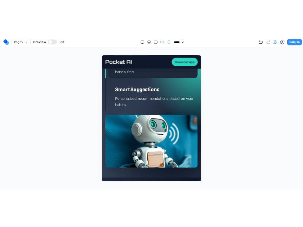
scroll to position [1691, 0]
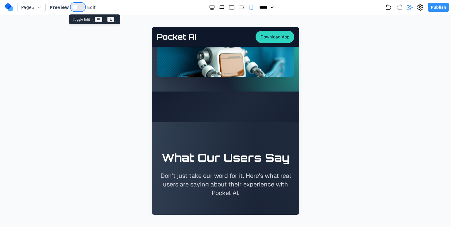
click at [72, 4] on button at bounding box center [77, 6] width 13 height 7
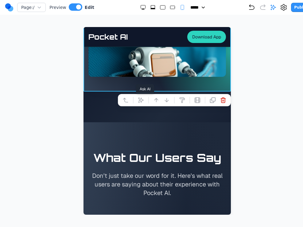
click at [142, 100] on icon at bounding box center [140, 99] width 5 height 5
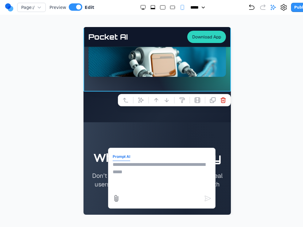
click at [159, 172] on textarea at bounding box center [162, 176] width 98 height 31
type textarea "**********"
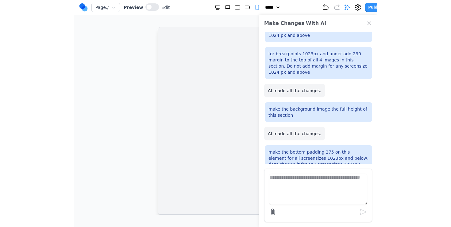
scroll to position [0, 0]
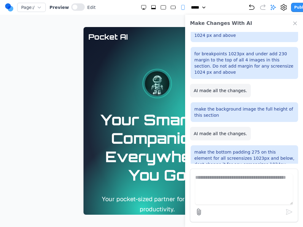
click at [123, 127] on h1 "Your Smart AI Companion, Everywhere You Go" at bounding box center [156, 147] width 137 height 74
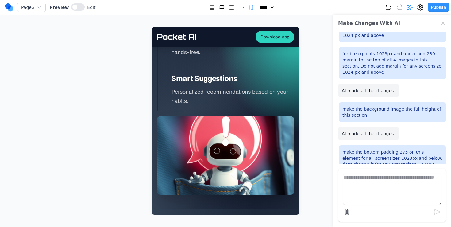
scroll to position [1552, 0]
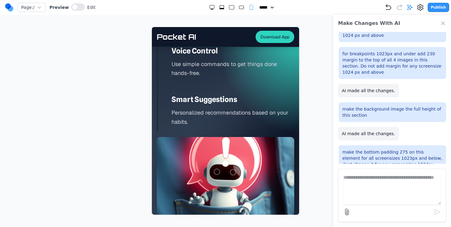
click at [208, 85] on div "Stay on Track Quickly schedule meetings and set reminders. Smooth Emails Let Po…" at bounding box center [225, 42] width 137 height 178
click at [199, 103] on h3 "Smart Suggestions" at bounding box center [232, 99] width 123 height 10
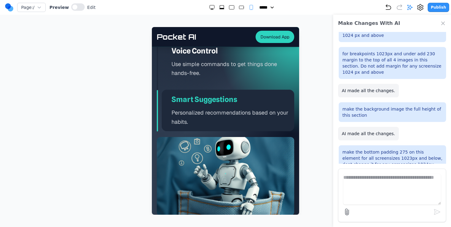
click at [212, 62] on p "Use simple commands to get things done hands-free." at bounding box center [232, 68] width 123 height 18
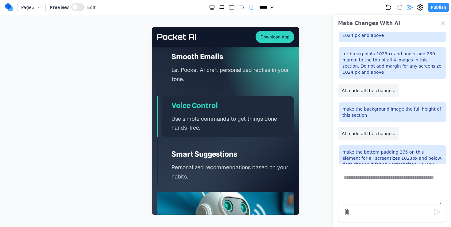
click at [203, 72] on p "Let Pocket AI craft personalized replies in your tone." at bounding box center [232, 74] width 123 height 18
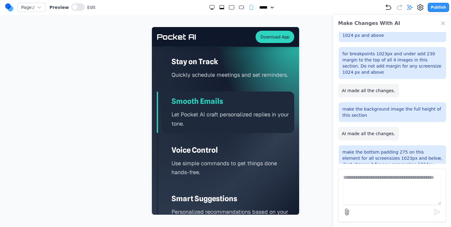
scroll to position [1452, 0]
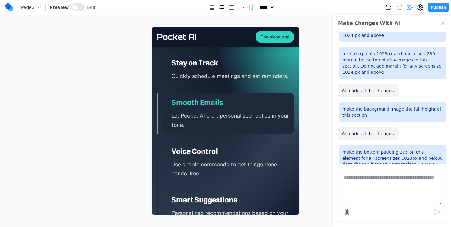
click at [203, 72] on p "Quickly schedule meetings and set reminders." at bounding box center [232, 75] width 123 height 9
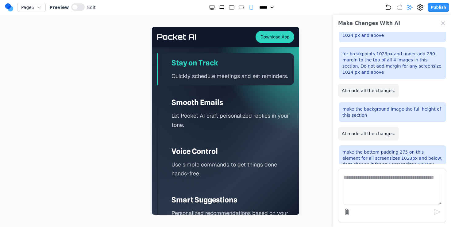
click at [239, 6] on rect "Medium" at bounding box center [241, 7] width 5 height 3
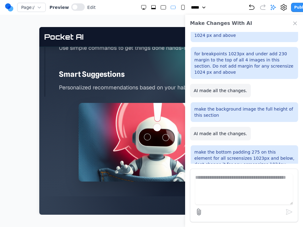
scroll to position [1146, 0]
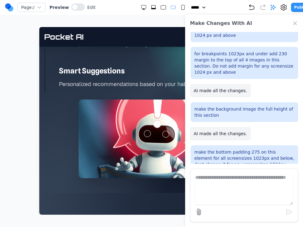
click at [151, 6] on rect "Extra Large" at bounding box center [153, 7] width 4 height 3
select select "**"
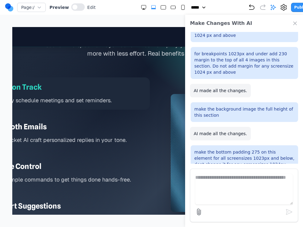
scroll to position [895, 0]
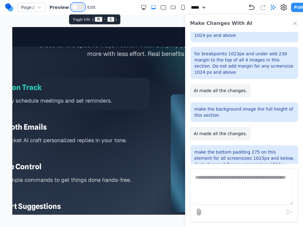
click at [79, 4] on button at bounding box center [77, 6] width 13 height 7
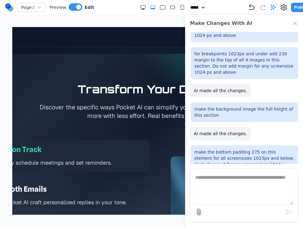
scroll to position [828, 0]
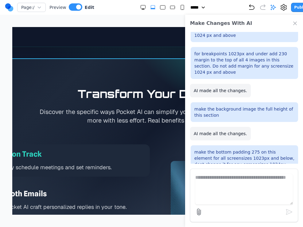
click at [55, 76] on section "Transform Your Daily Life Discover the specific ways Pocket AI can simplify you…" at bounding box center [157, 191] width 392 height 266
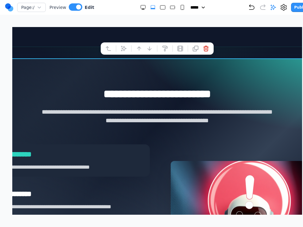
scroll to position [815, 0]
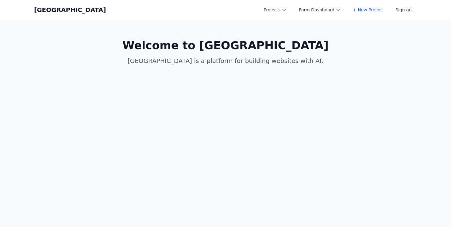
click at [283, 9] on button "Projects" at bounding box center [275, 9] width 30 height 11
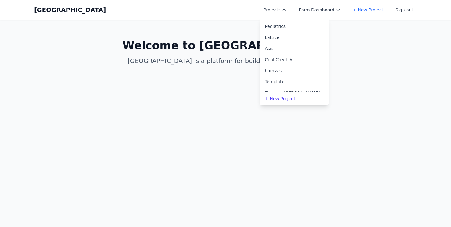
scroll to position [27, 0]
click at [284, 61] on link "Coal Creek AI" at bounding box center [294, 58] width 69 height 11
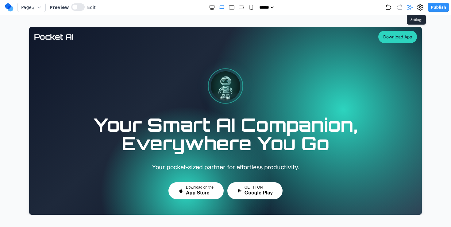
click at [419, 4] on icon at bounding box center [419, 7] width 7 height 7
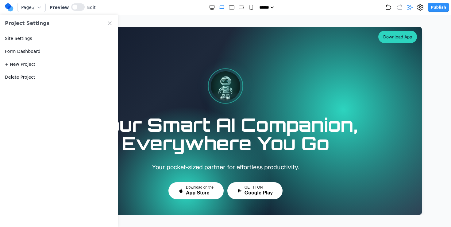
click at [58, 38] on div "Site Settings" at bounding box center [59, 38] width 118 height 13
click at [27, 38] on button "Site Settings" at bounding box center [18, 38] width 27 height 6
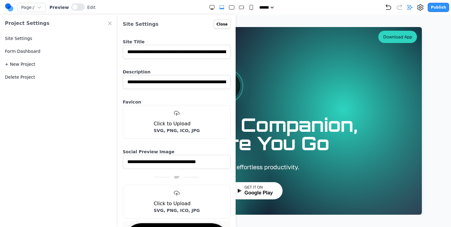
click at [110, 27] on div "Project Settings" at bounding box center [59, 23] width 118 height 17
click at [108, 21] on icon "Close Project Settings" at bounding box center [110, 23] width 6 height 6
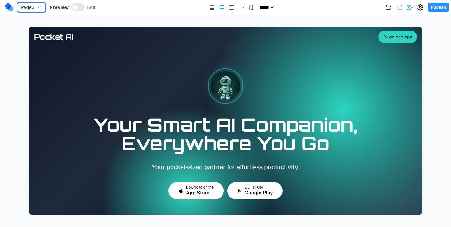
click at [45, 9] on button "Page: /" at bounding box center [31, 7] width 29 height 9
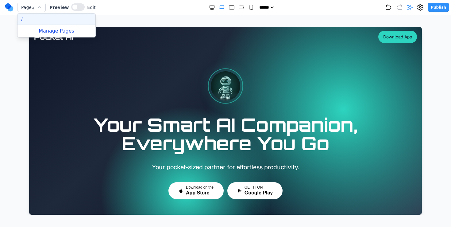
click at [43, 34] on button "Manage Pages" at bounding box center [56, 31] width 78 height 12
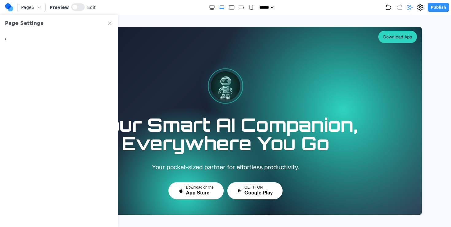
click at [43, 37] on button "/" at bounding box center [59, 38] width 118 height 13
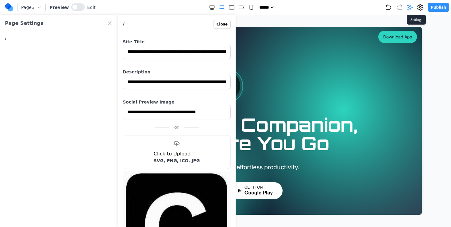
click at [421, 6] on icon at bounding box center [419, 7] width 7 height 7
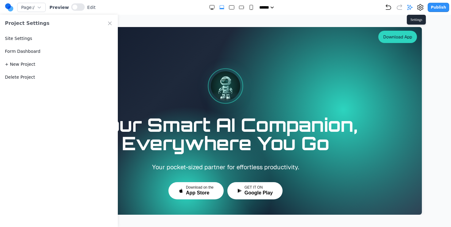
click at [421, 6] on icon at bounding box center [419, 7] width 7 height 7
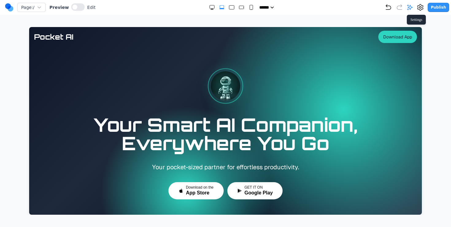
click at [421, 6] on icon at bounding box center [419, 7] width 7 height 7
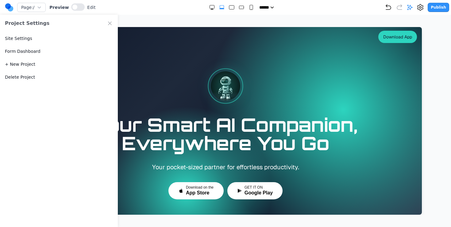
click at [44, 36] on div "Site Settings" at bounding box center [59, 38] width 118 height 13
click at [22, 34] on div "Site Settings" at bounding box center [59, 38] width 118 height 13
click at [19, 40] on button "Site Settings" at bounding box center [18, 38] width 27 height 6
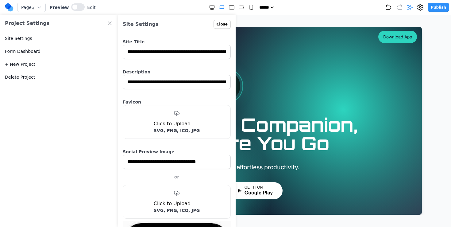
click at [271, 21] on div "**********" at bounding box center [225, 107] width 451 height 214
click at [225, 22] on button "Close" at bounding box center [221, 24] width 17 height 9
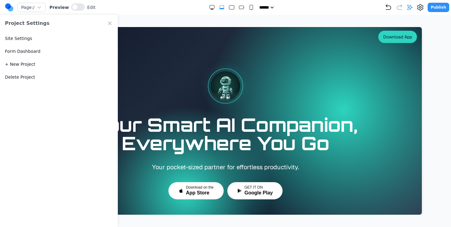
click at [112, 23] on icon "Close Project Settings" at bounding box center [110, 23] width 6 height 6
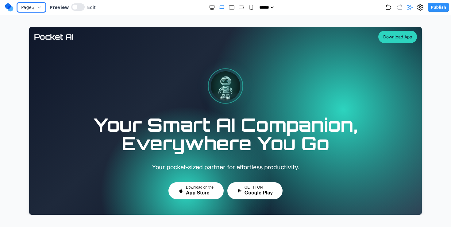
click at [43, 9] on button "Page: /" at bounding box center [31, 7] width 29 height 9
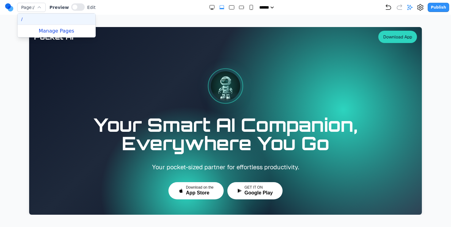
click at [47, 31] on button "Manage Pages" at bounding box center [56, 31] width 78 height 12
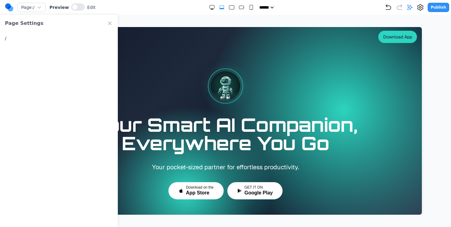
click at [79, 33] on button "/" at bounding box center [59, 38] width 118 height 13
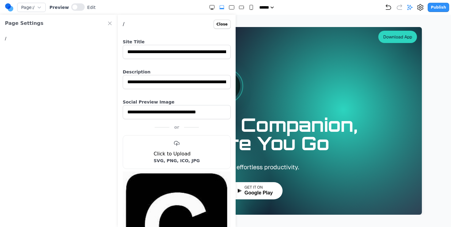
click at [169, 55] on input "**********" at bounding box center [177, 52] width 108 height 14
drag, startPoint x: 169, startPoint y: 55, endPoint x: 125, endPoint y: 52, distance: 43.6
click at [125, 52] on input "**********" at bounding box center [177, 52] width 108 height 14
click at [248, 21] on div "**********" at bounding box center [225, 107] width 451 height 214
click at [269, 20] on div "**********" at bounding box center [225, 107] width 451 height 214
